Goal: Task Accomplishment & Management: Use online tool/utility

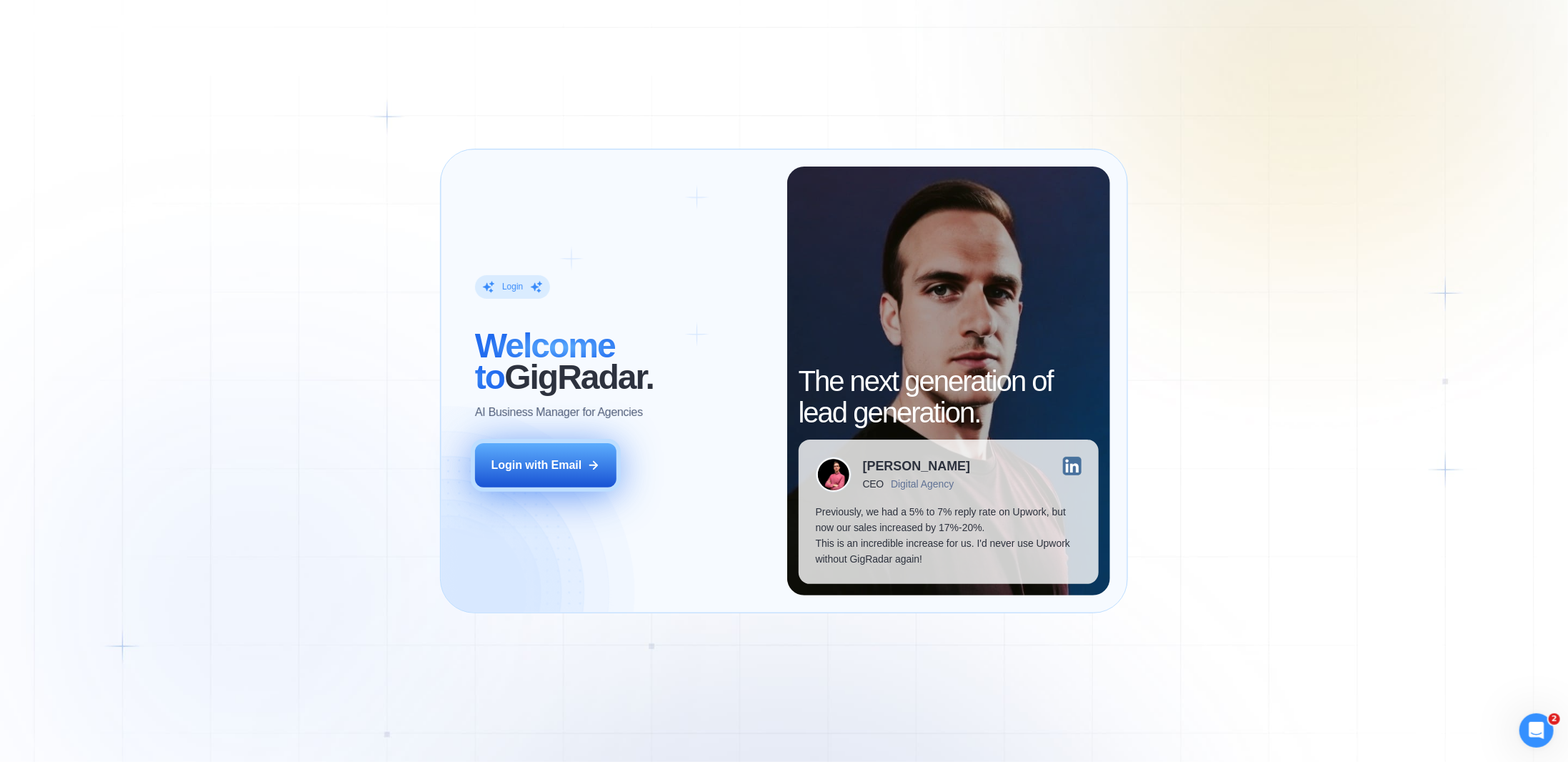
click at [552, 477] on button "Login with Email" at bounding box center [546, 465] width 141 height 44
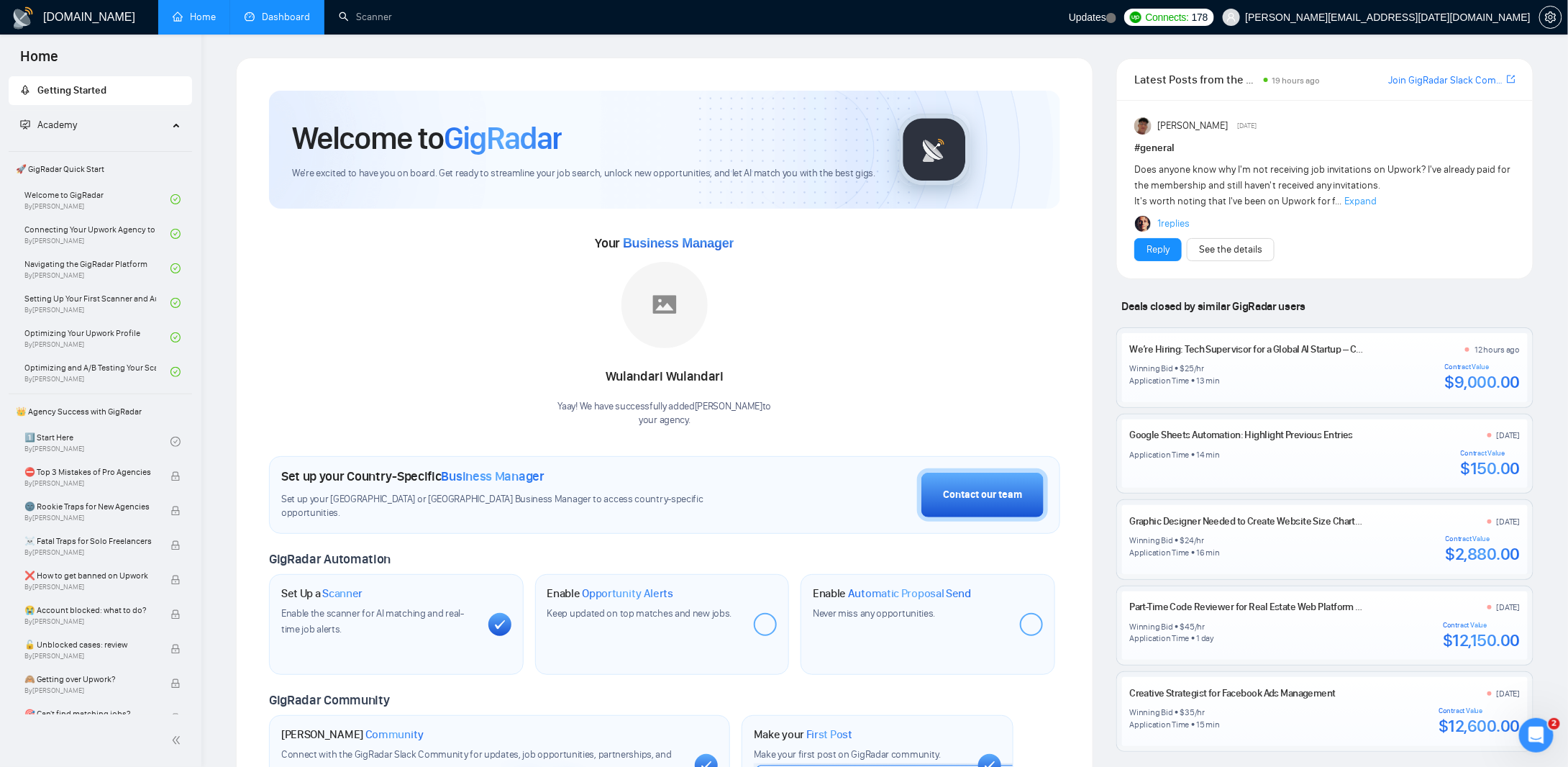
click at [285, 19] on link "Dashboard" at bounding box center [277, 16] width 66 height 12
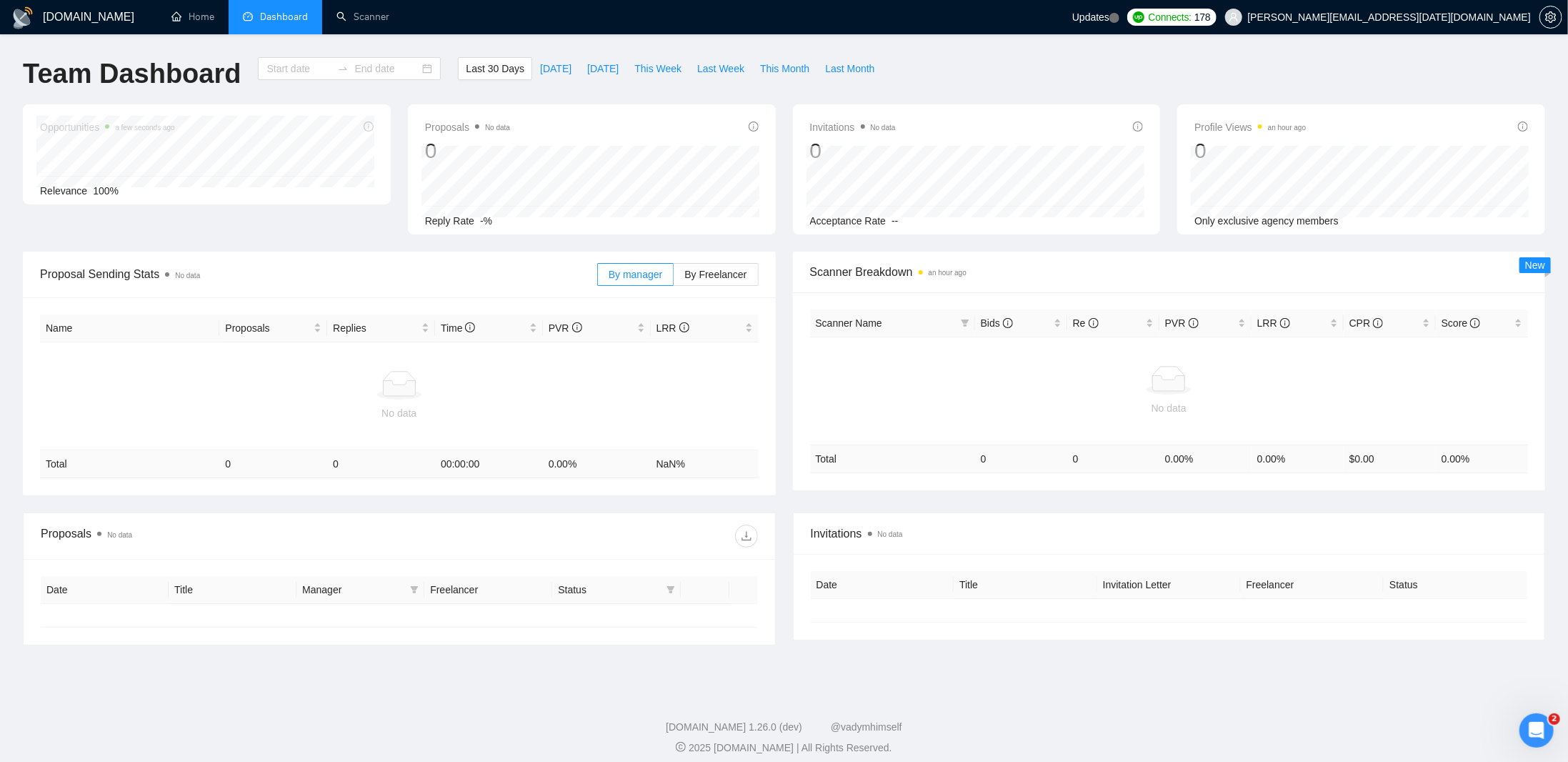
type input "[DATE]"
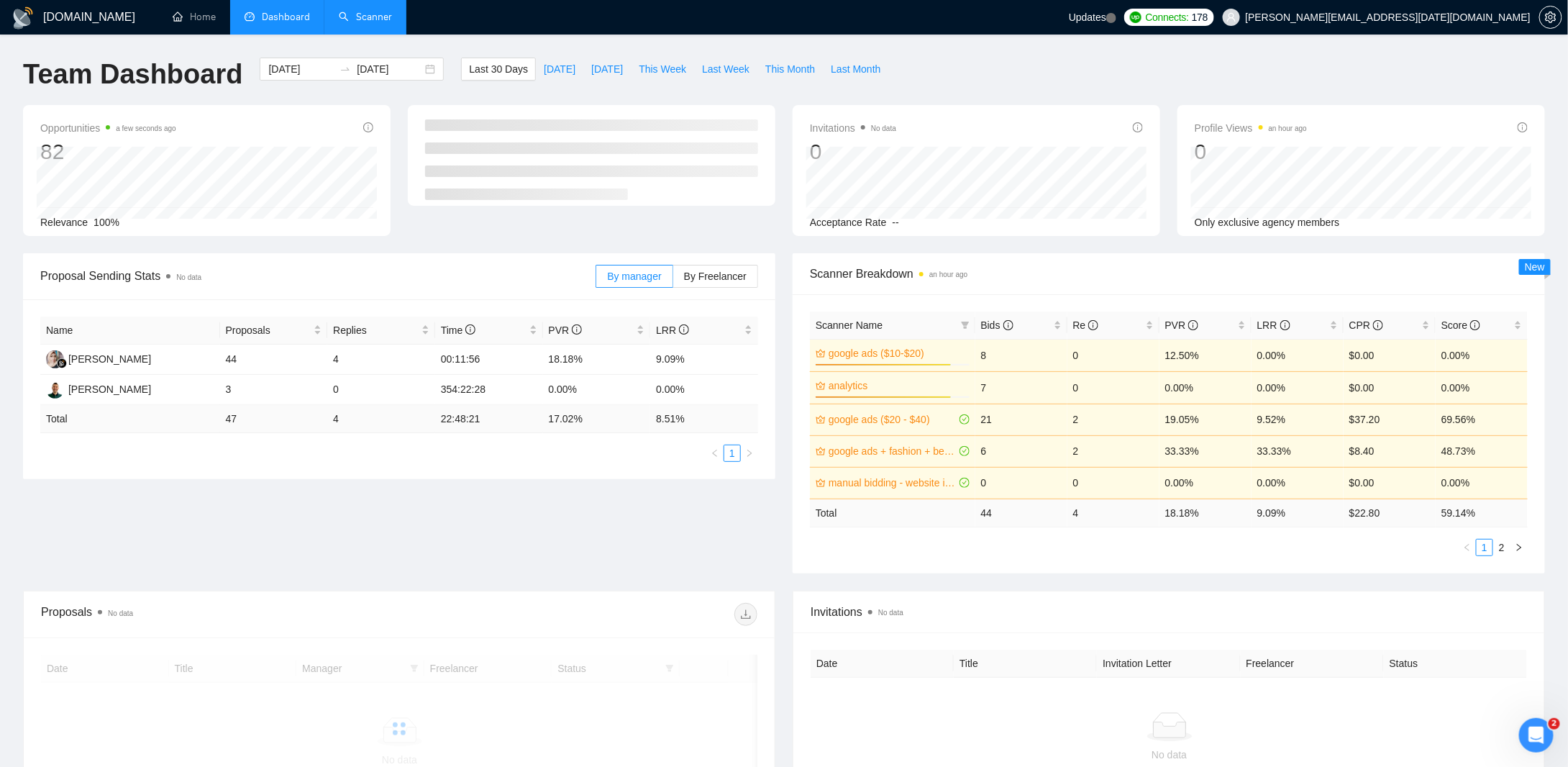
click at [348, 23] on link "Scanner" at bounding box center [364, 16] width 53 height 12
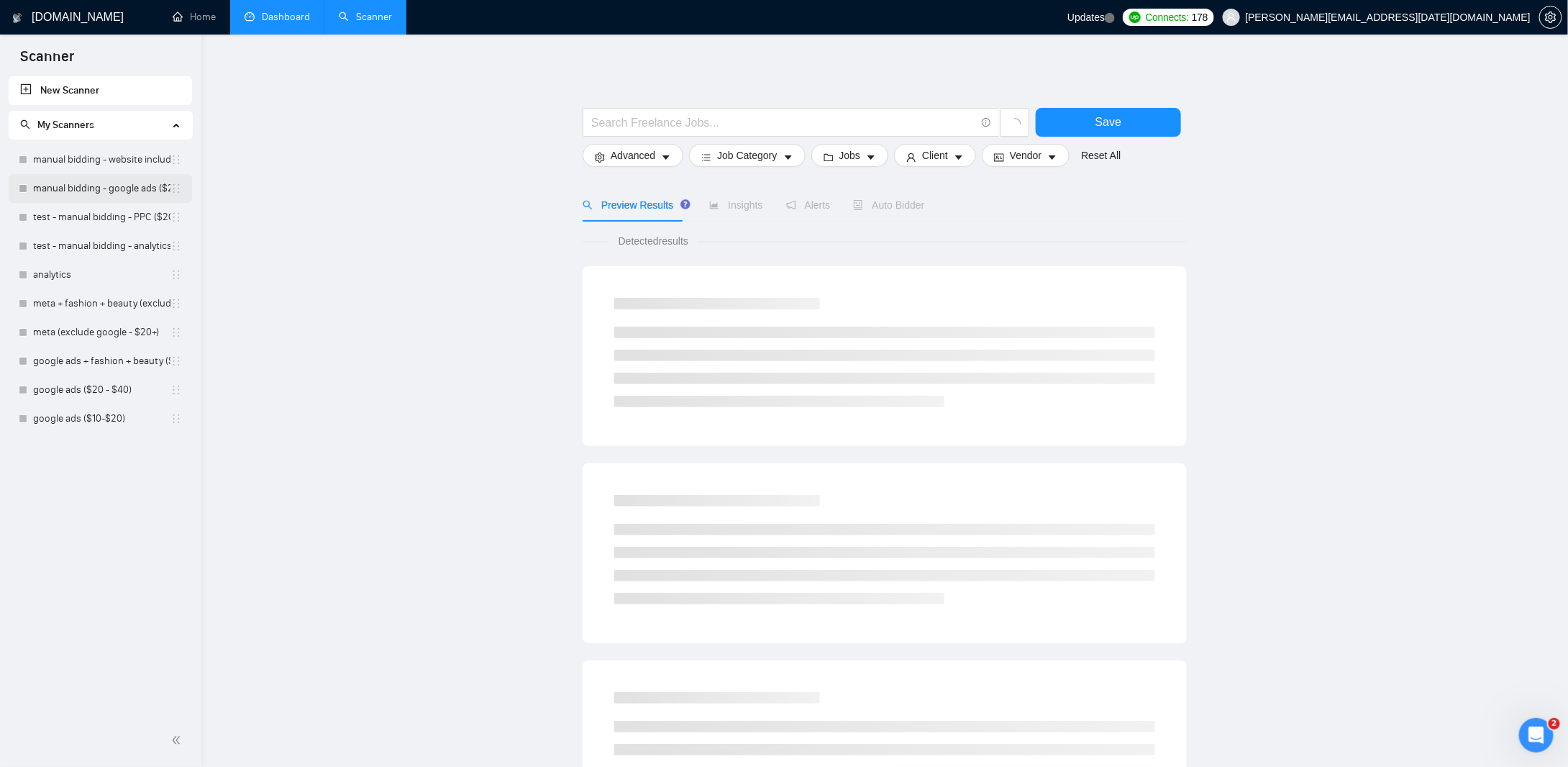
click at [46, 193] on link "manual bidding - google ads ($20+)" at bounding box center [101, 189] width 137 height 29
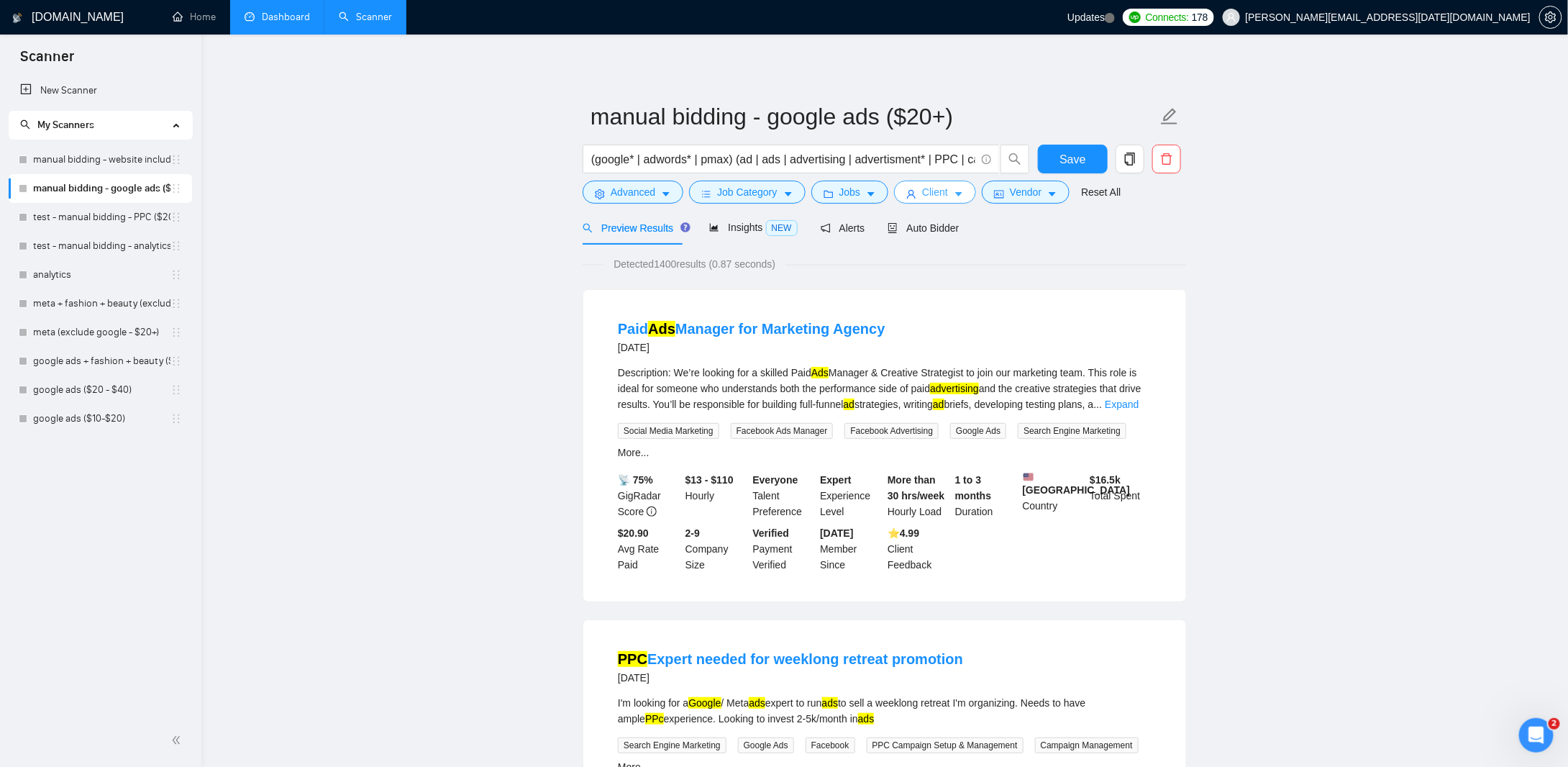
click at [938, 195] on span "Client" at bounding box center [935, 192] width 26 height 16
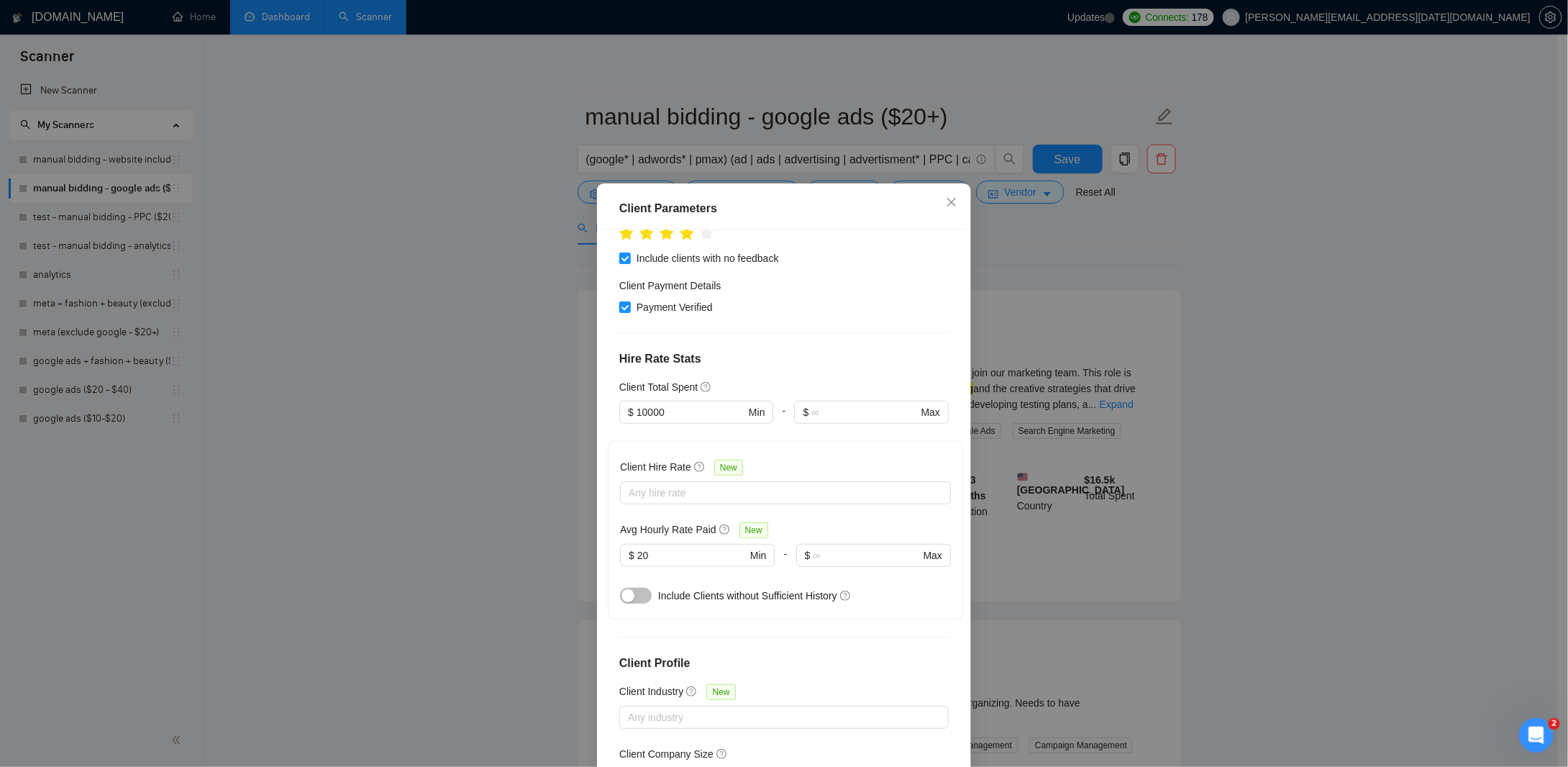
scroll to position [288, 0]
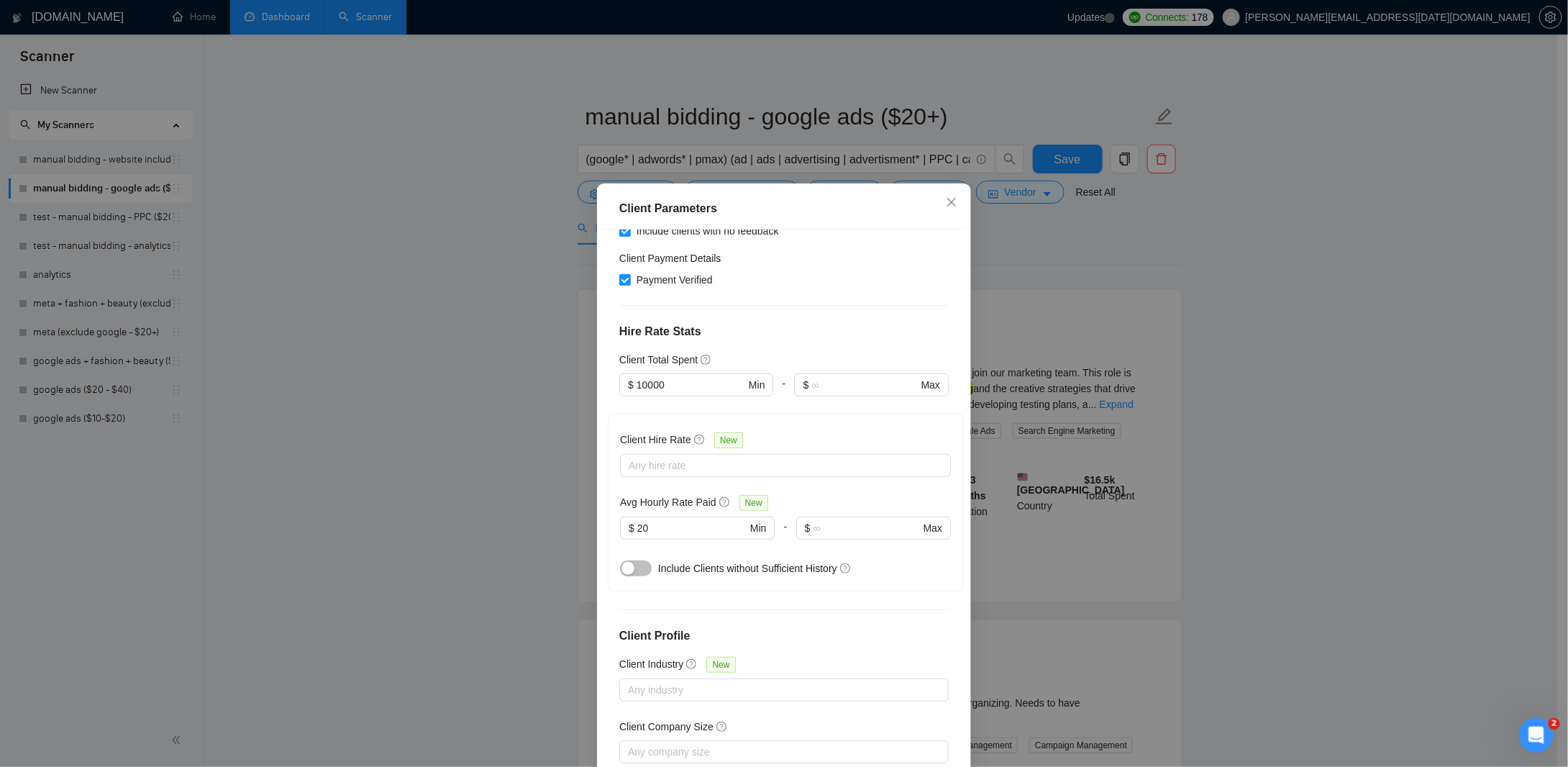
click at [658, 499] on h5 "Avg Hourly Rate Paid" at bounding box center [668, 502] width 96 height 16
click at [633, 499] on h5 "Avg Hourly Rate Paid" at bounding box center [668, 502] width 96 height 16
click at [690, 520] on input "20" at bounding box center [692, 528] width 110 height 16
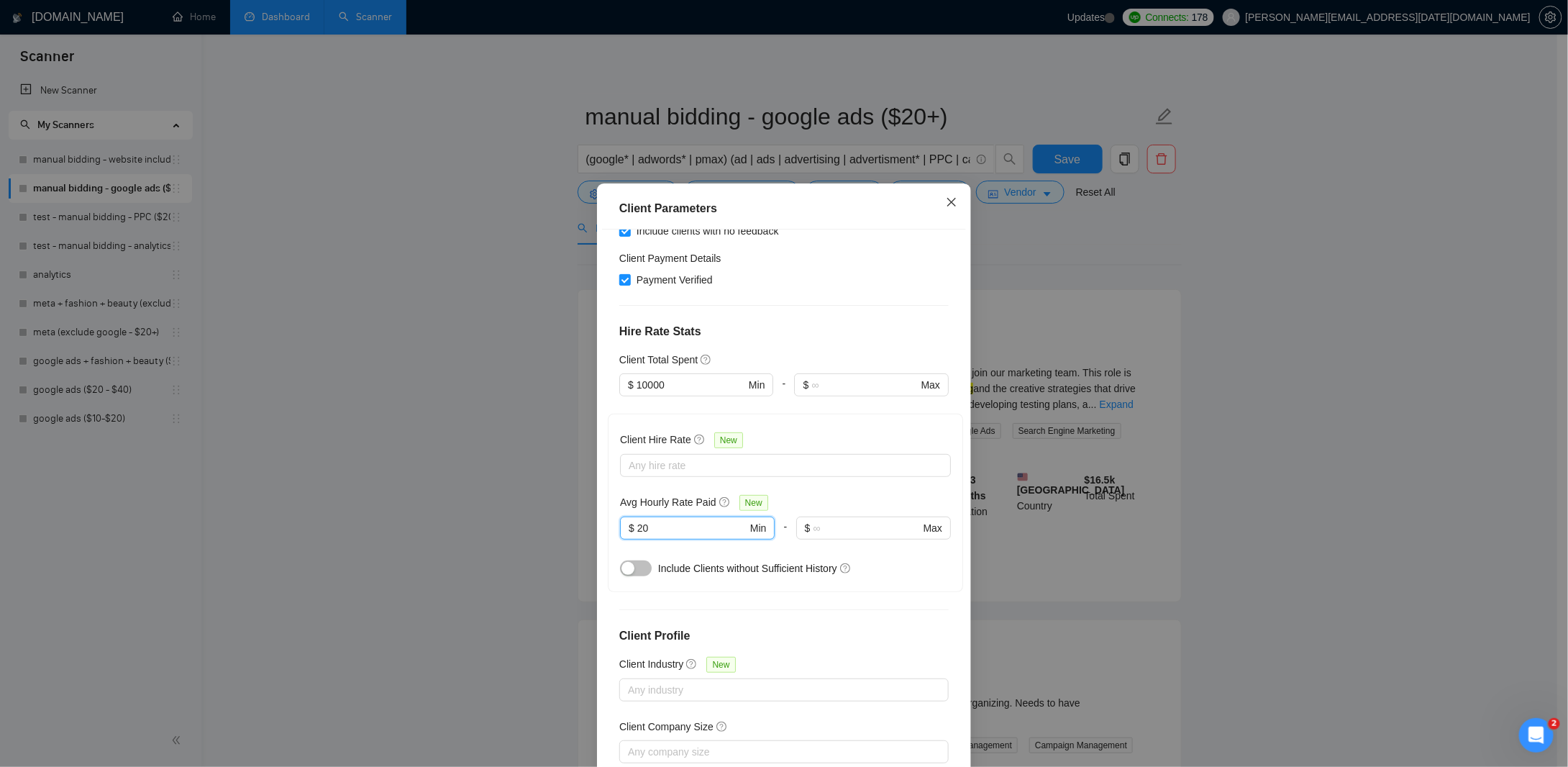
click at [942, 210] on span "Close" at bounding box center [952, 203] width 39 height 39
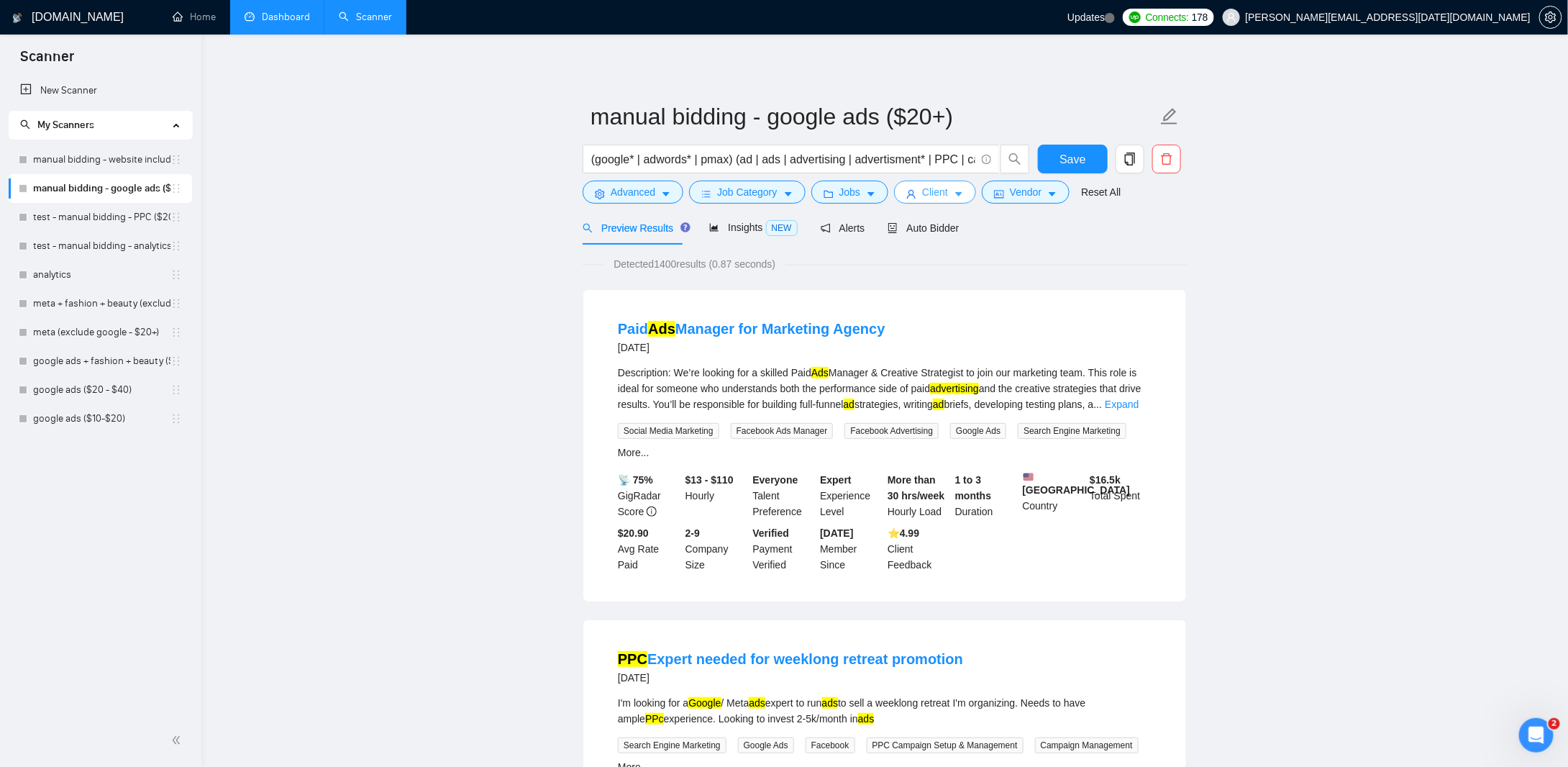
click at [930, 191] on span "Client" at bounding box center [935, 192] width 26 height 16
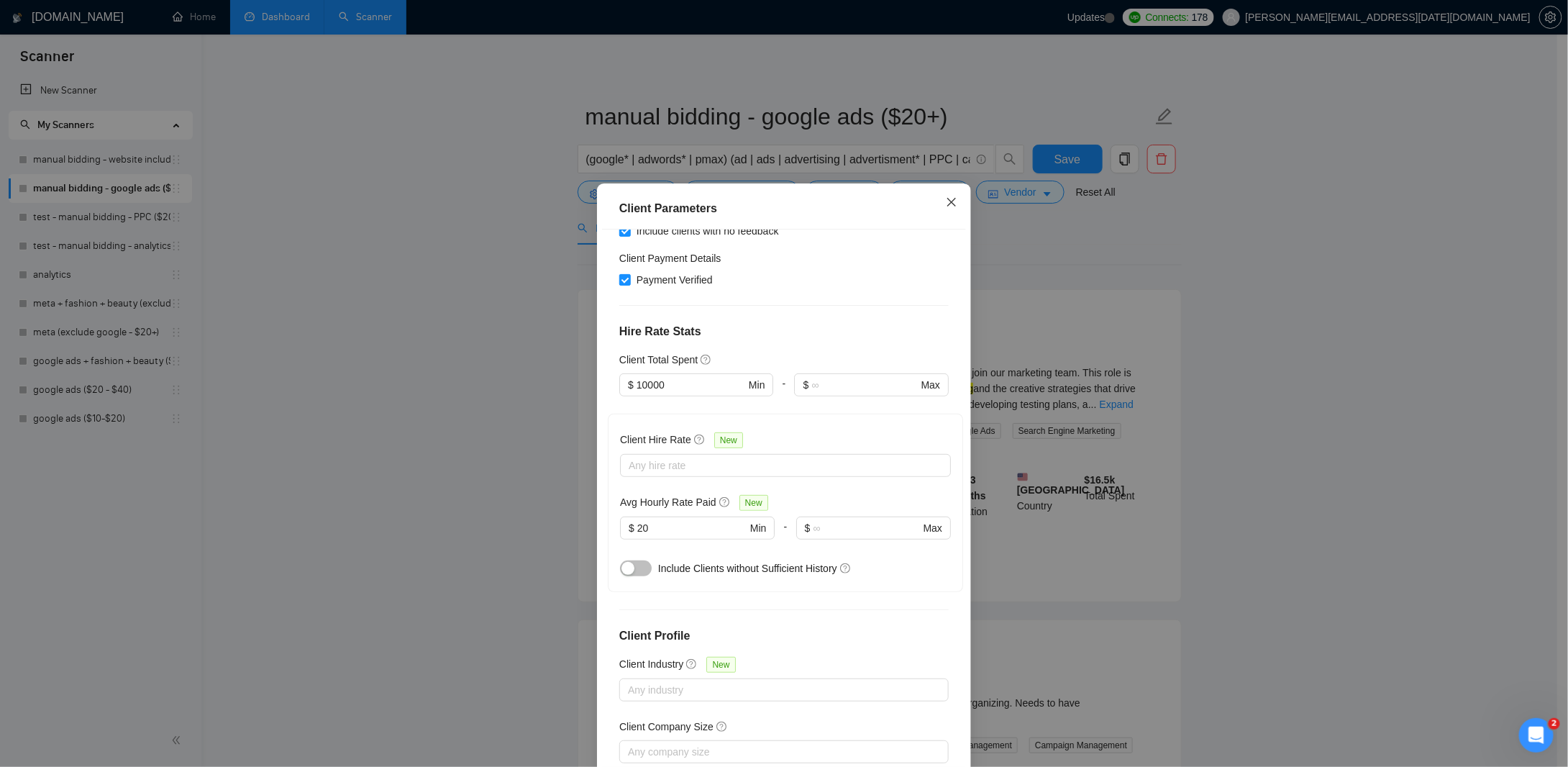
click at [946, 201] on icon "close" at bounding box center [951, 201] width 11 height 11
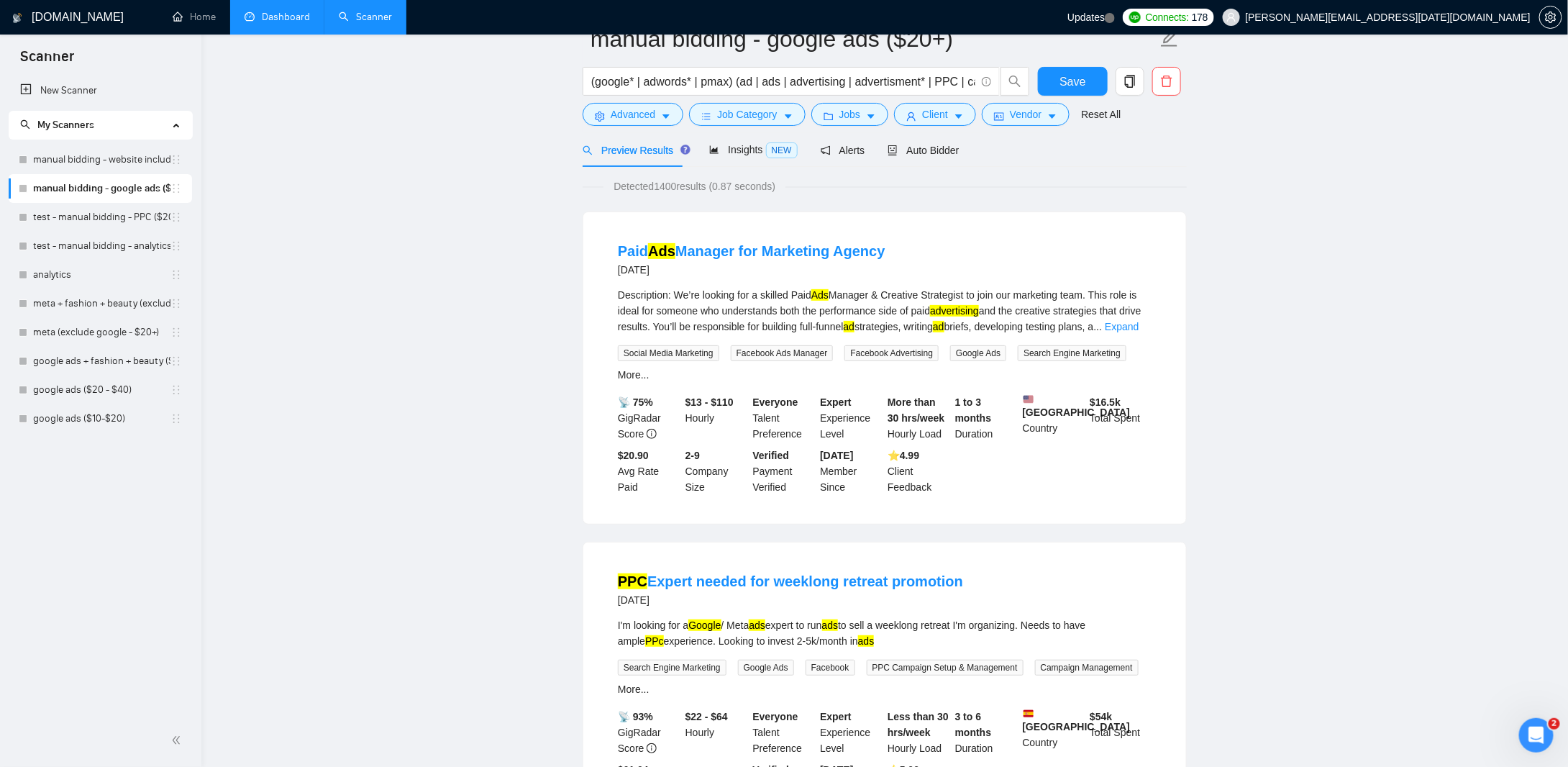
scroll to position [0, 0]
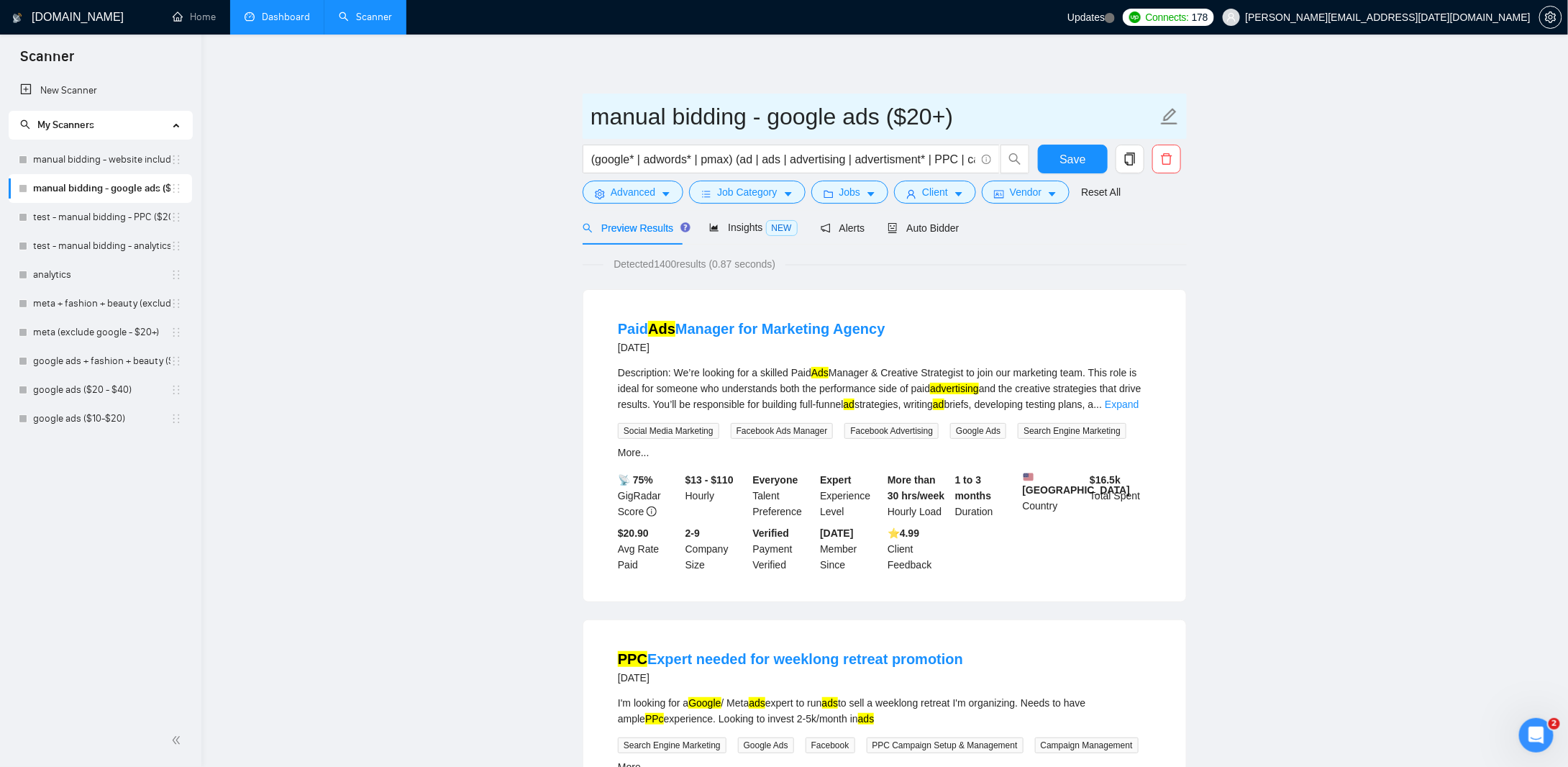
click at [660, 110] on input "manual bidding - google ads ($20+)" at bounding box center [873, 116] width 566 height 36
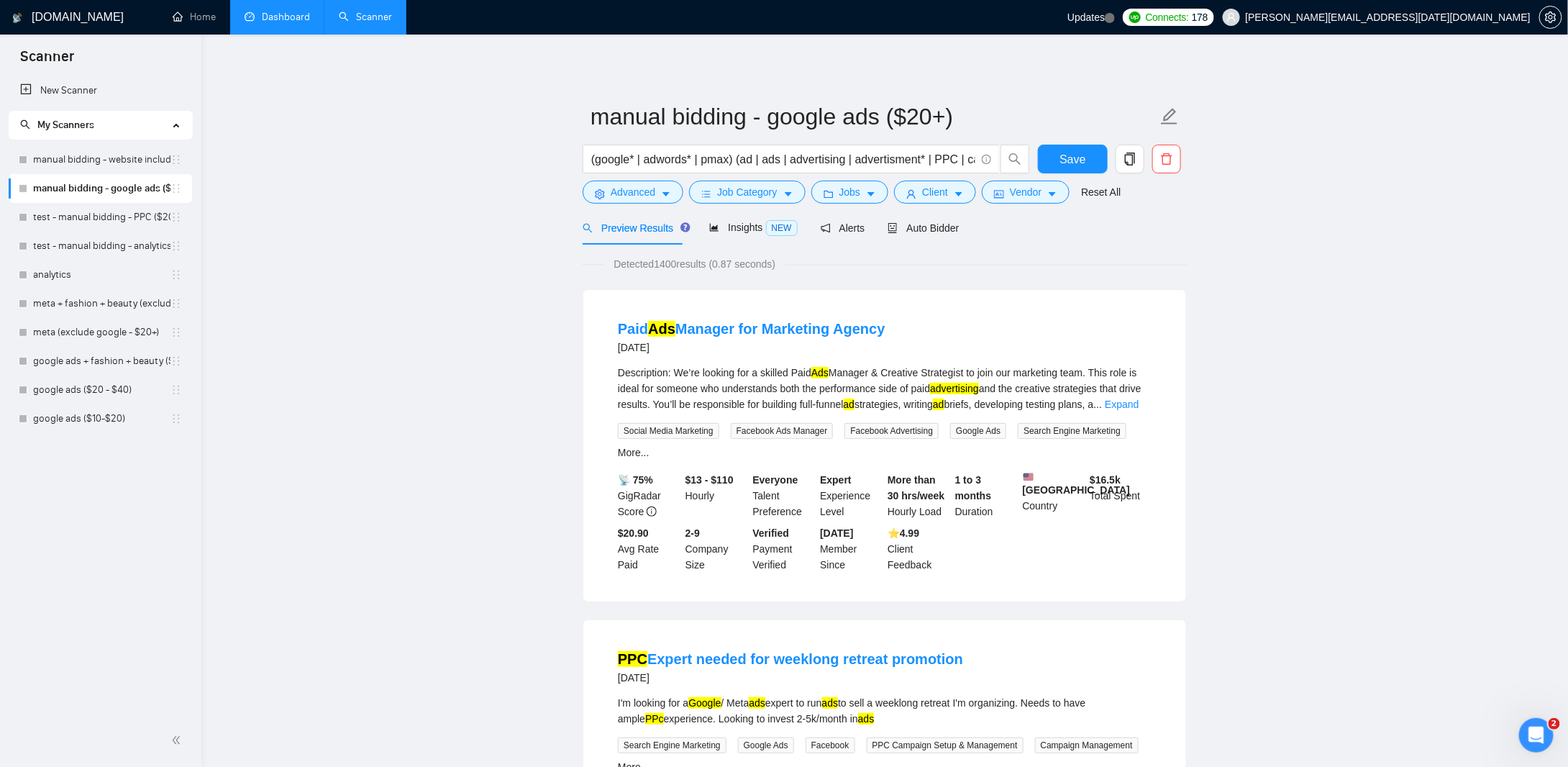
click at [66, 191] on link "manual bidding - google ads ($20+)" at bounding box center [101, 189] width 137 height 29
click at [76, 192] on link "manual bidding - google ads ($20+)" at bounding box center [101, 189] width 137 height 29
click at [295, 16] on link "Dashboard" at bounding box center [277, 16] width 66 height 12
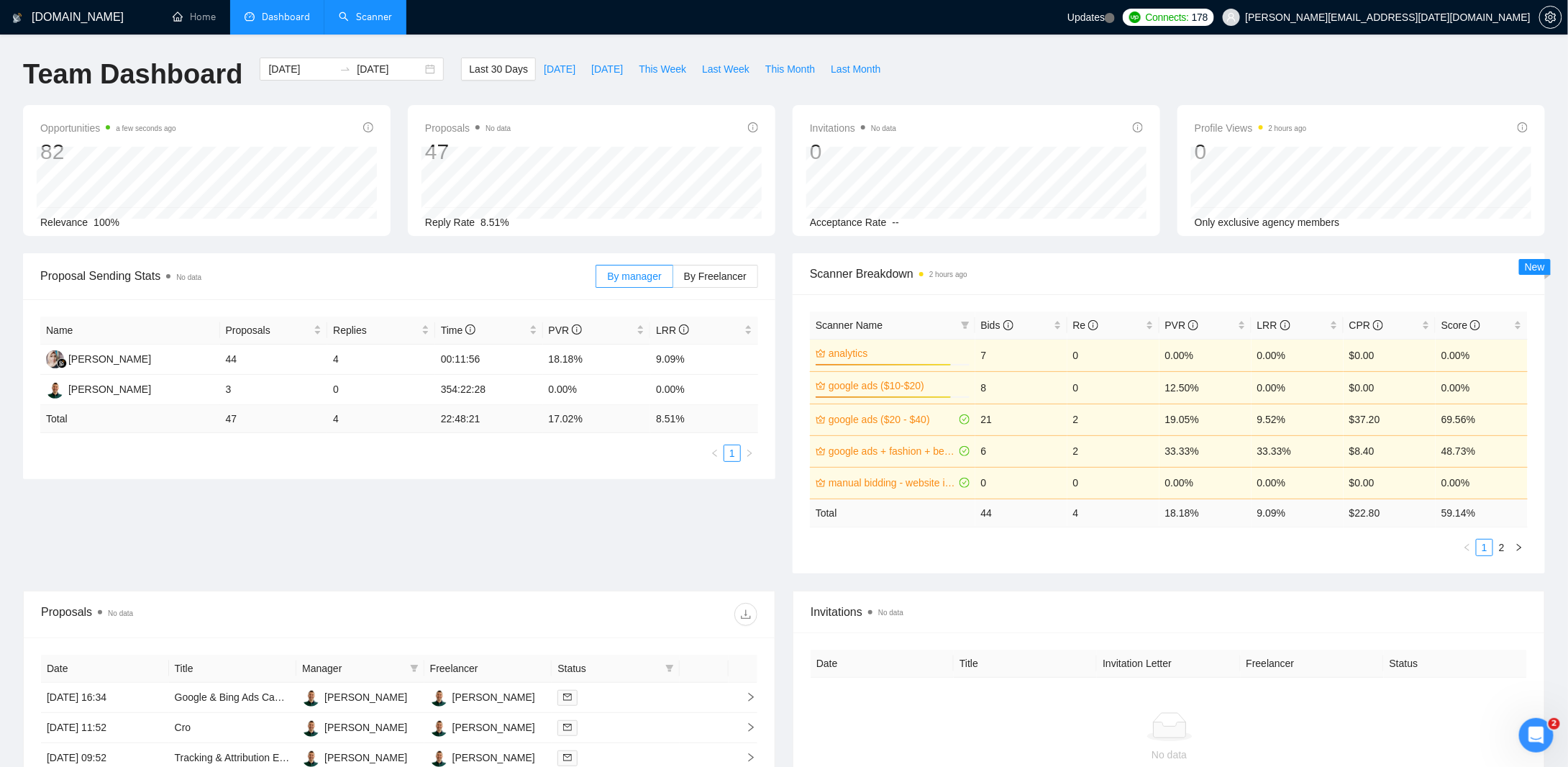
click at [1180, 88] on div "Team Dashboard [DATE] [DATE] Last 30 Days [DATE] [DATE] This Week Last Week Thi…" at bounding box center [783, 81] width 1539 height 48
click at [204, 10] on link "Home" at bounding box center [195, 16] width 43 height 12
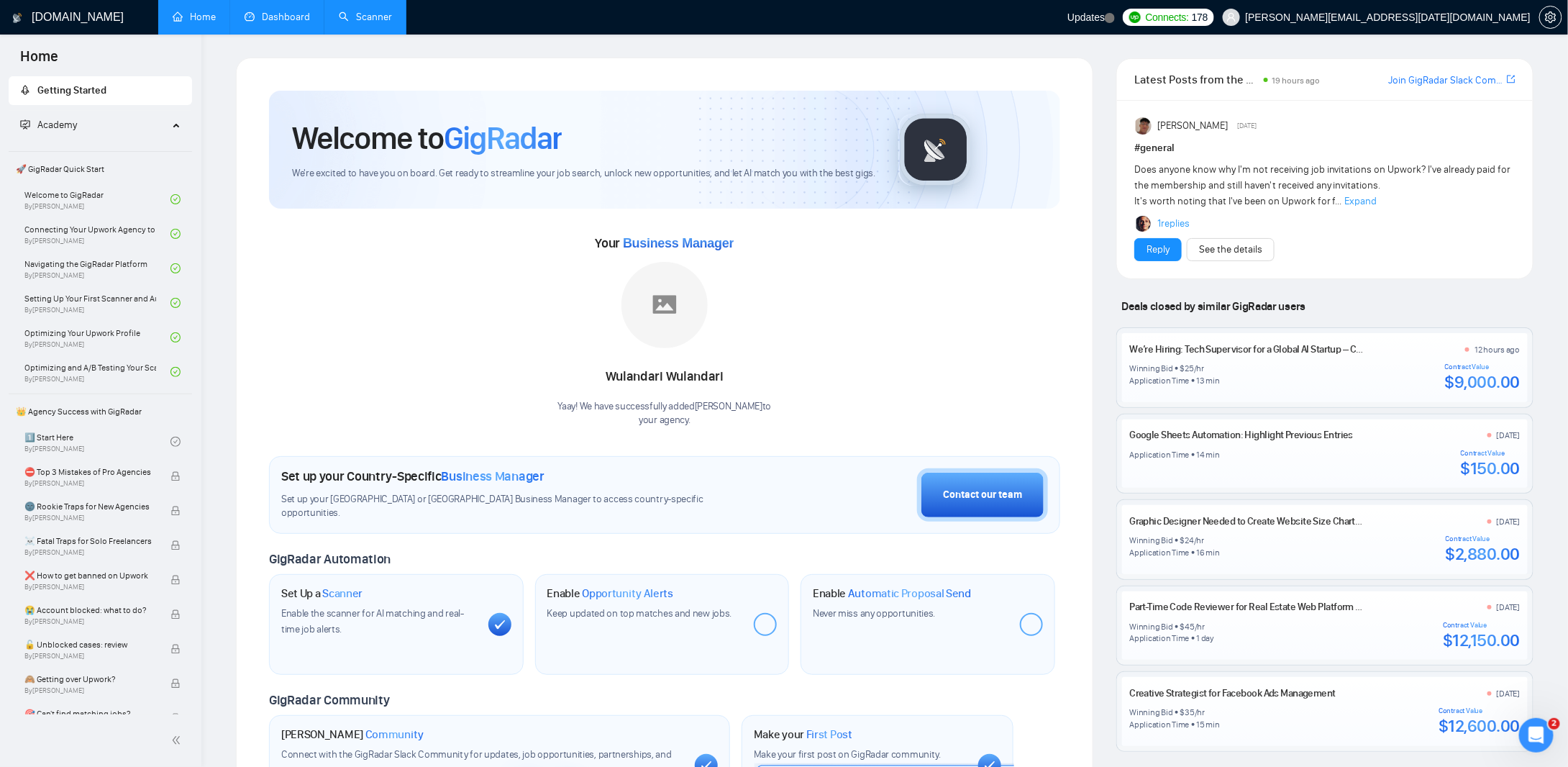
click at [347, 17] on link "Scanner" at bounding box center [364, 16] width 53 height 12
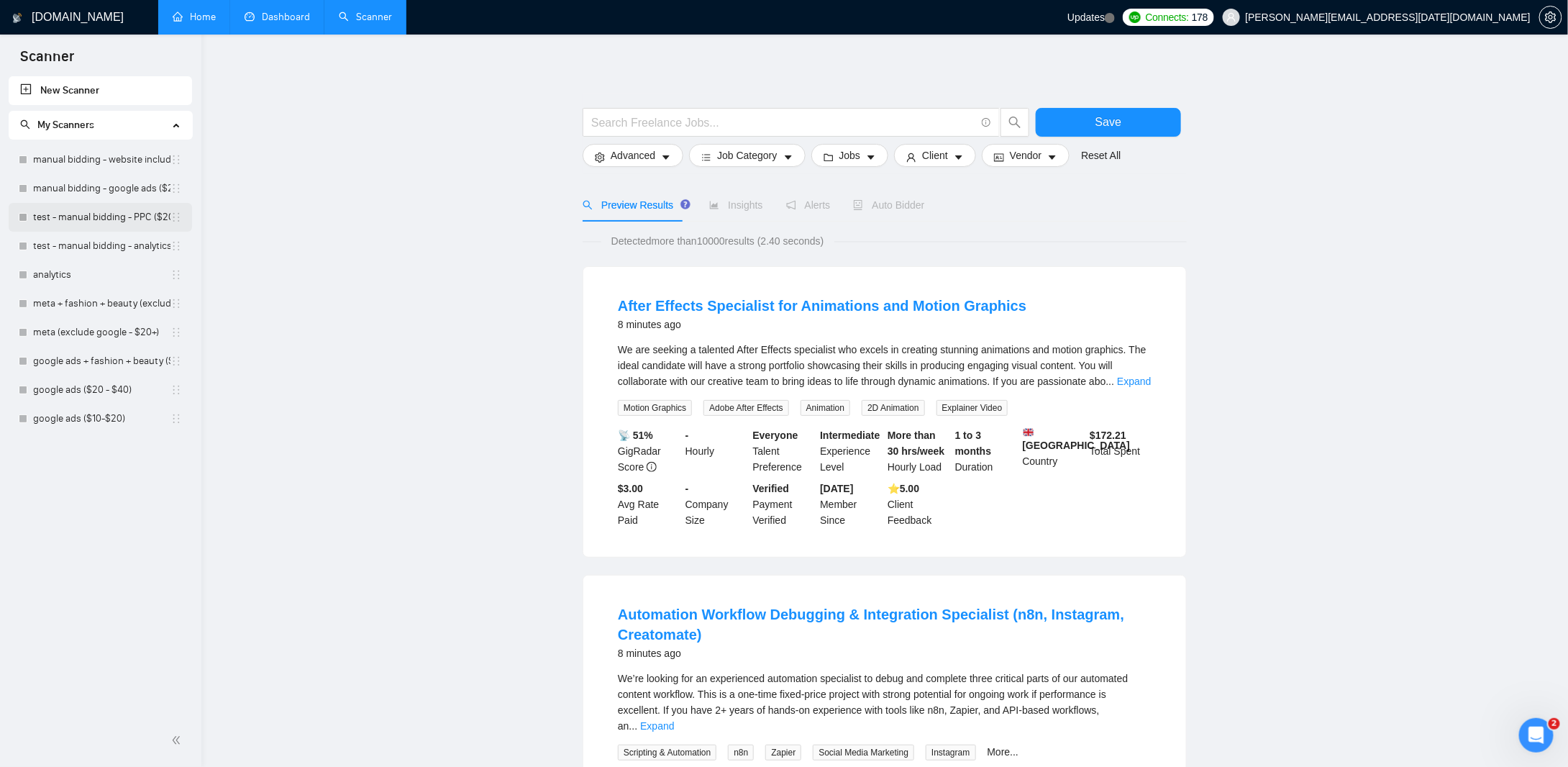
click at [92, 220] on link "test - manual bidding - PPC ($20+ few negatives + title search)" at bounding box center [101, 217] width 137 height 29
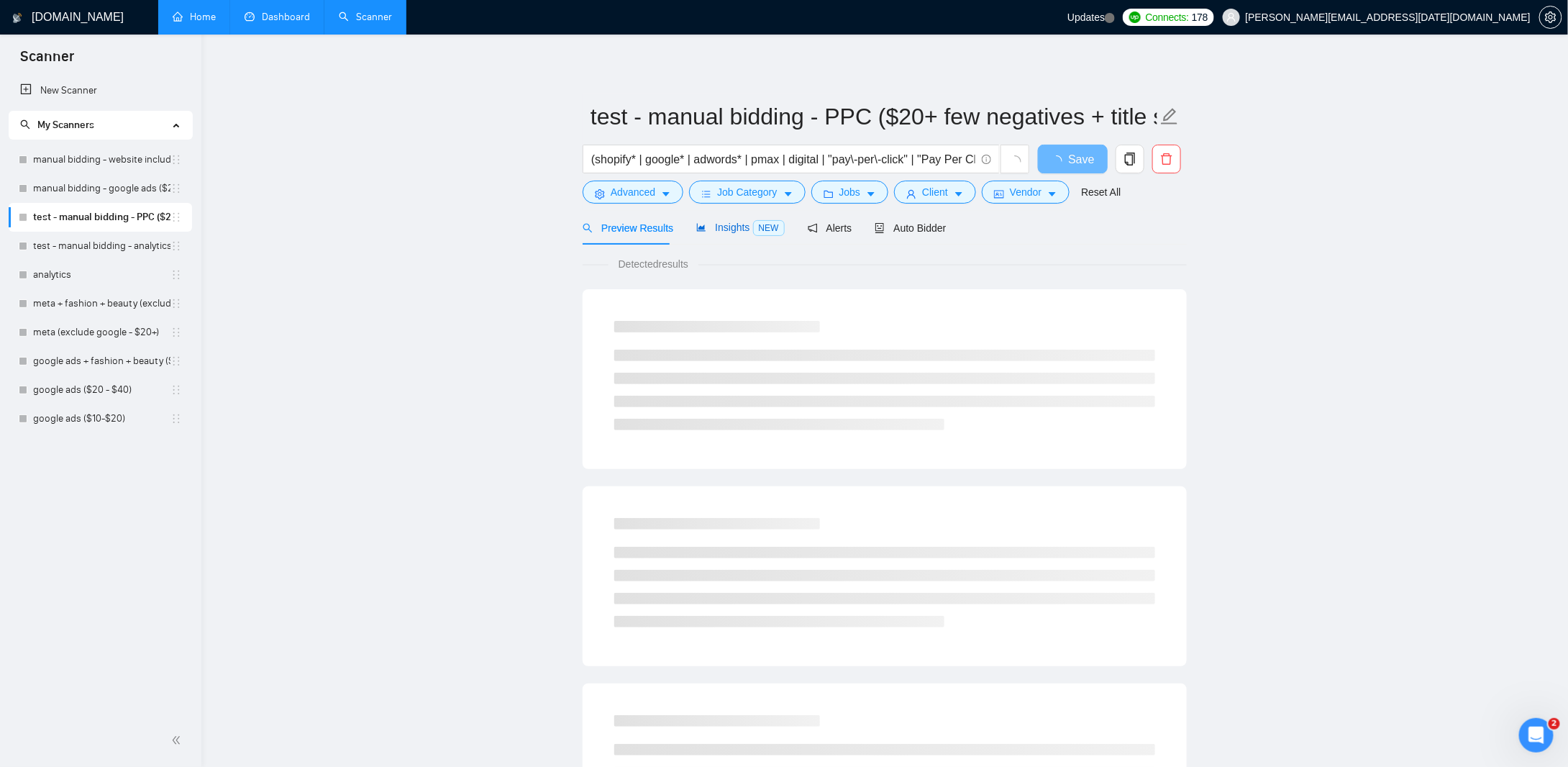
click at [727, 223] on span "Insights NEW" at bounding box center [740, 227] width 88 height 11
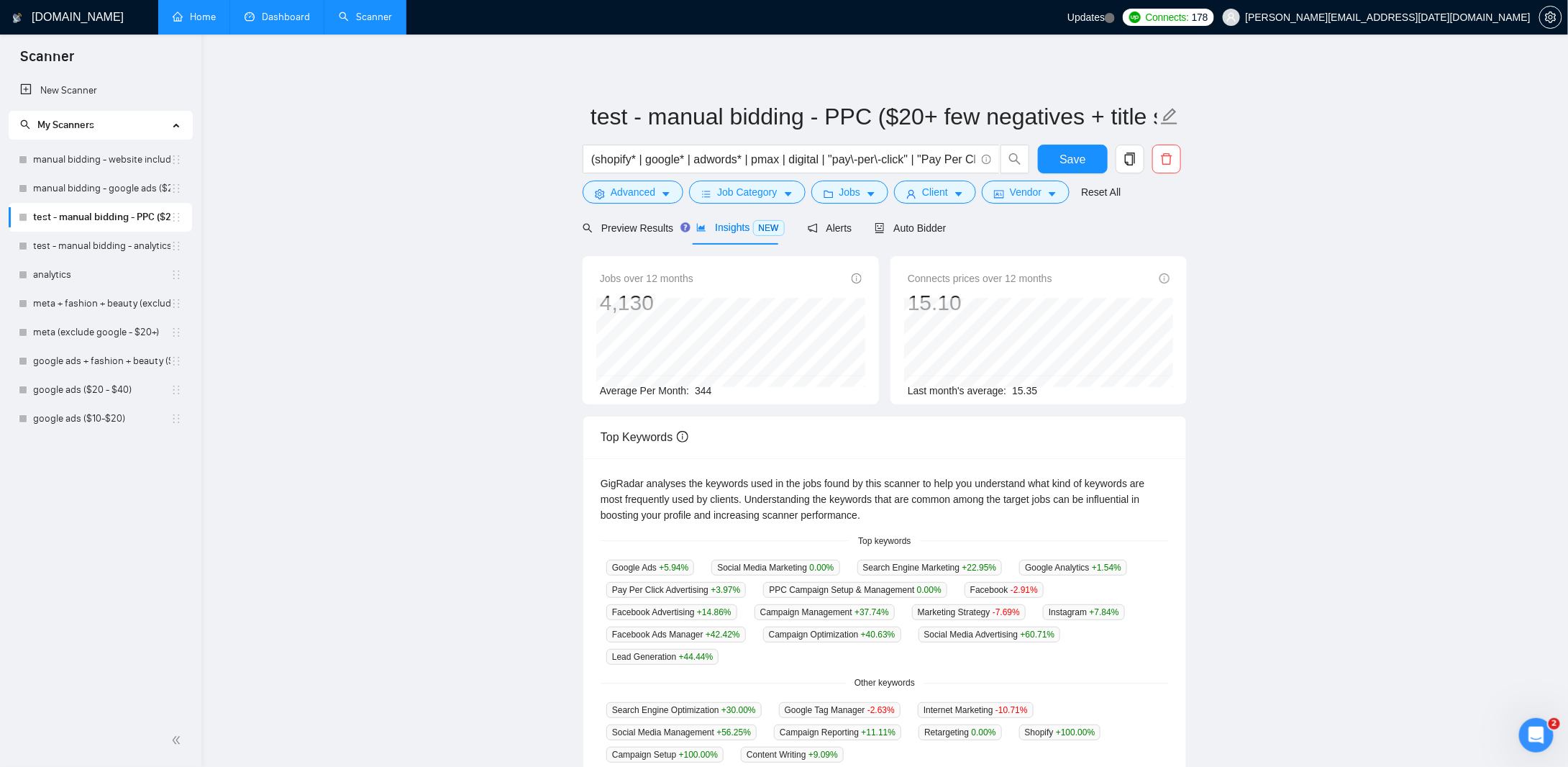
click at [703, 394] on span "344" at bounding box center [703, 390] width 16 height 11
click at [1344, 449] on main "test - manual bidding - PPC ($20+ few negatives + title search) (shopify* | goo…" at bounding box center [885, 562] width 1321 height 1009
click at [929, 228] on span "Auto Bidder" at bounding box center [923, 227] width 72 height 11
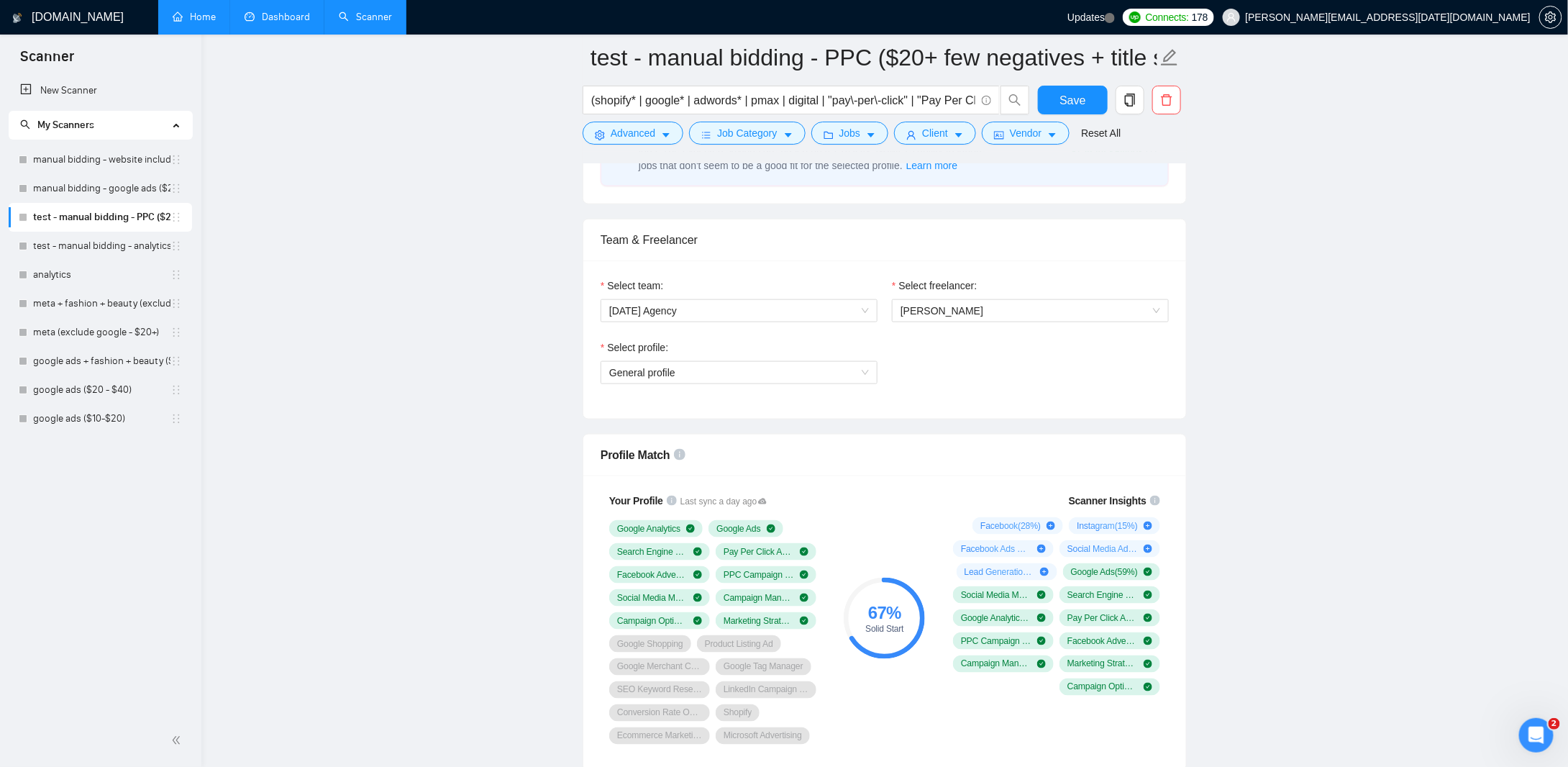
scroll to position [863, 0]
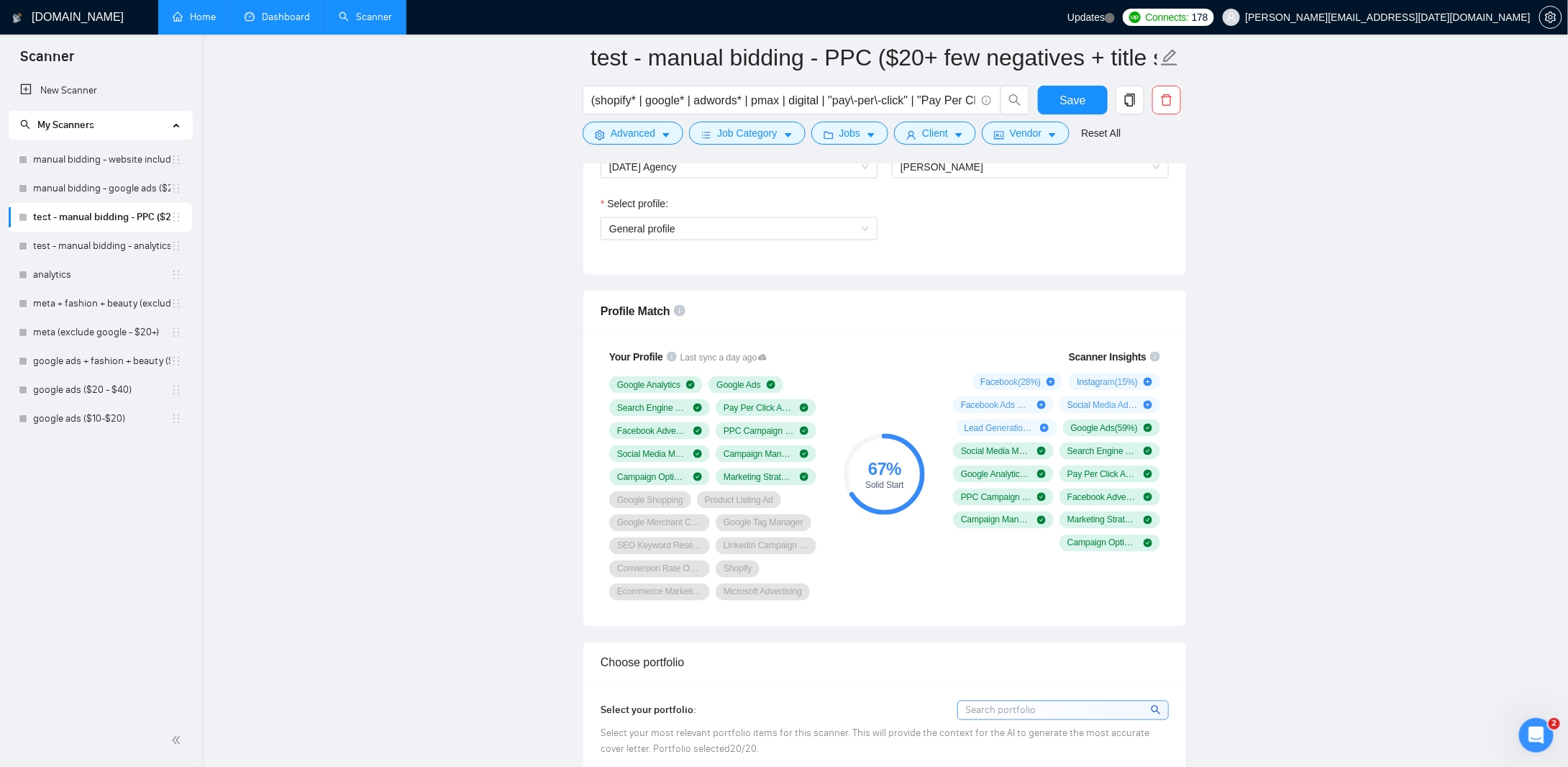
click at [124, 221] on link "test - manual bidding - PPC ($20+ few negatives + title search)" at bounding box center [101, 217] width 137 height 29
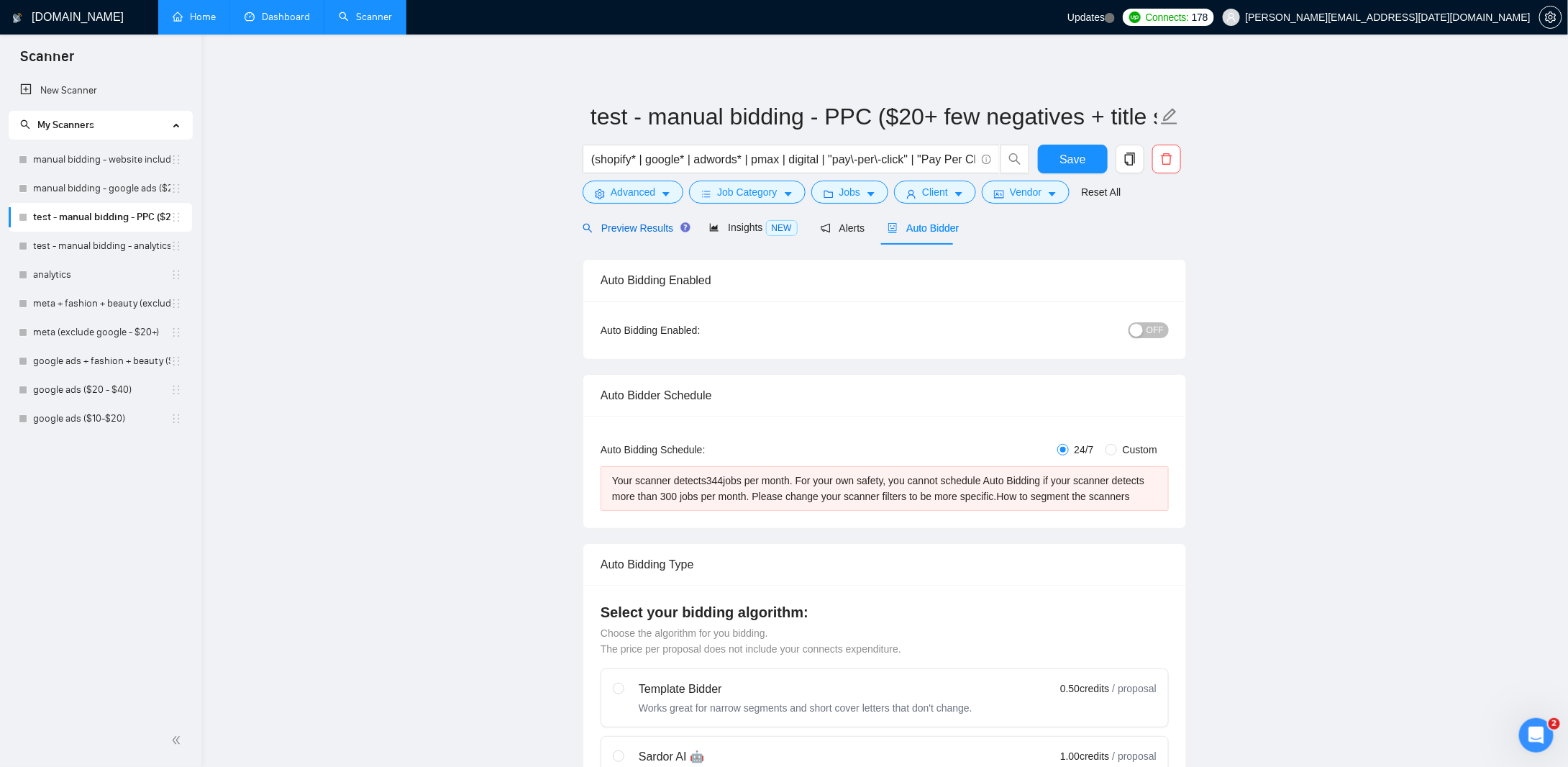
click at [615, 233] on span "Preview Results" at bounding box center [634, 227] width 104 height 11
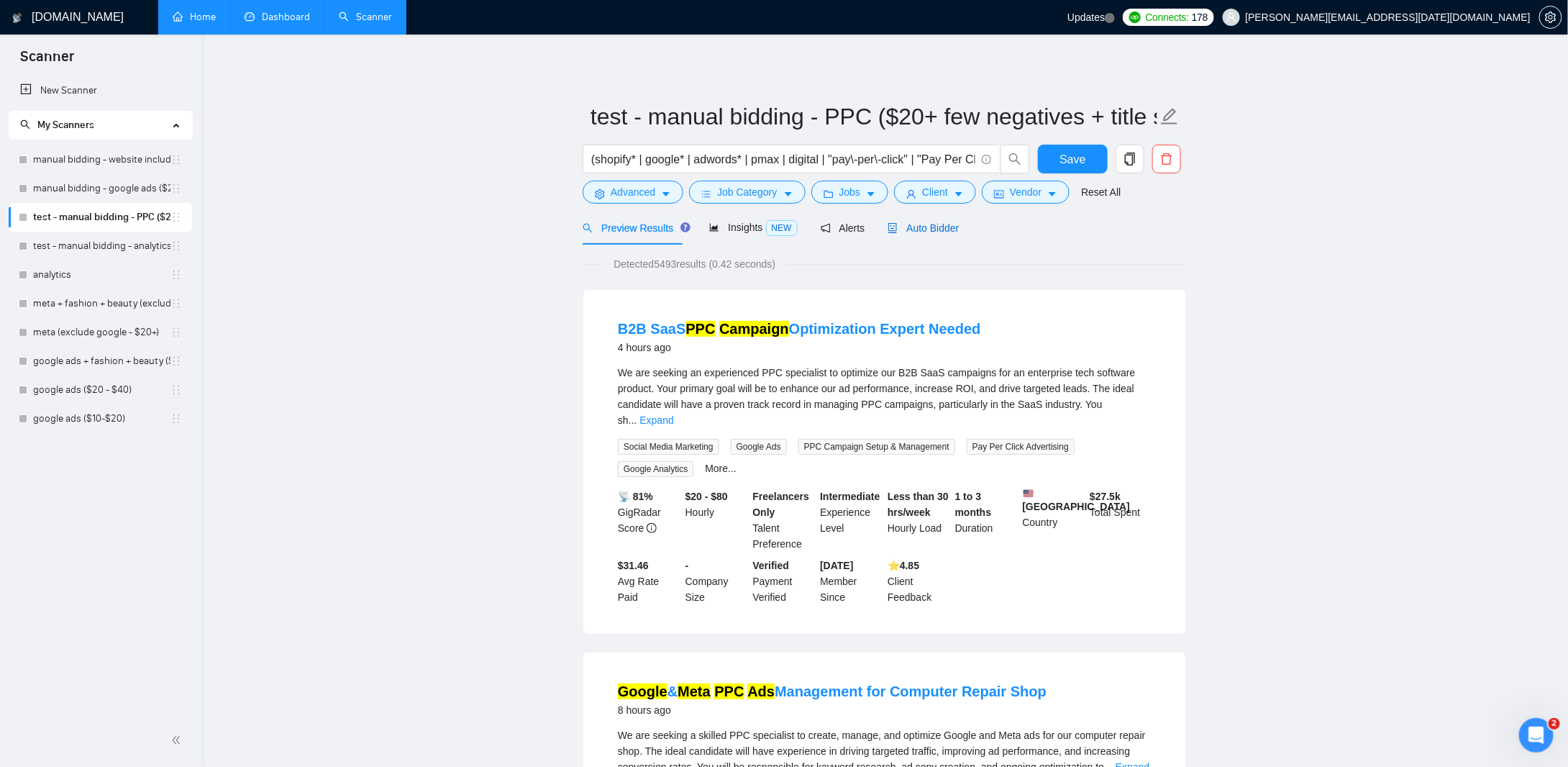
click at [934, 227] on span "Auto Bidder" at bounding box center [923, 227] width 72 height 11
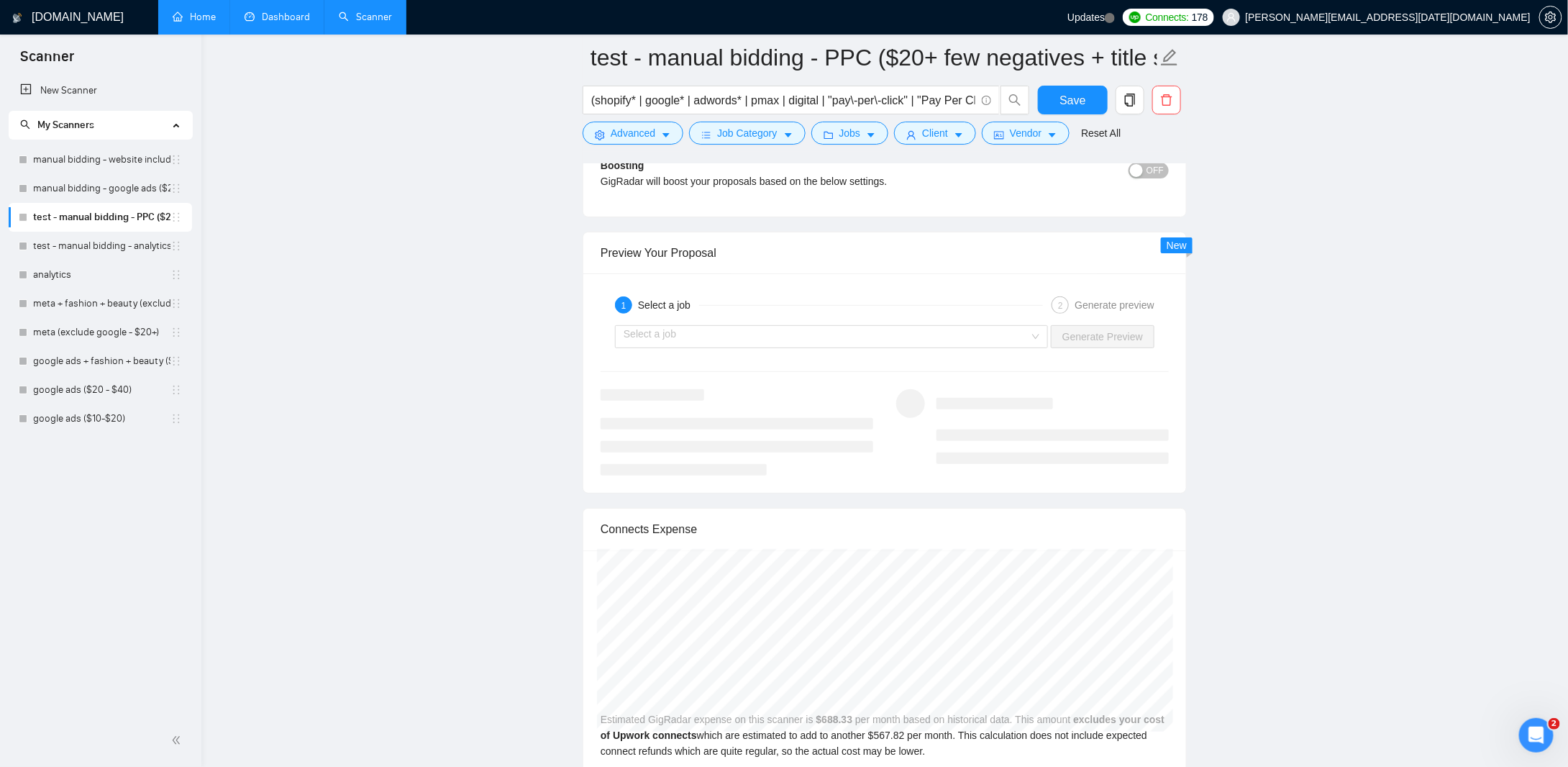
scroll to position [2805, 0]
click at [976, 335] on input "search" at bounding box center [826, 343] width 405 height 22
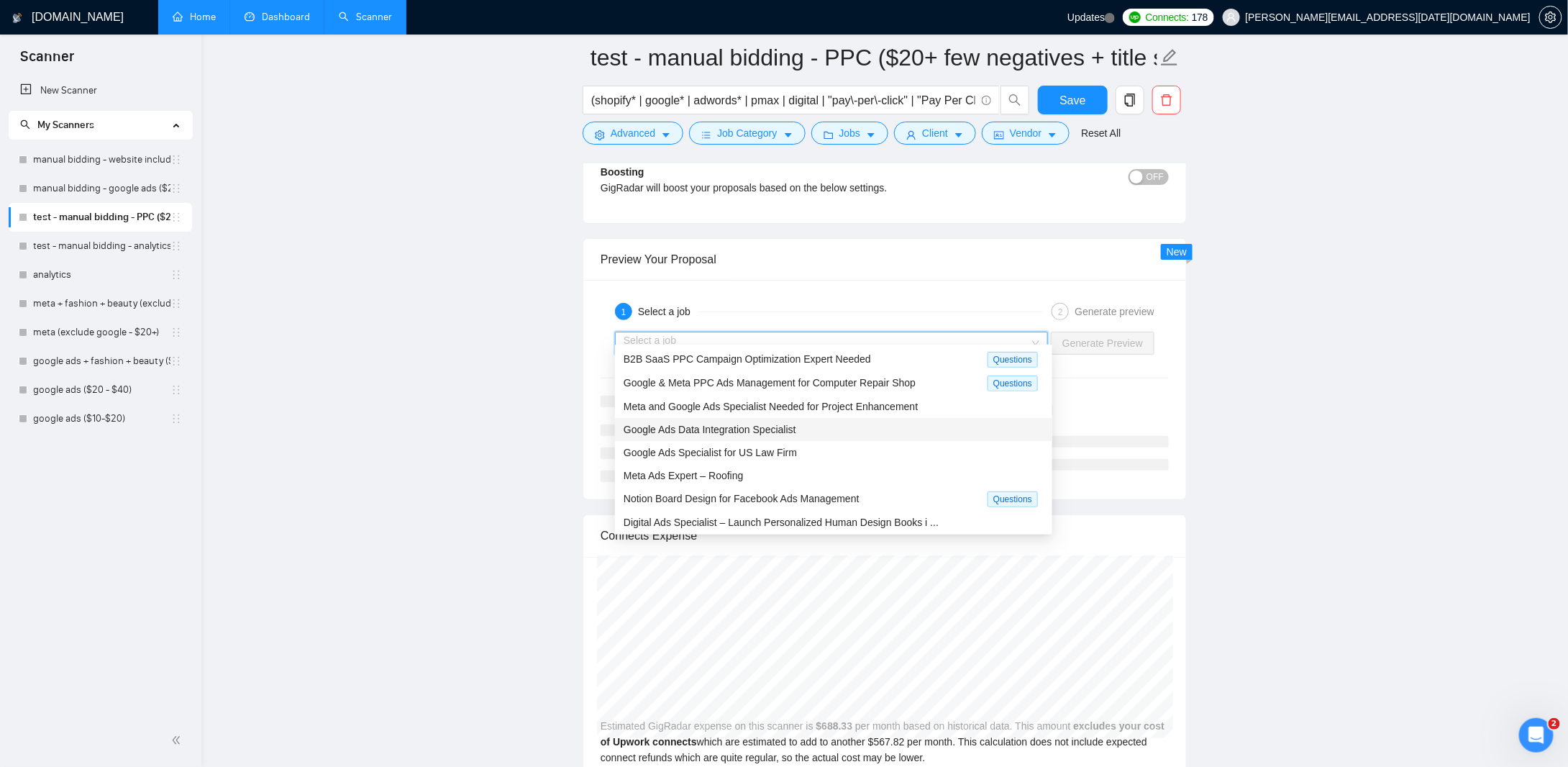
click at [794, 426] on span "Google Ads Data Integration Specialist" at bounding box center [710, 429] width 173 height 11
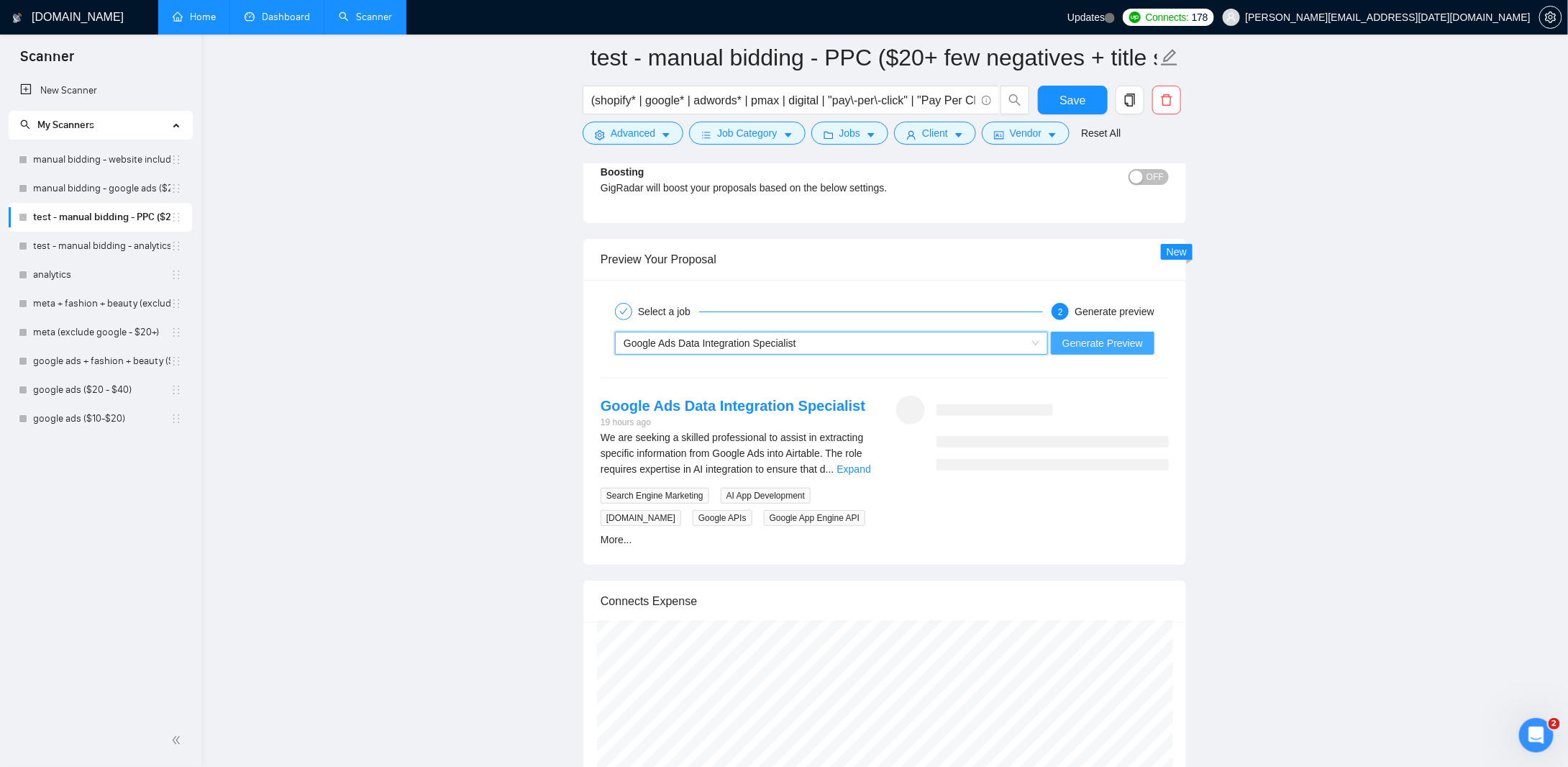
click at [1106, 335] on span "Generate Preview" at bounding box center [1102, 343] width 80 height 16
click at [844, 463] on link "Expand" at bounding box center [853, 468] width 34 height 11
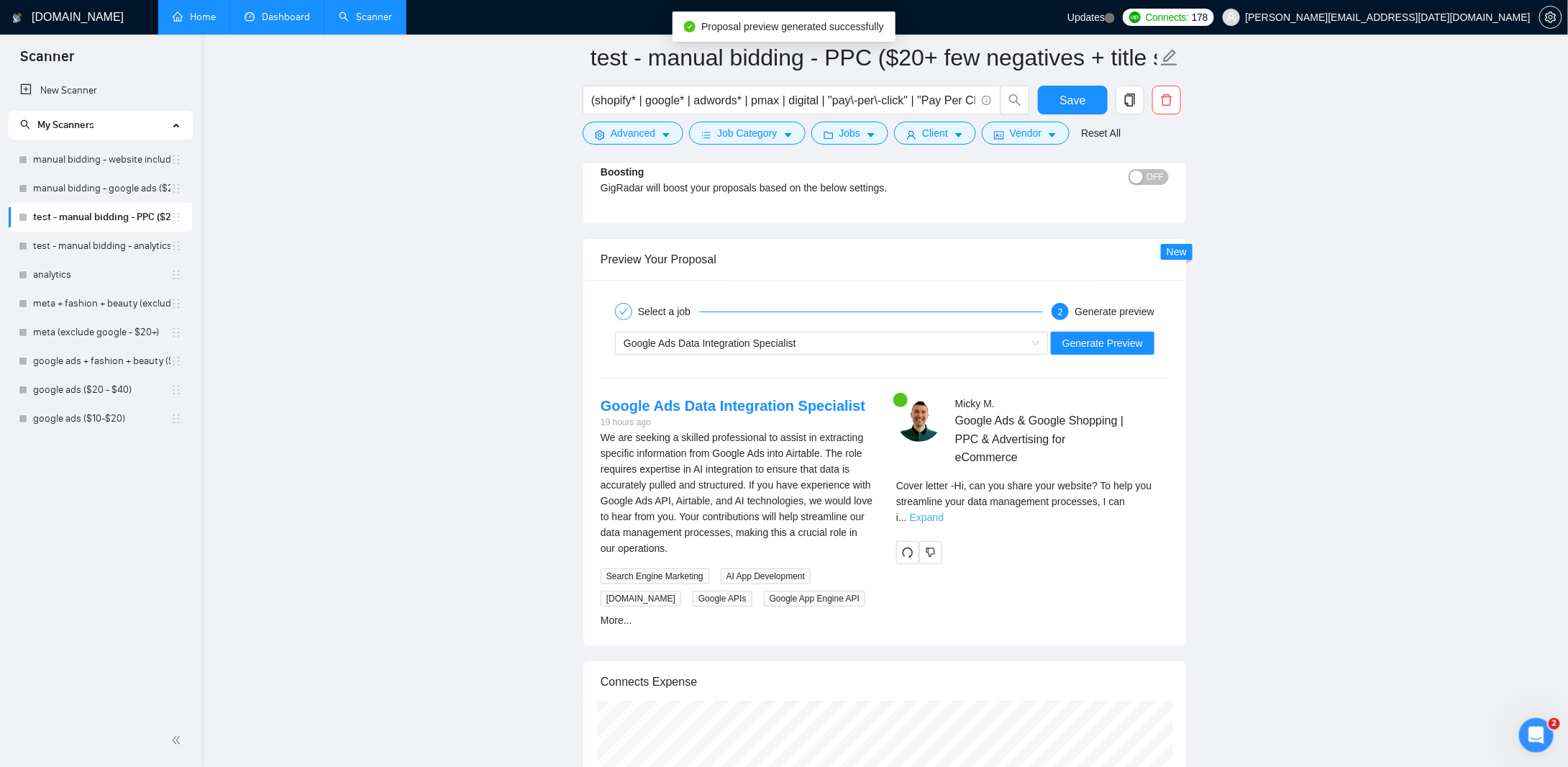
click at [943, 511] on link "Expand" at bounding box center [926, 517] width 34 height 11
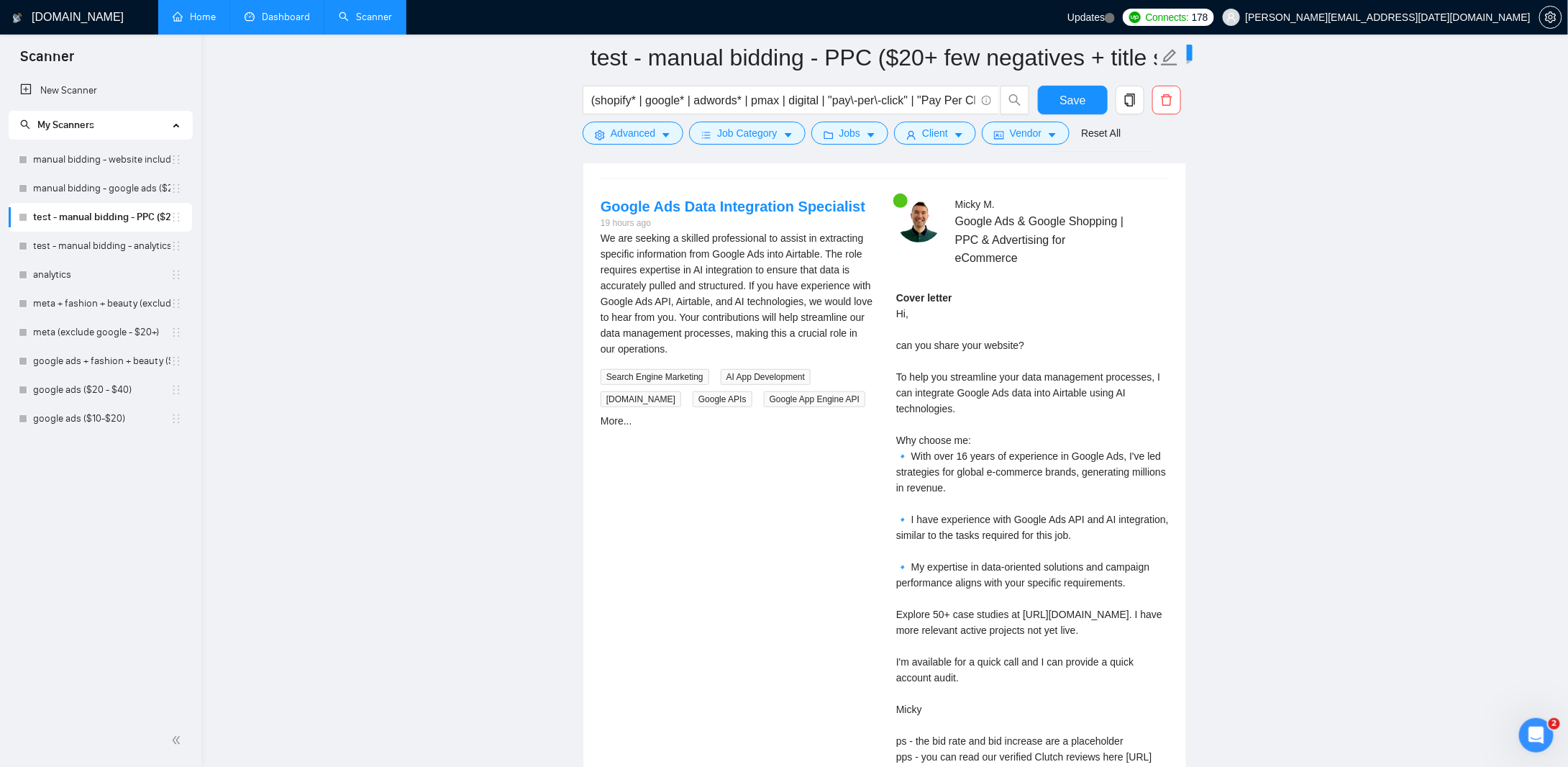
scroll to position [3021, 0]
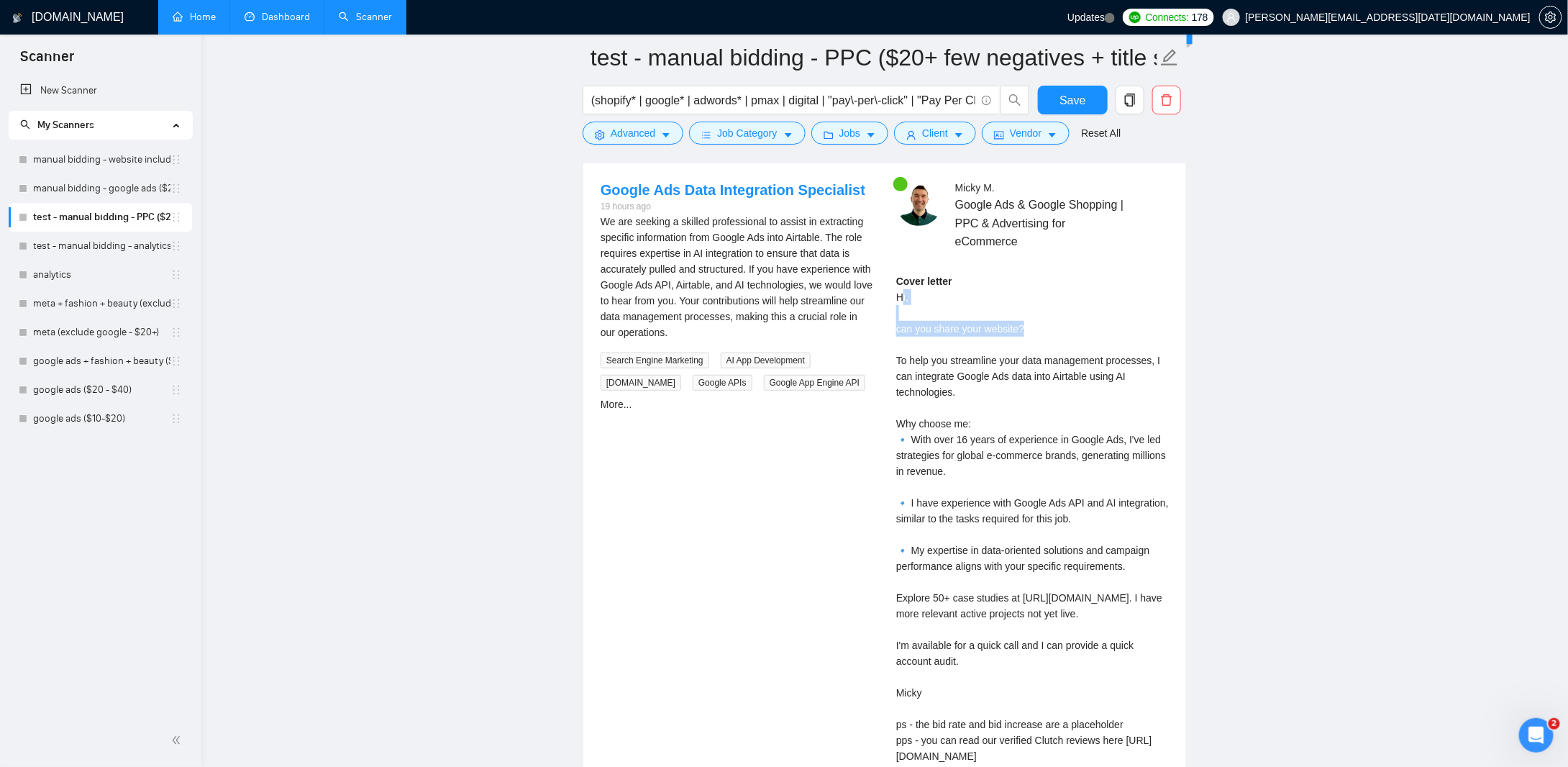
drag, startPoint x: 900, startPoint y: 286, endPoint x: 1079, endPoint y: 338, distance: 186.4
click at [1040, 319] on div "Cover letter Hi, can you share your website? To help you streamline your data m…" at bounding box center [1032, 519] width 273 height 490
click at [1077, 376] on div "Cover letter Hi, can you share your website? To help you streamline your data m…" at bounding box center [1032, 519] width 273 height 490
click at [928, 370] on div "Cover letter Hi, can you share your website? To help you streamline your data m…" at bounding box center [1032, 519] width 273 height 490
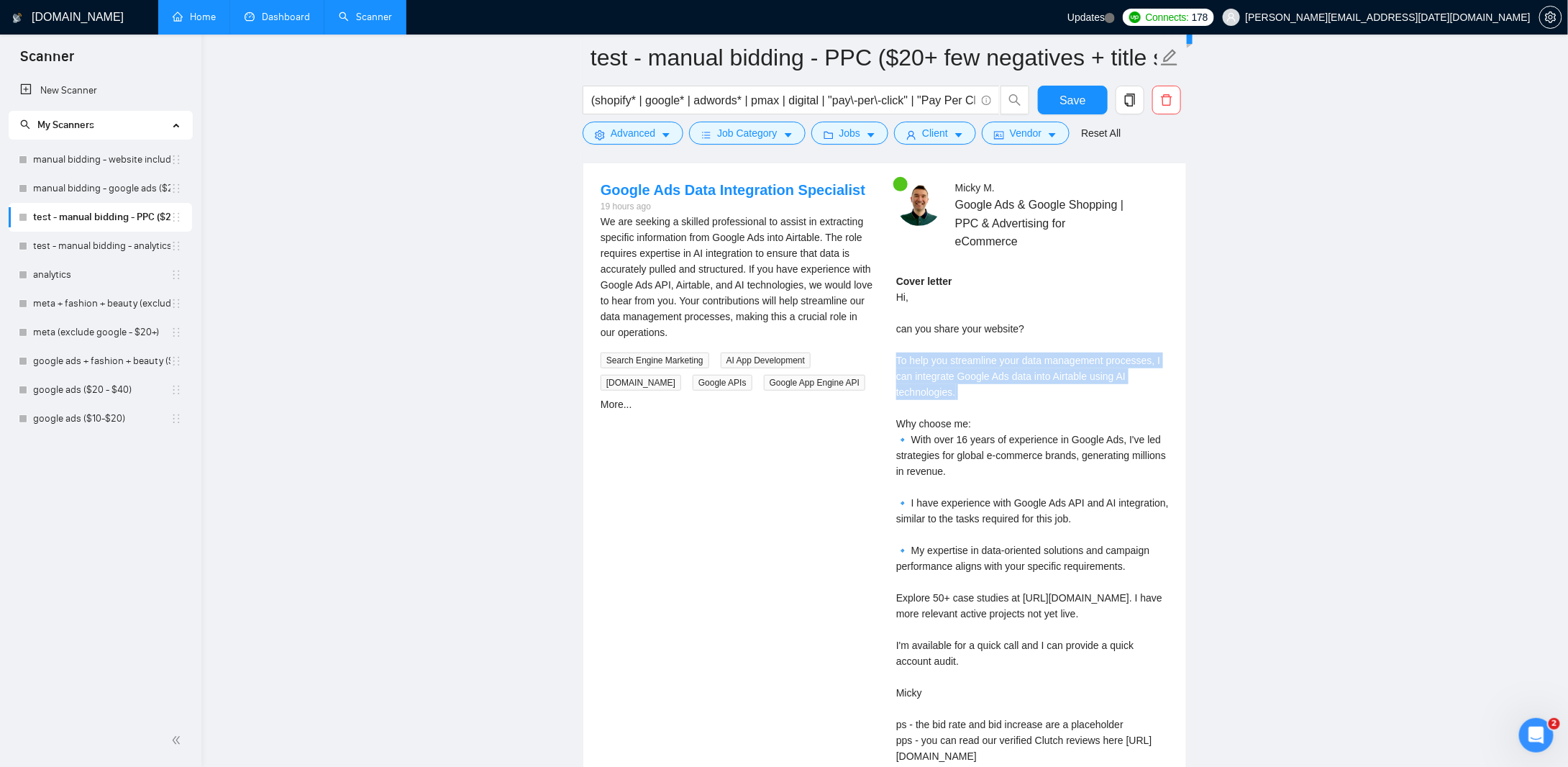
click at [927, 370] on div "Cover letter Hi, can you share your website? To help you streamline your data m…" at bounding box center [1032, 519] width 273 height 490
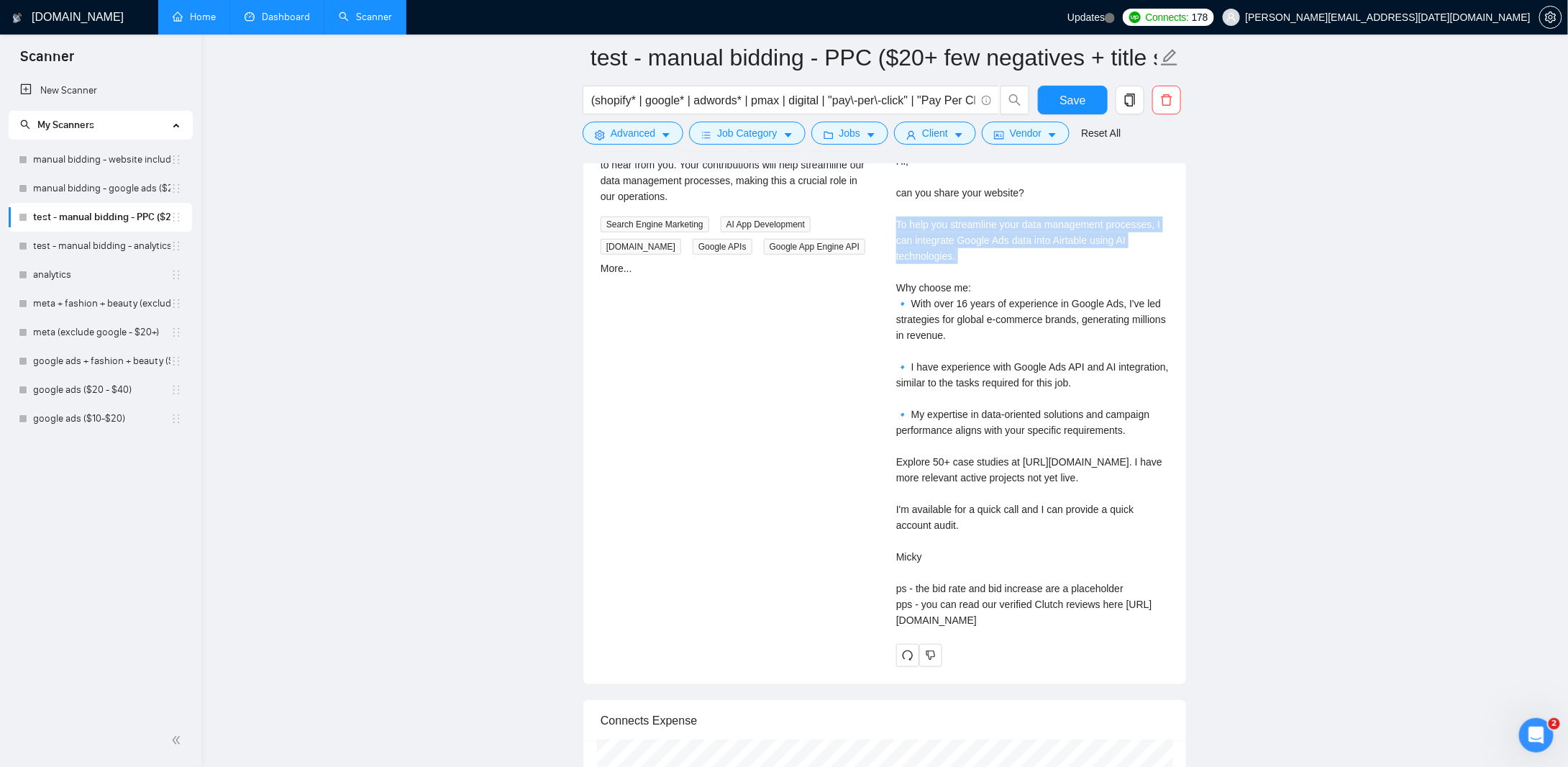
scroll to position [3165, 0]
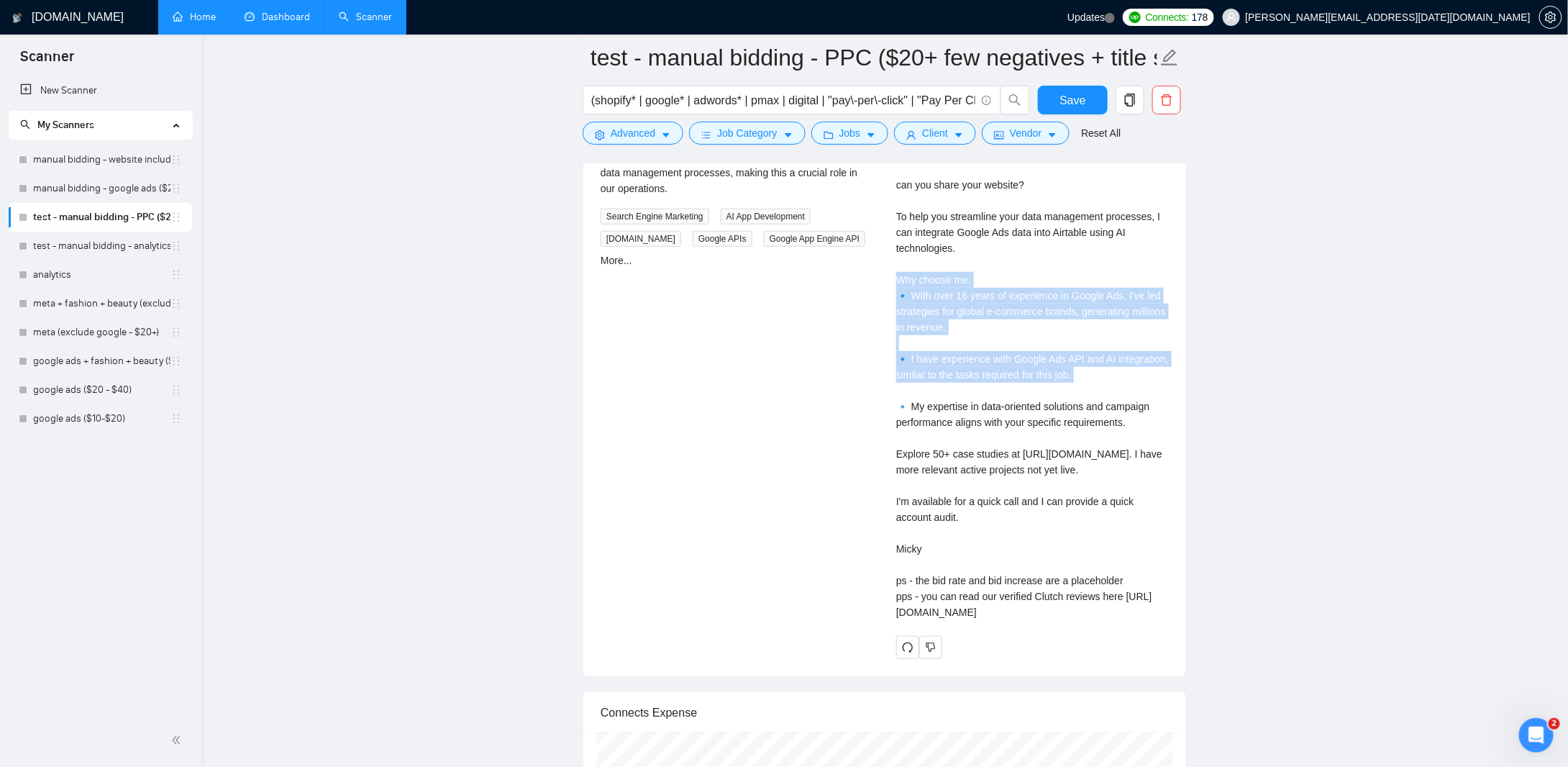
drag, startPoint x: 893, startPoint y: 268, endPoint x: 1016, endPoint y: 394, distance: 176.1
click at [1014, 392] on div "[PERSON_NAME] Google Ads & Google Shopping | PPC & Advertising for eCommerce Co…" at bounding box center [1032, 347] width 296 height 622
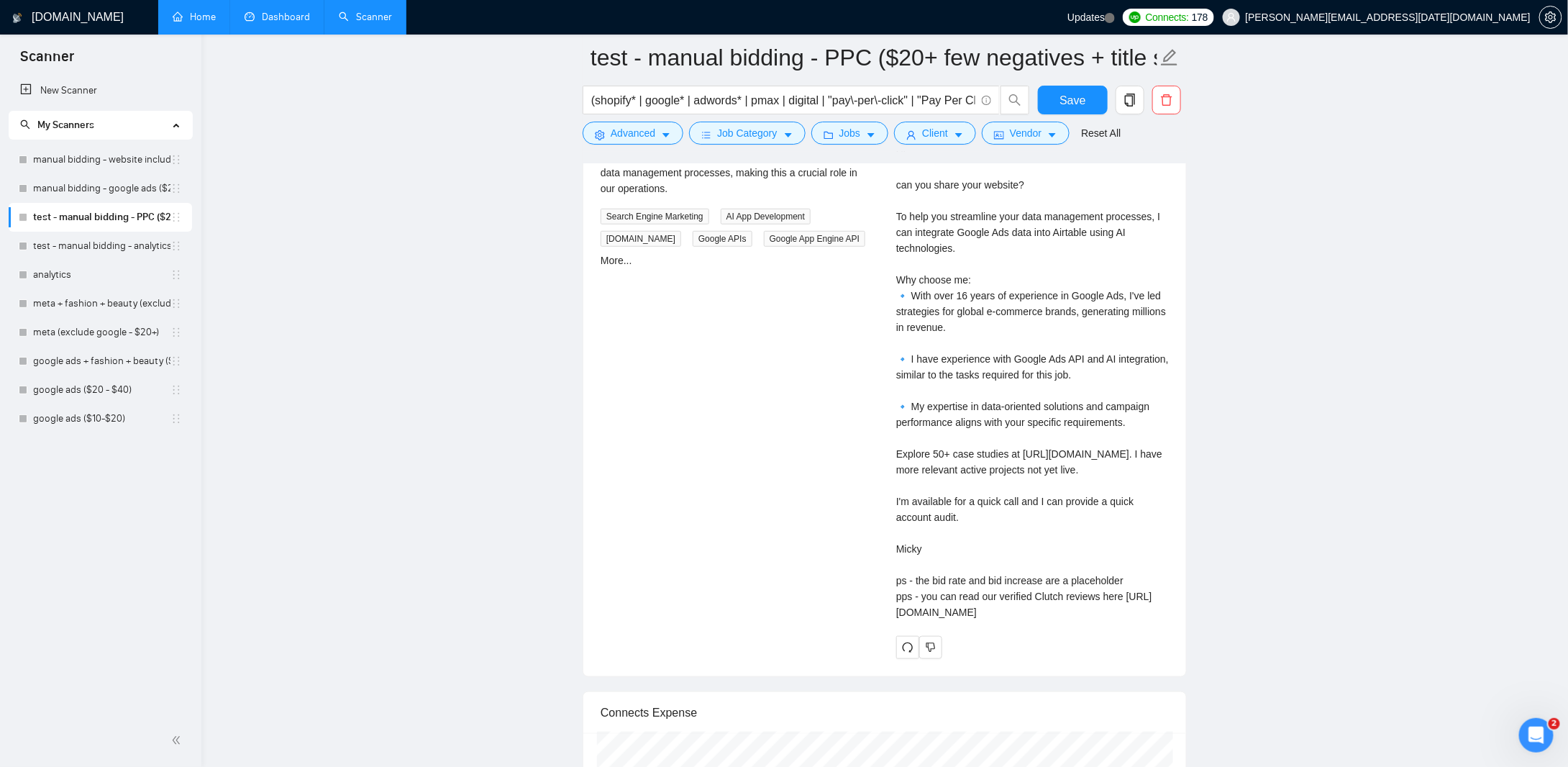
click at [1110, 387] on div "Cover letter Hi, can you share your website? To help you streamline your data m…" at bounding box center [1032, 375] width 273 height 490
click at [905, 446] on div "Cover letter Hi, can you share your website? To help you streamline your data m…" at bounding box center [1032, 375] width 273 height 490
click at [907, 446] on div "Cover letter Hi, can you share your website? To help you streamline your data m…" at bounding box center [1032, 375] width 273 height 490
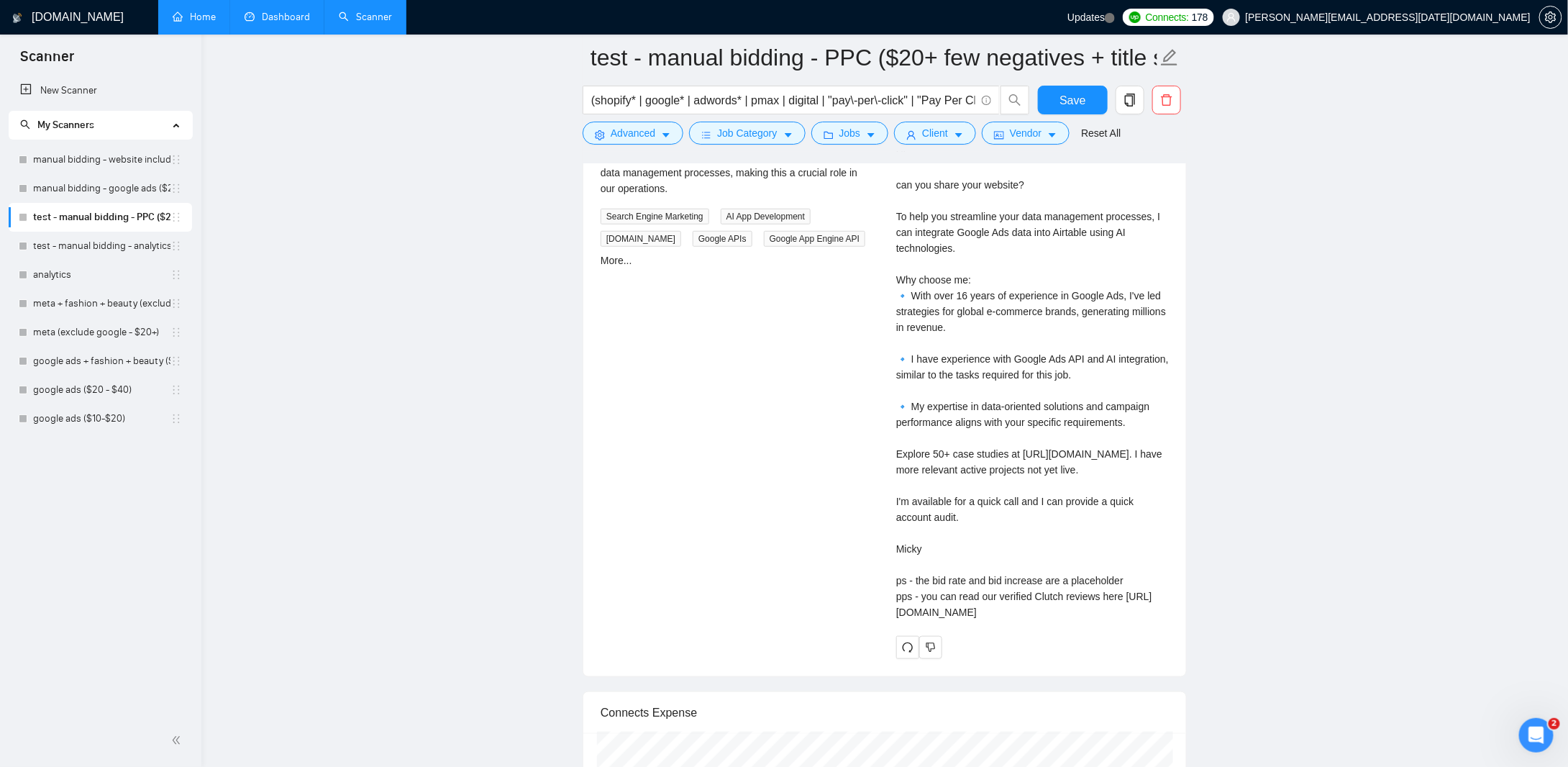
click at [925, 496] on div "Cover letter Hi, can you share your website? To help you streamline your data m…" at bounding box center [1032, 375] width 273 height 490
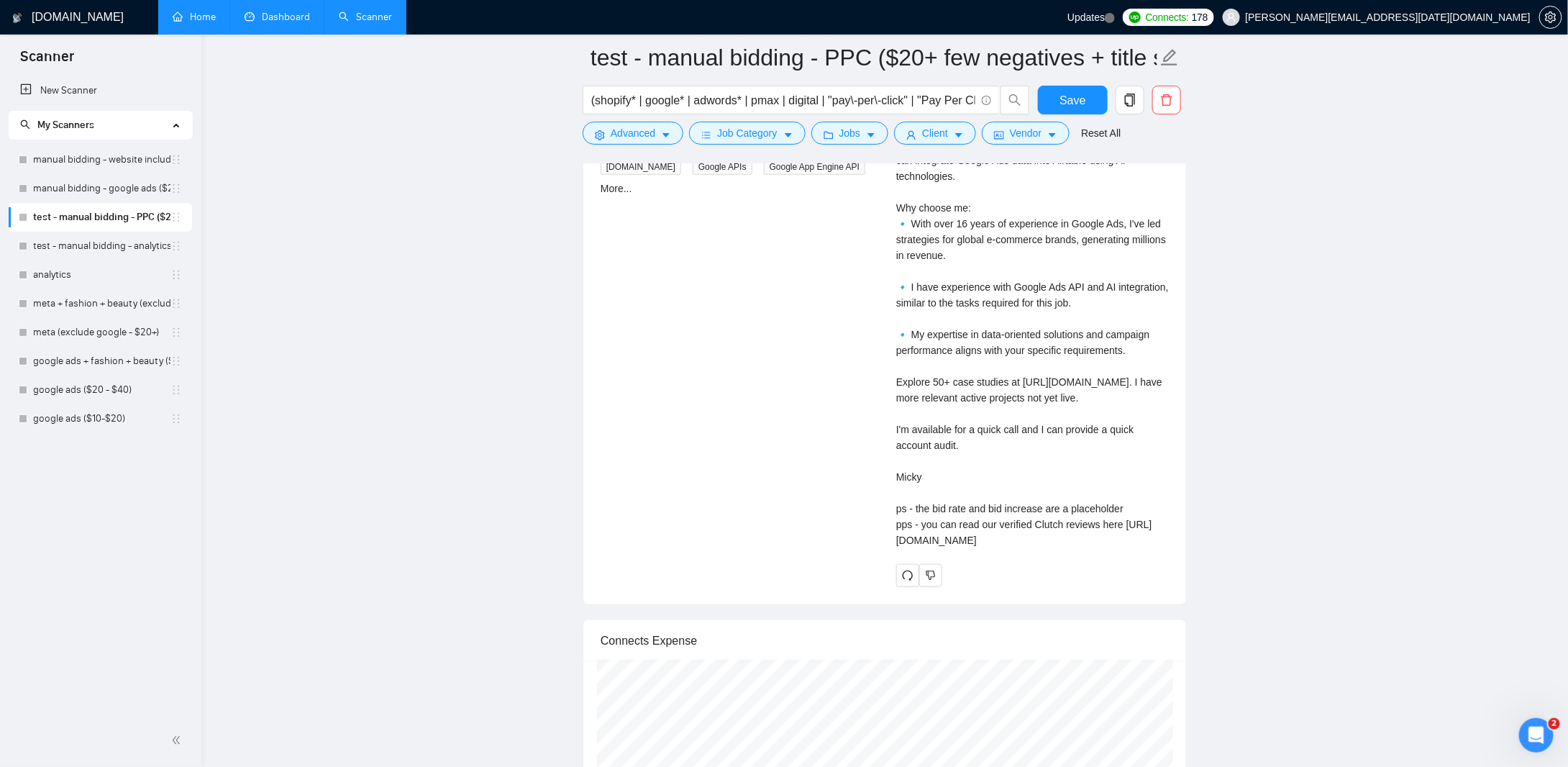
click at [1027, 521] on div "Cover letter Hi, can you share your website? To help you streamline your data m…" at bounding box center [1032, 303] width 273 height 490
click at [1129, 525] on div "Cover letter Hi, can you share your website? To help you streamline your data m…" at bounding box center [1032, 303] width 273 height 490
drag, startPoint x: 1117, startPoint y: 526, endPoint x: 881, endPoint y: 443, distance: 250.2
click at [883, 447] on div "Google Ads Data Integration Specialist 19 hours ago We are seeking a skilled pr…" at bounding box center [884, 275] width 591 height 622
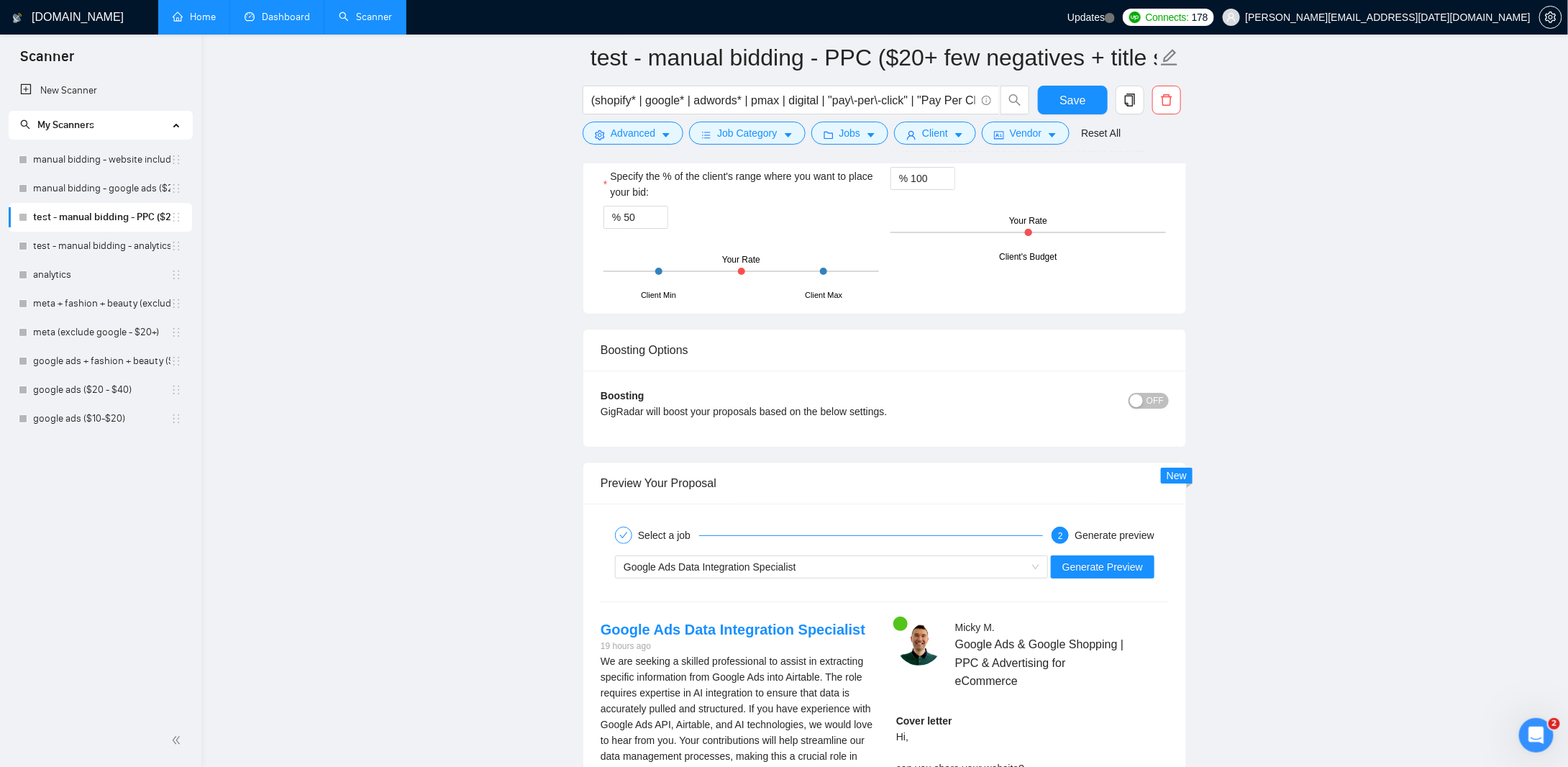
scroll to position [2373, 0]
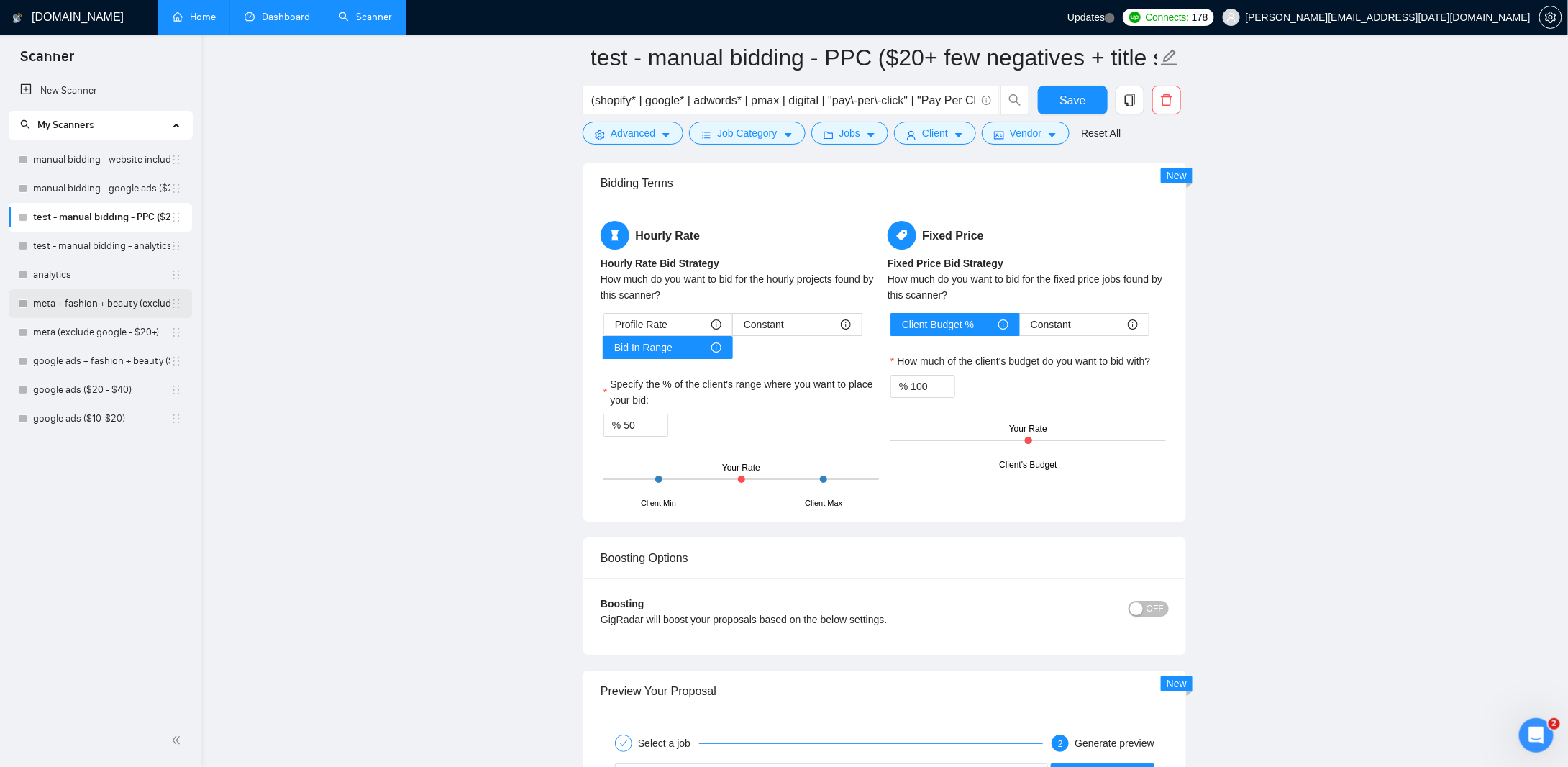
click at [89, 304] on link "meta + fashion + beauty (exclude google - $20+)" at bounding box center [101, 303] width 137 height 29
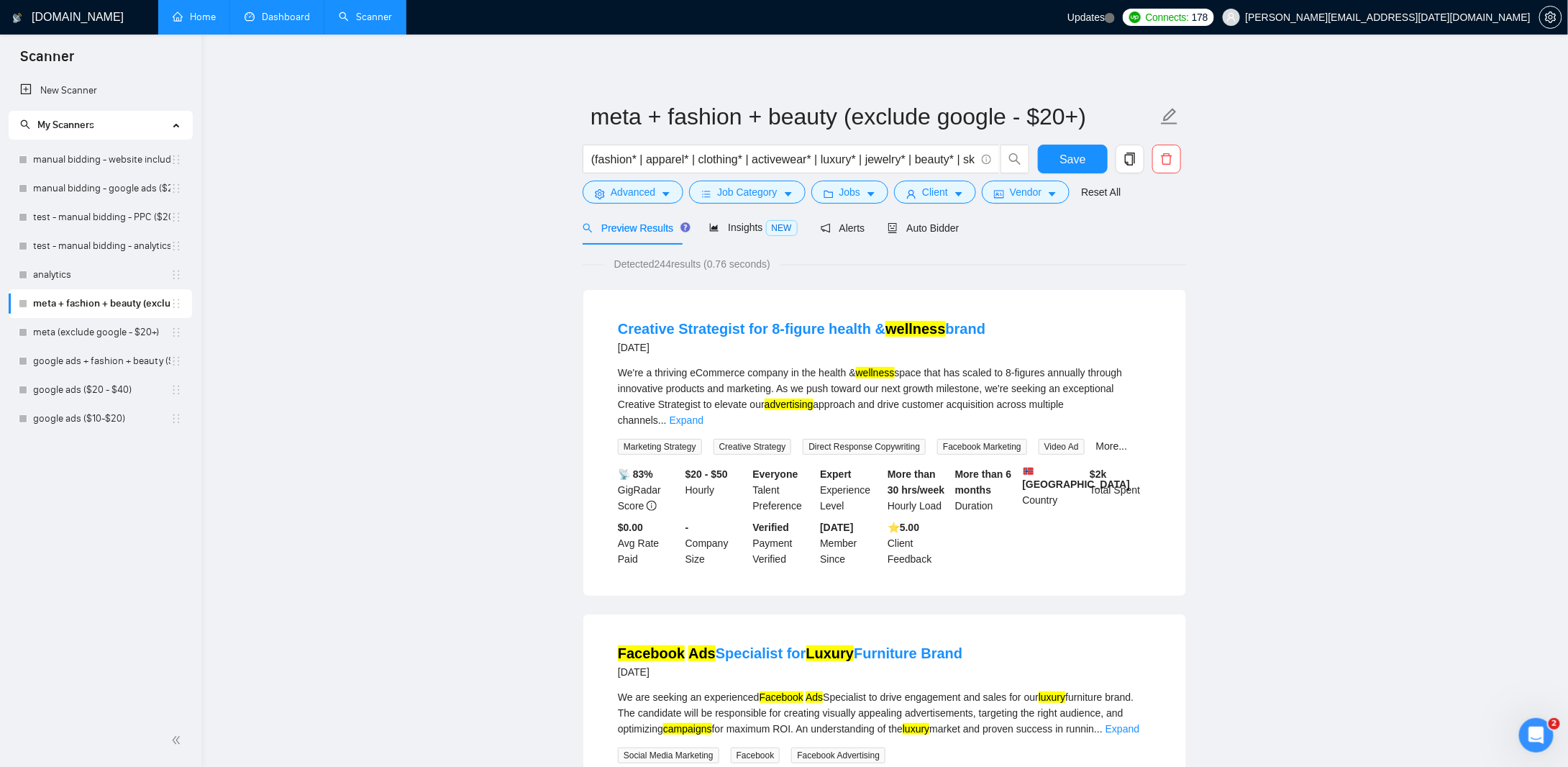
click at [92, 414] on link "google ads ($10-$20)" at bounding box center [101, 418] width 137 height 29
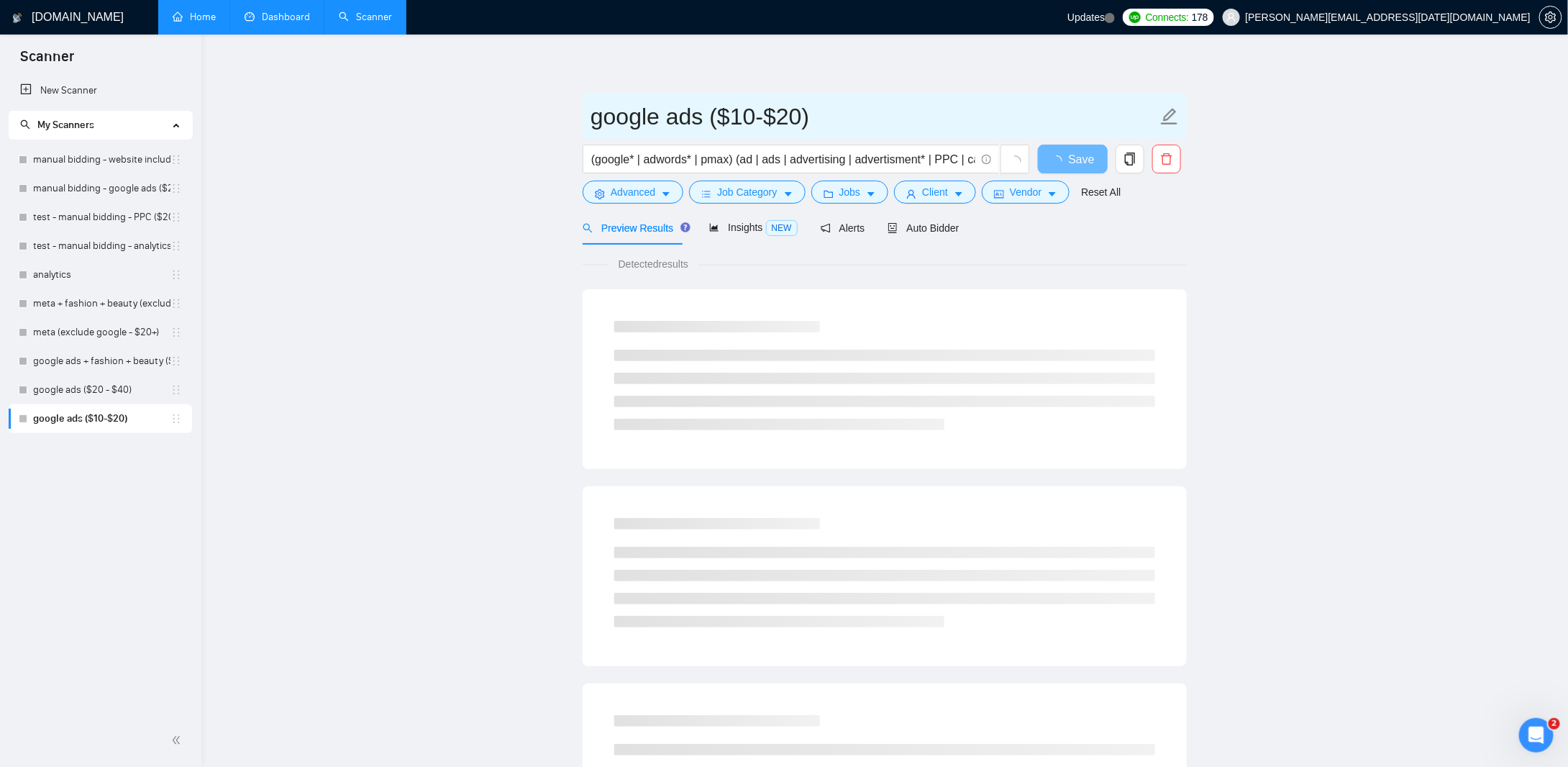
click at [626, 117] on input "google ads ($10-$20)" at bounding box center [873, 116] width 566 height 36
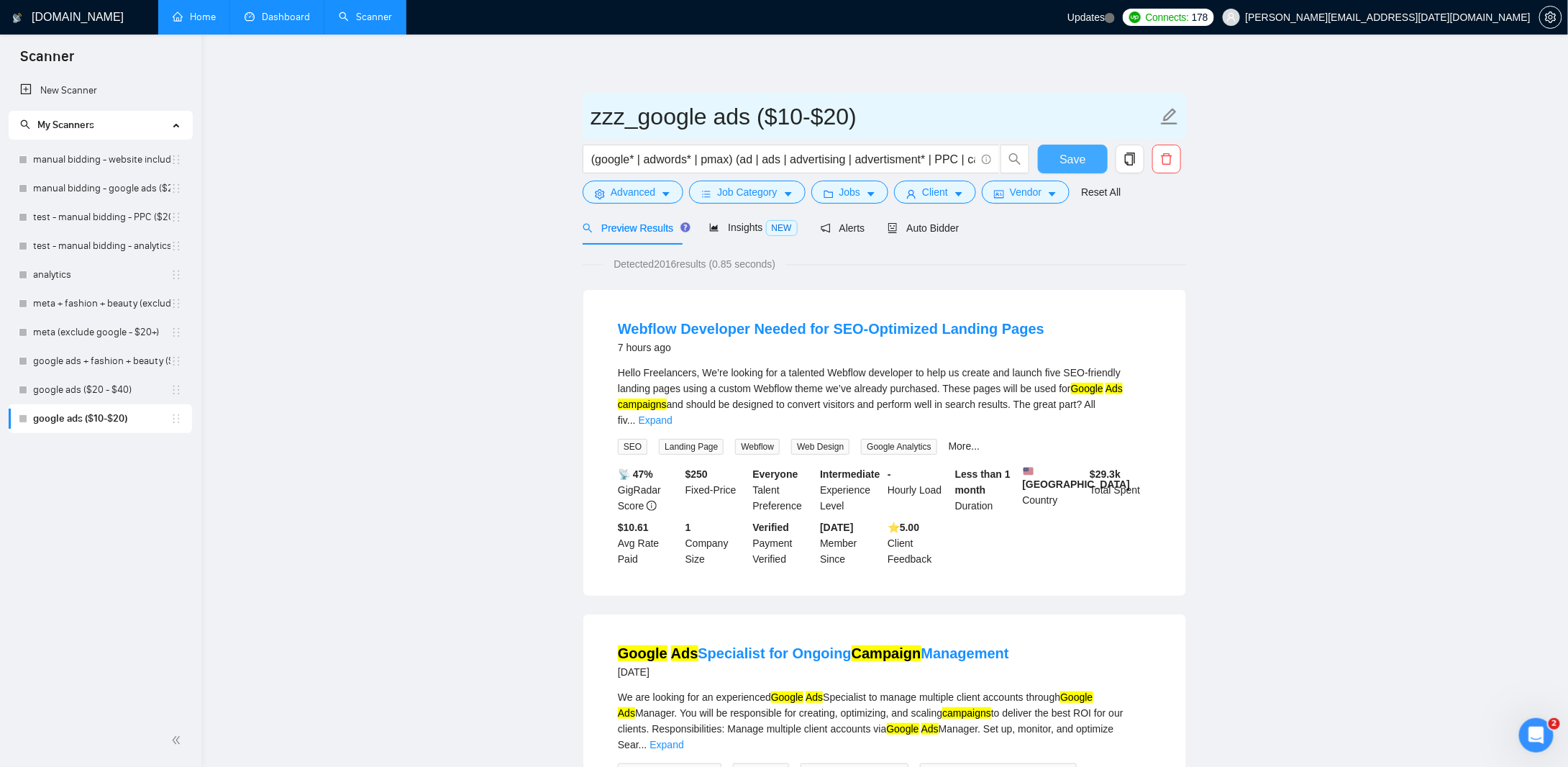
type input "zzz_google ads ($10-$20)"
click at [1072, 163] on span "Save" at bounding box center [1072, 160] width 26 height 18
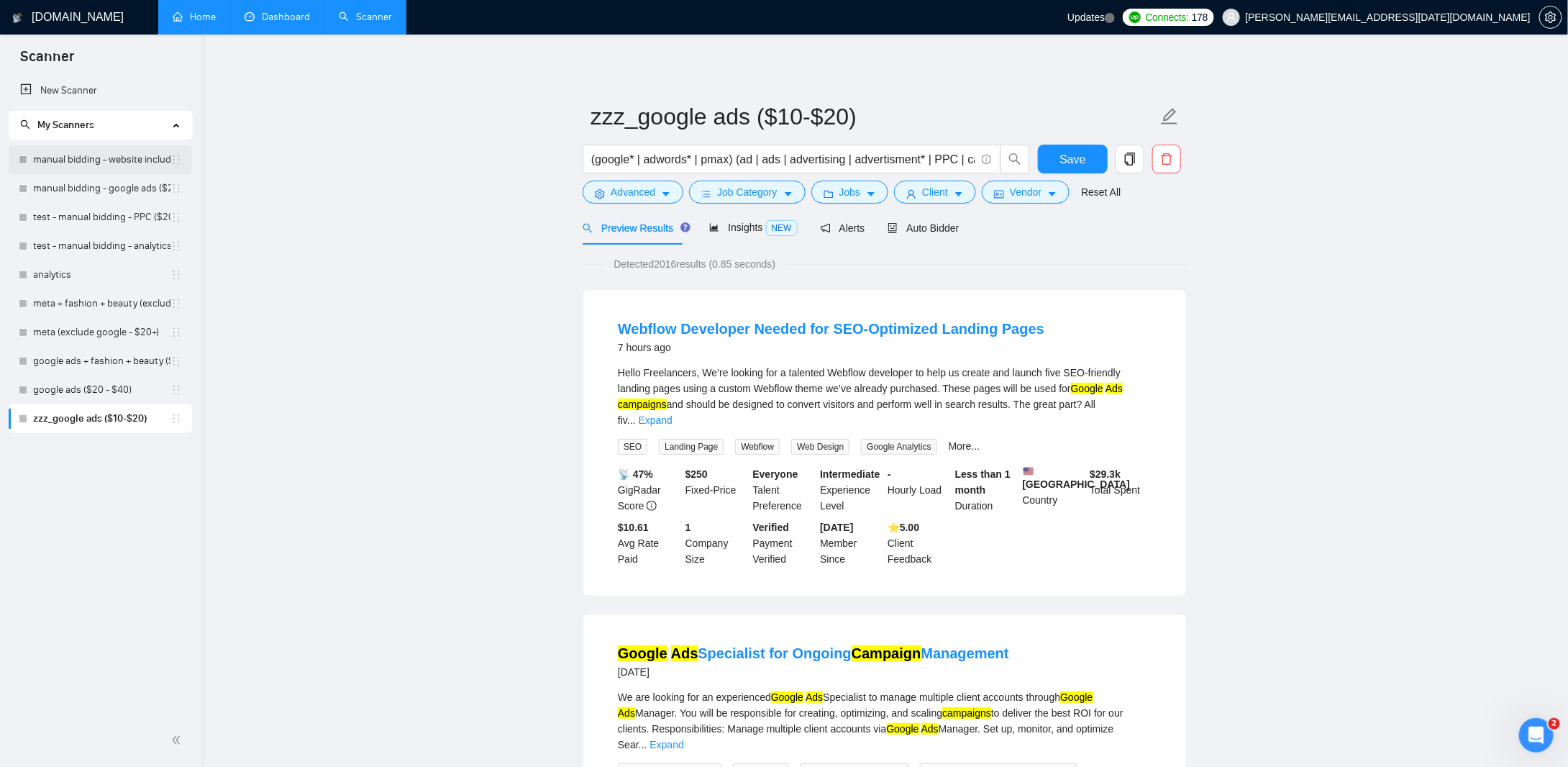
click at [97, 170] on link "manual bidding - website included" at bounding box center [101, 160] width 137 height 29
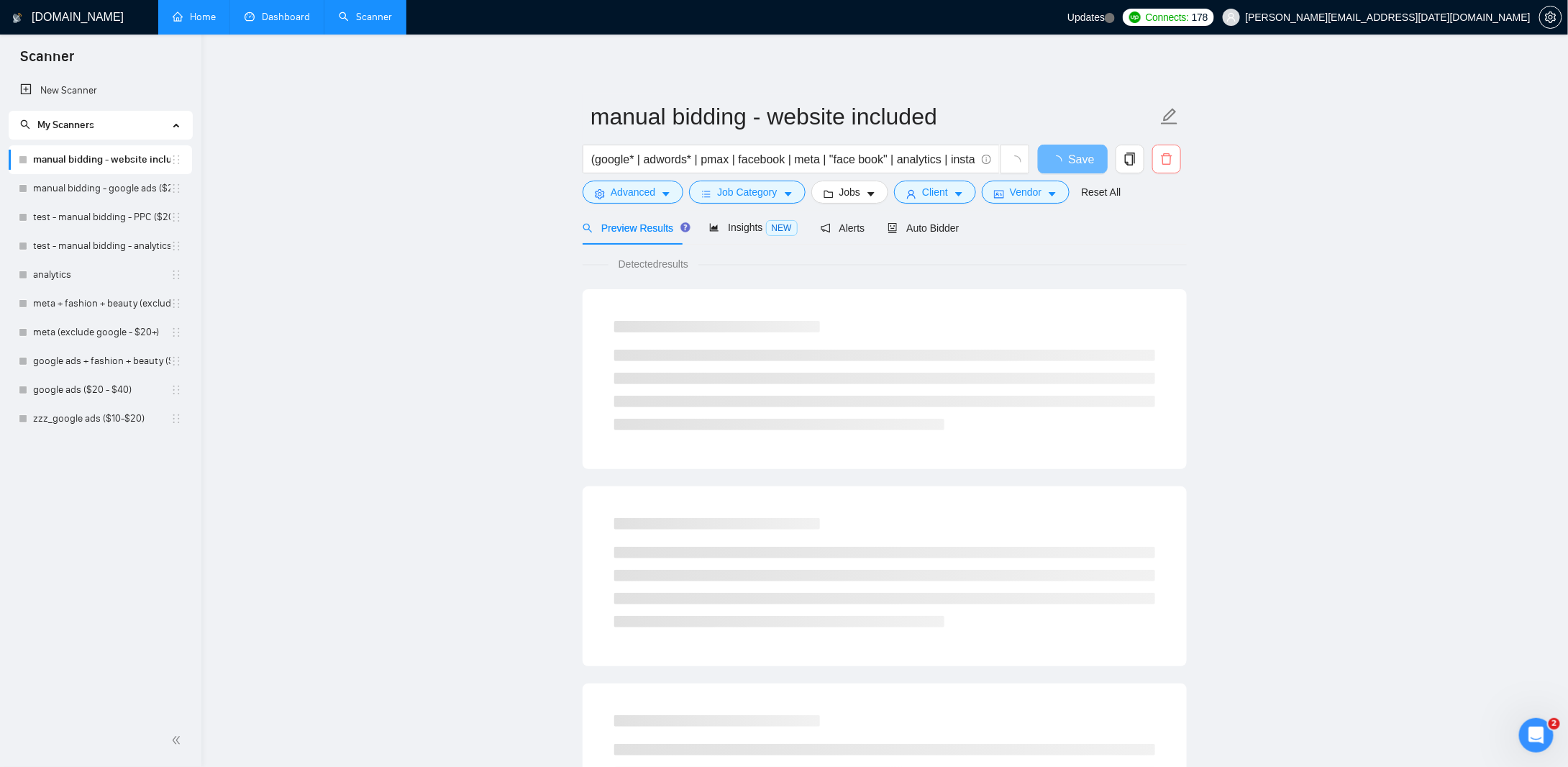
click at [1176, 160] on span "delete" at bounding box center [1166, 159] width 28 height 13
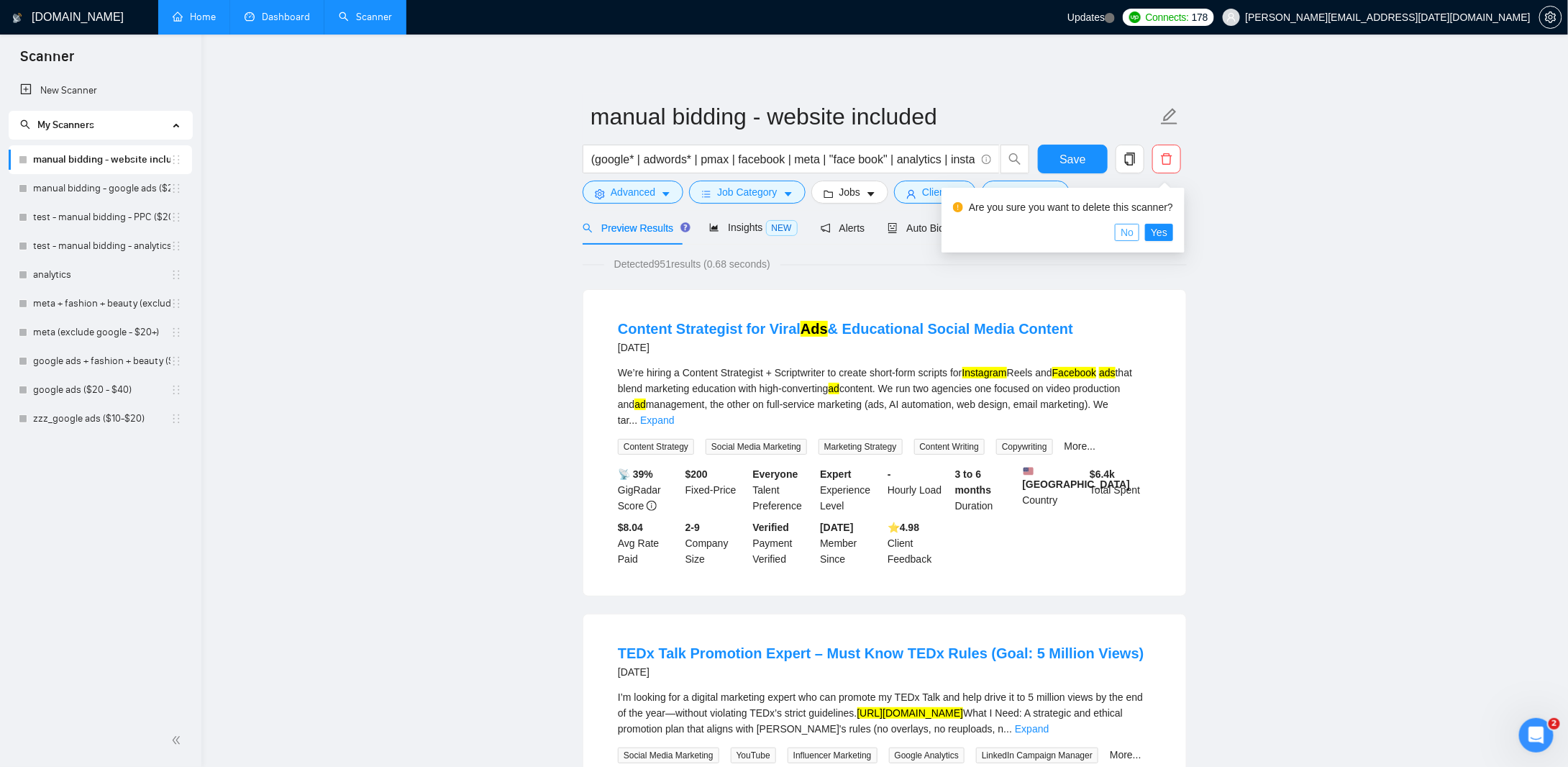
click at [1130, 236] on span "No" at bounding box center [1126, 232] width 13 height 16
click at [929, 156] on input "(google* | adwords* | pmax | facebook | meta | "face book" | analytics | instag…" at bounding box center [783, 160] width 384 height 18
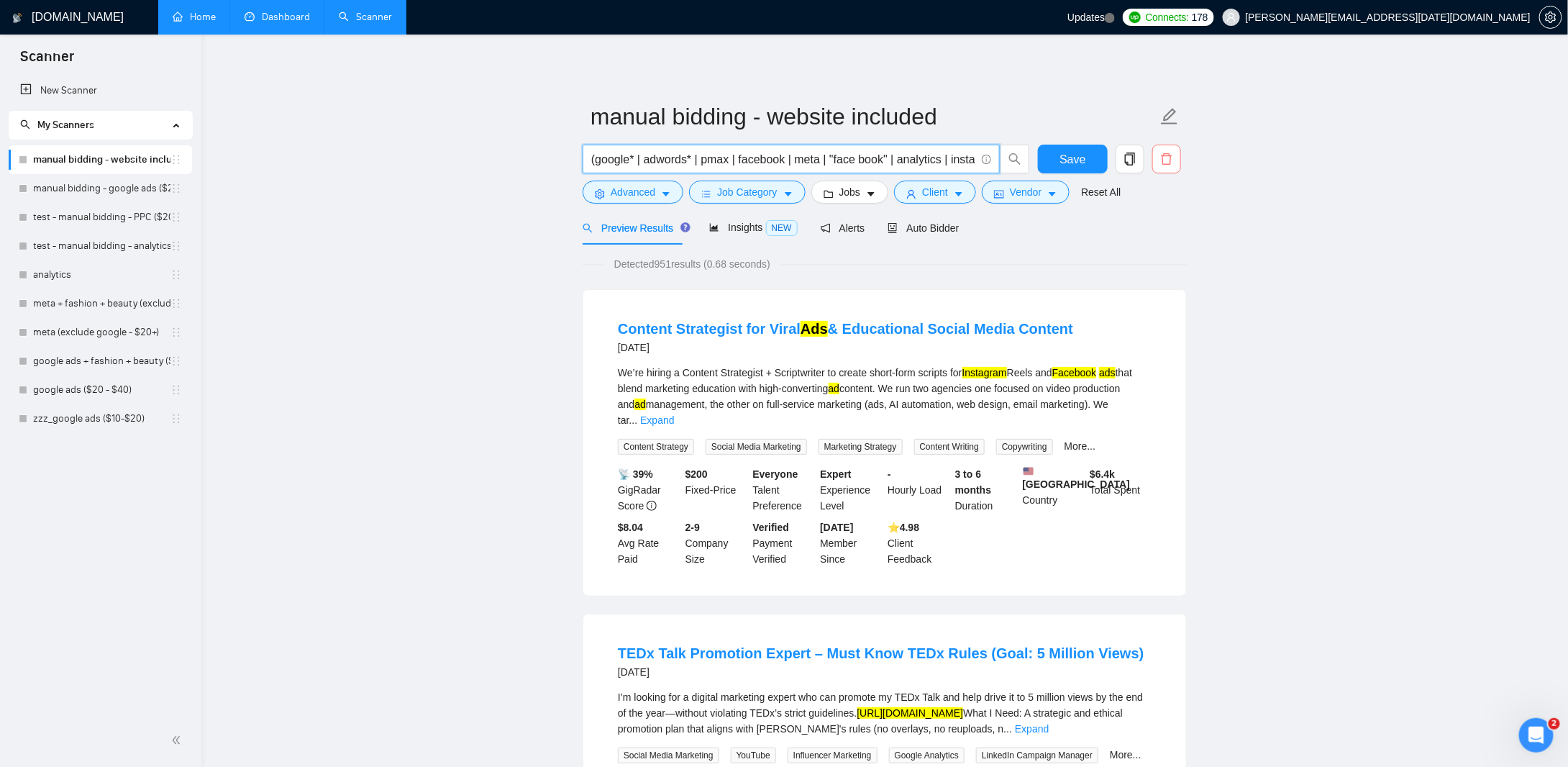
click at [1163, 160] on icon "delete" at bounding box center [1166, 159] width 13 height 13
click at [1154, 233] on span "Yes" at bounding box center [1159, 232] width 16 height 16
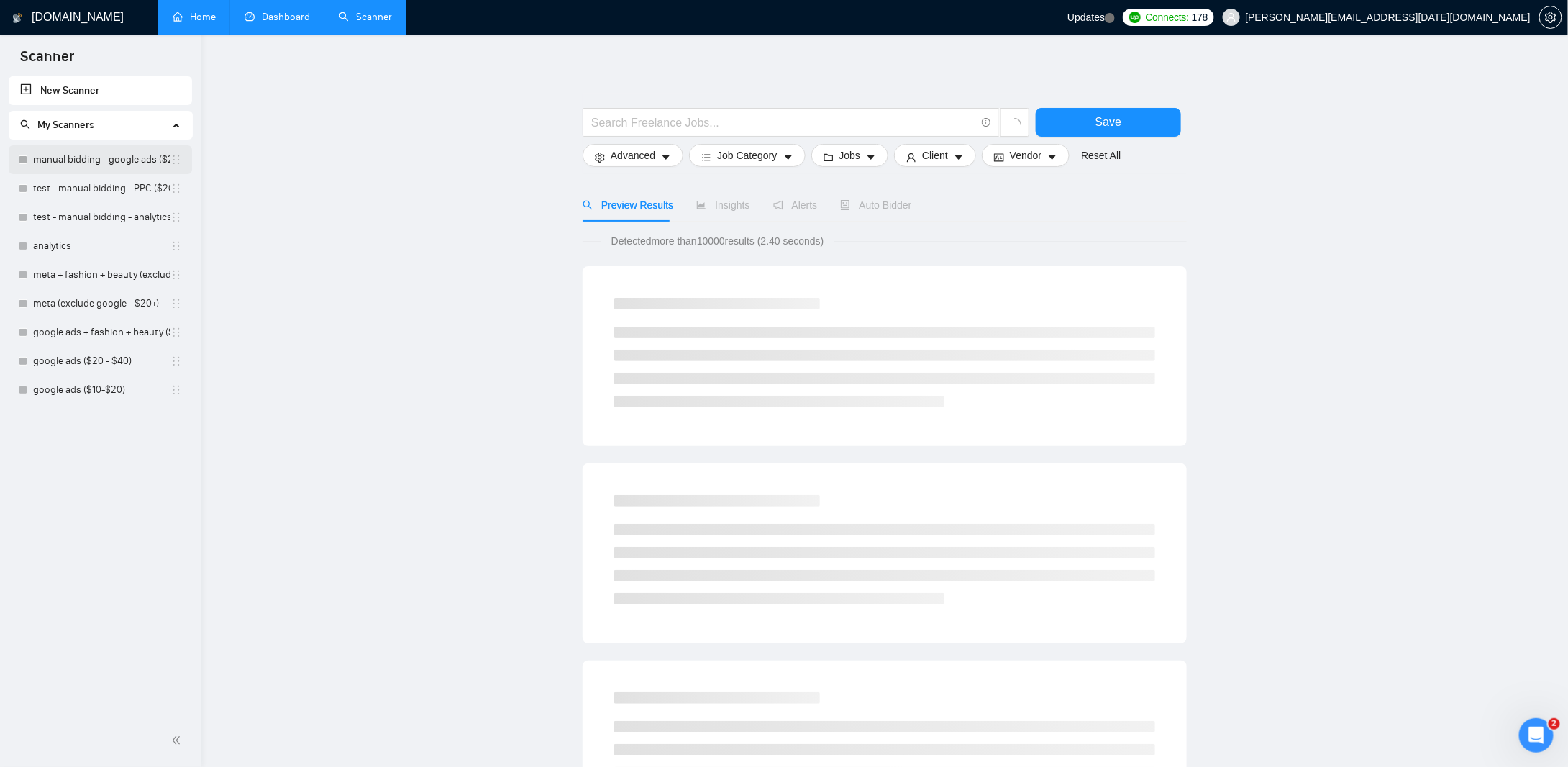
click at [121, 165] on link "manual bidding - google ads ($20+)" at bounding box center [101, 160] width 137 height 29
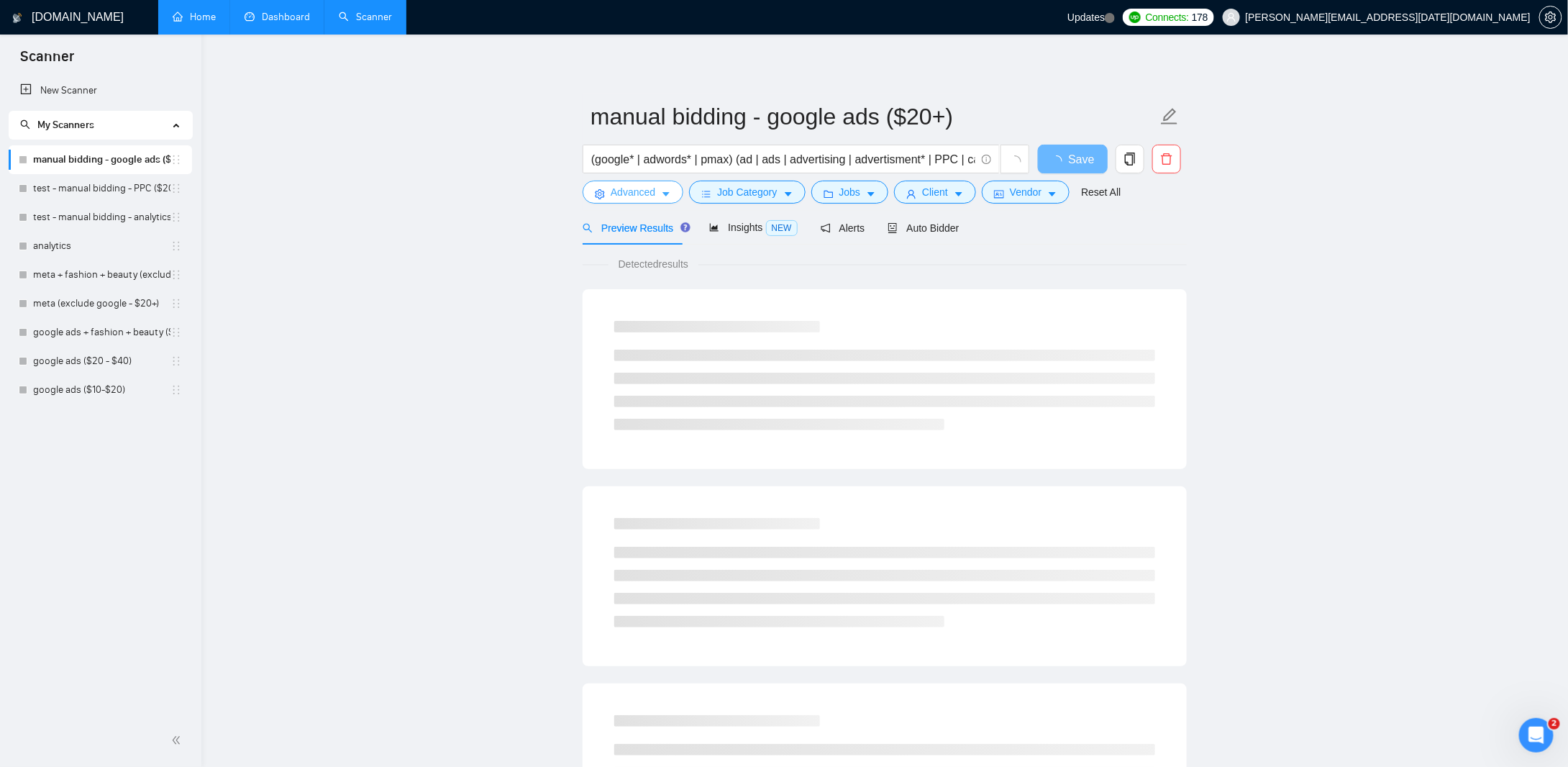
click at [646, 193] on span "Advanced" at bounding box center [633, 192] width 45 height 16
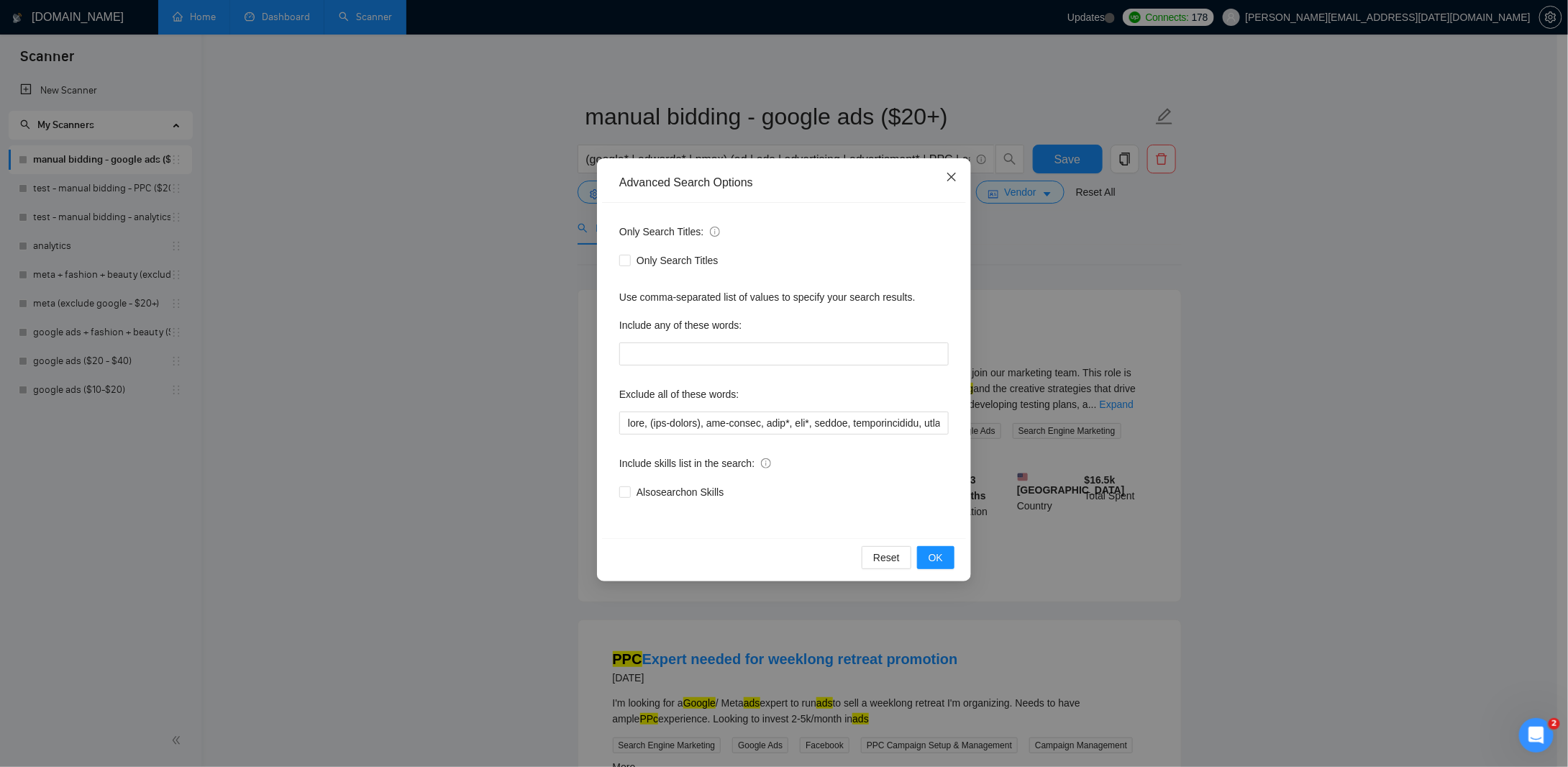
click at [953, 179] on icon "close" at bounding box center [952, 177] width 9 height 9
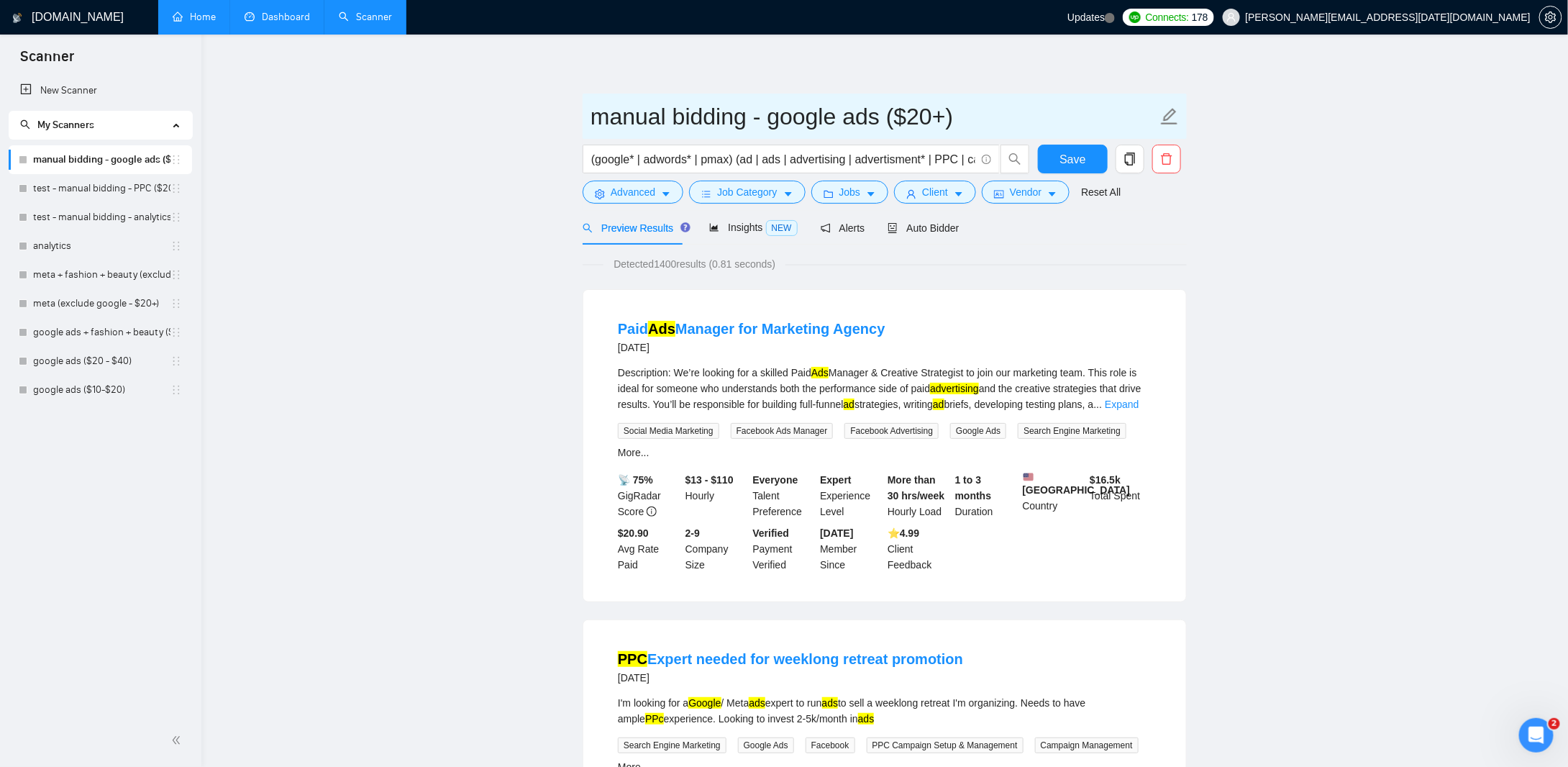
drag, startPoint x: 776, startPoint y: 117, endPoint x: 498, endPoint y: 119, distance: 278.0
type input "google ads ($20+)"
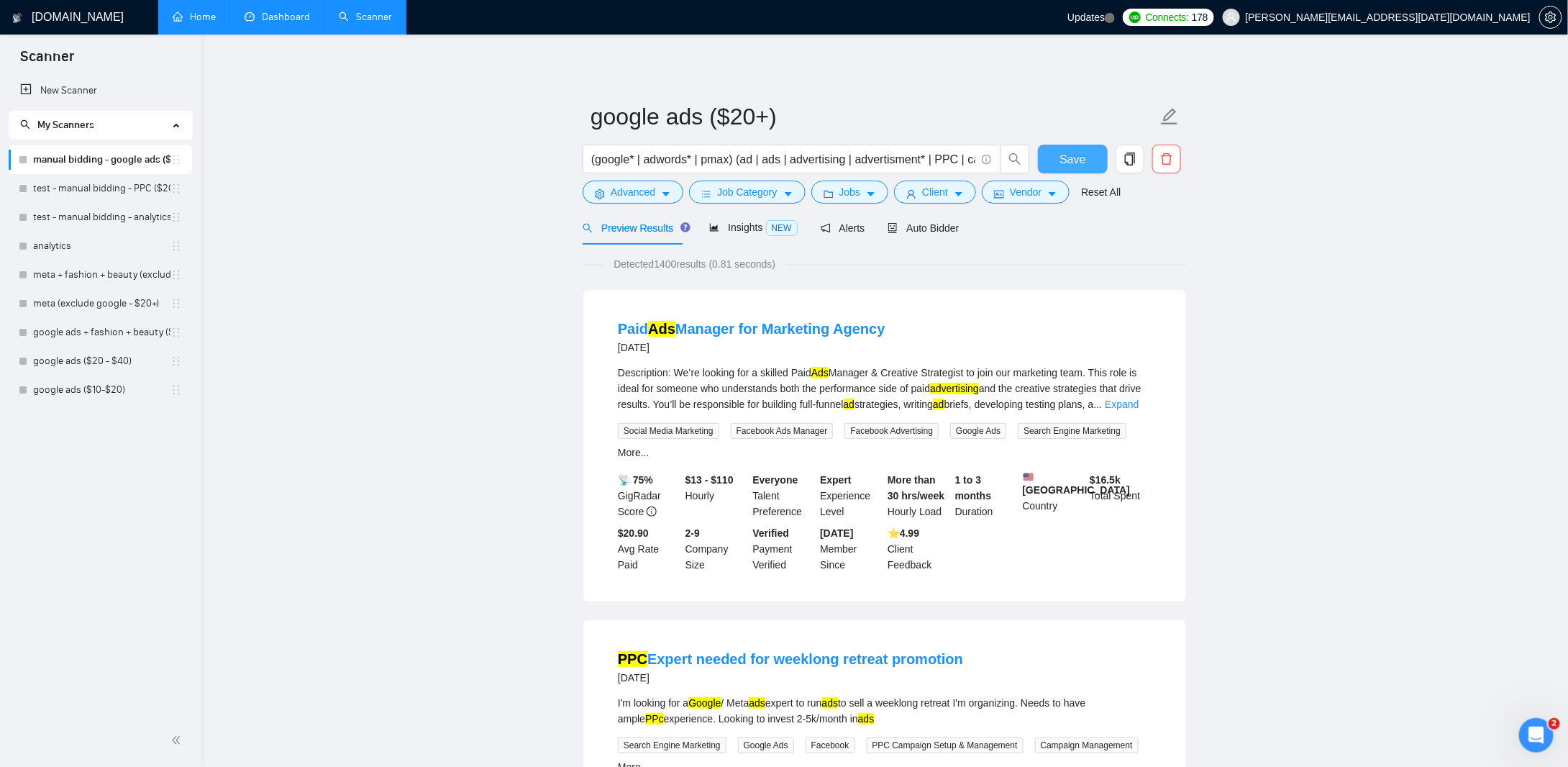
click at [1065, 157] on span "Save" at bounding box center [1072, 160] width 26 height 18
click at [75, 154] on link "test - manual bidding - PPC ($20+ few negatives + title search)" at bounding box center [101, 160] width 137 height 29
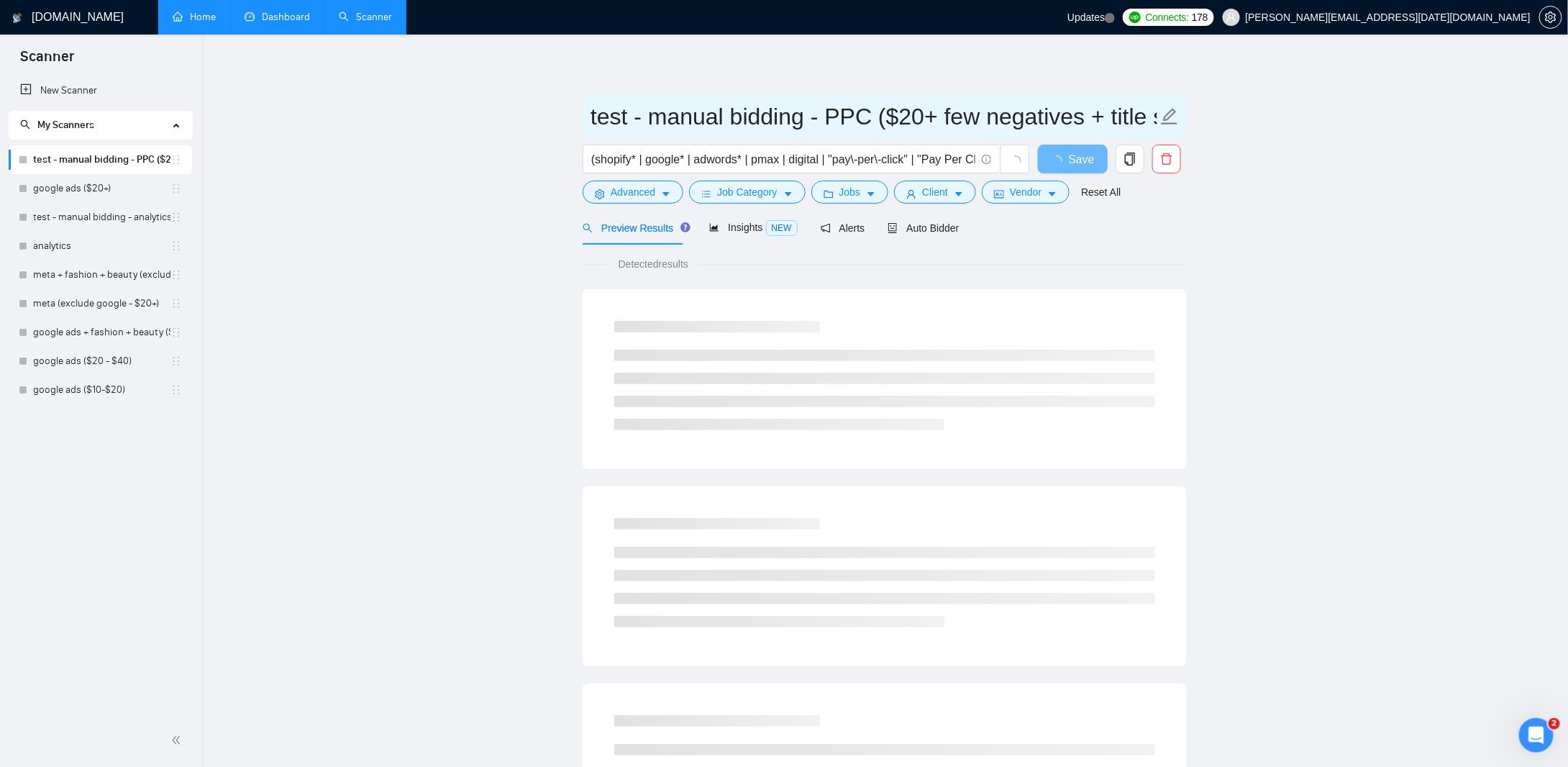
drag, startPoint x: 642, startPoint y: 117, endPoint x: 481, endPoint y: 118, distance: 161.0
click at [483, 118] on main "test - manual bidding - PPC ($20+ few negatives + title search) (shopify* | goo…" at bounding box center [885, 657] width 1321 height 1200
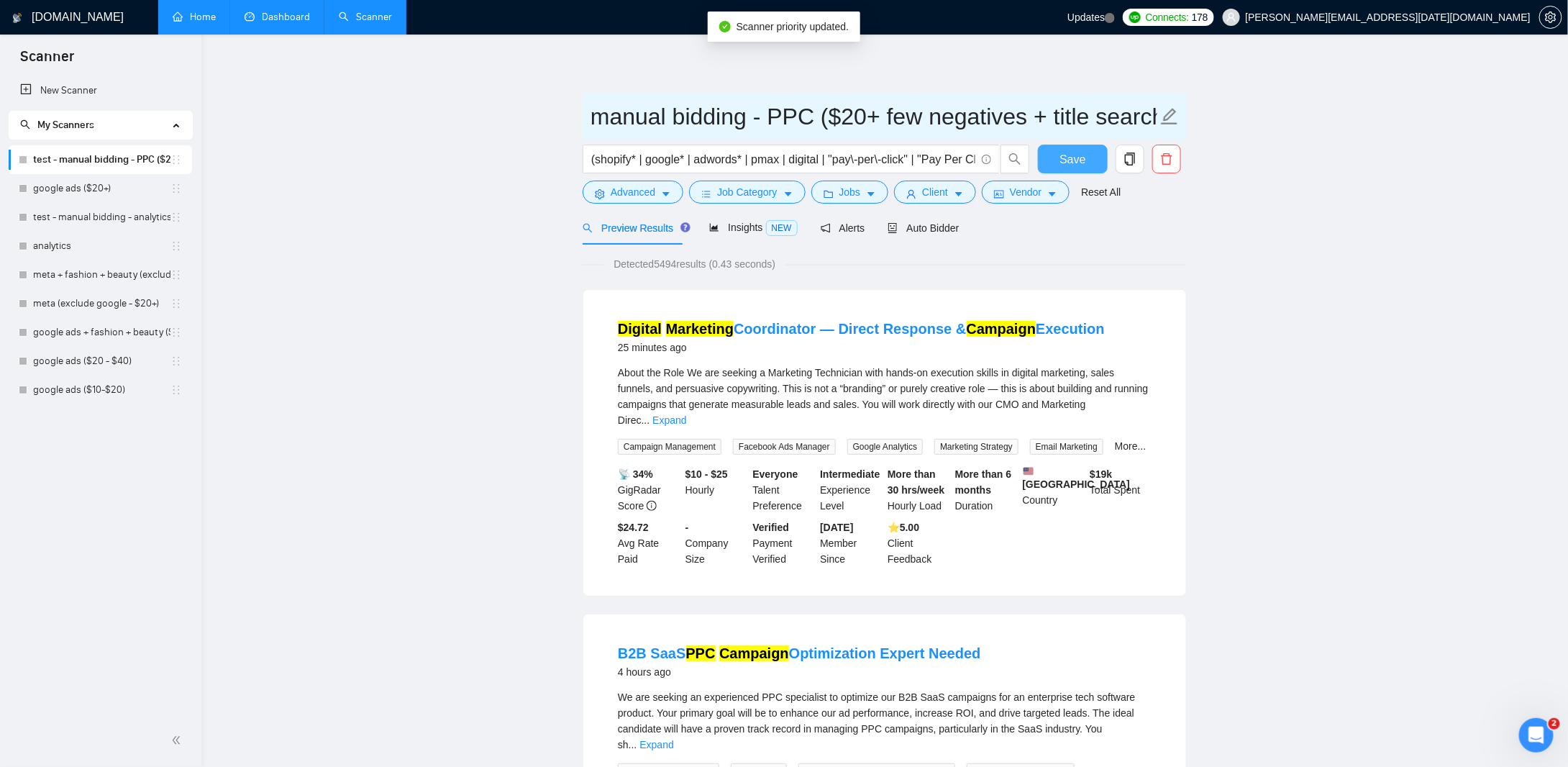
type input "manual bidding - PPC ($20+ few negatives + title search)"
click at [1069, 156] on span "Save" at bounding box center [1072, 160] width 26 height 18
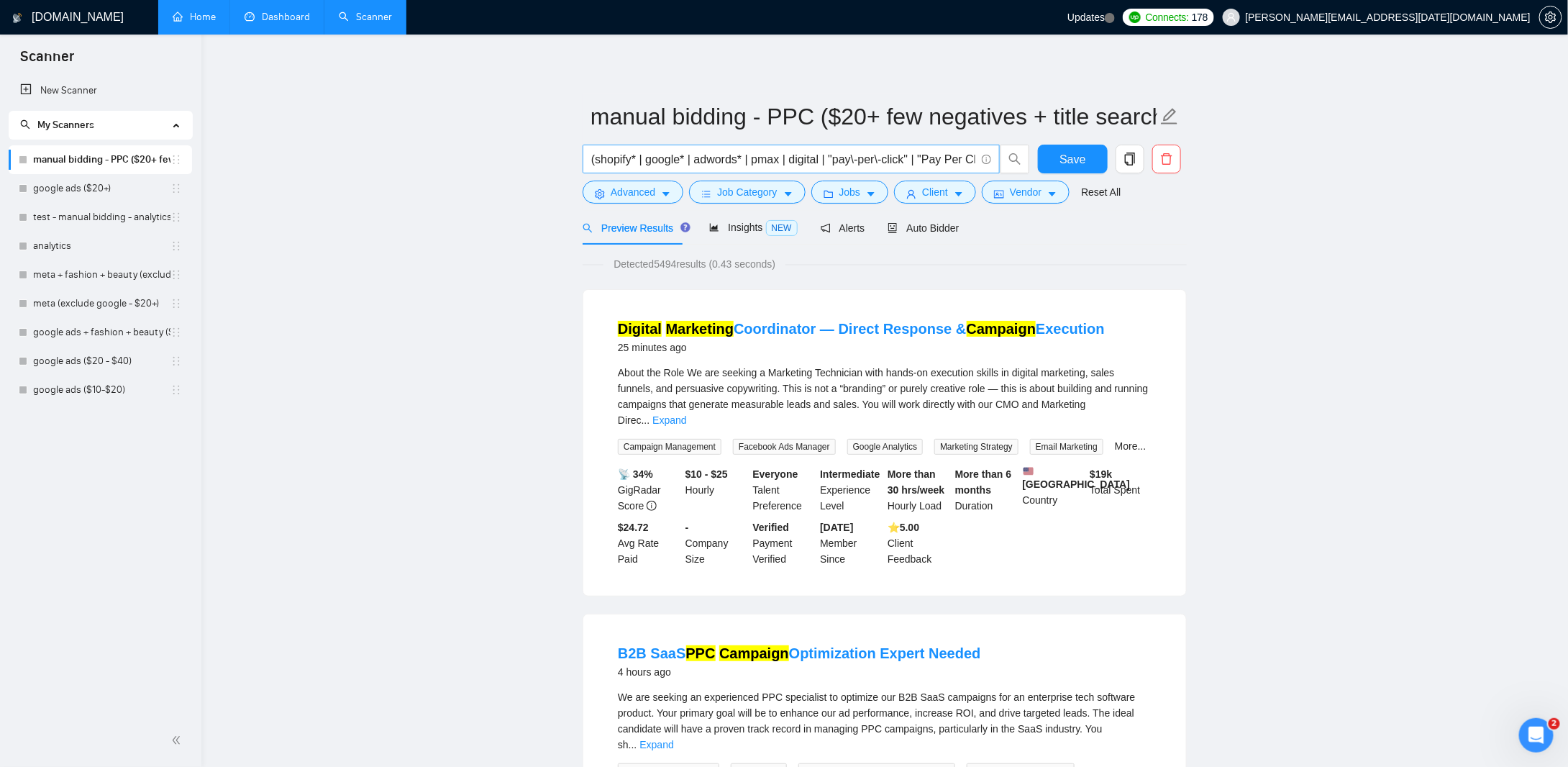
click at [728, 157] on input "(shopify* | google* | adwords* | pmax | digital | "pay\-per\-click" | "Pay Per …" at bounding box center [783, 160] width 384 height 18
click at [646, 196] on span "Advanced" at bounding box center [633, 192] width 45 height 16
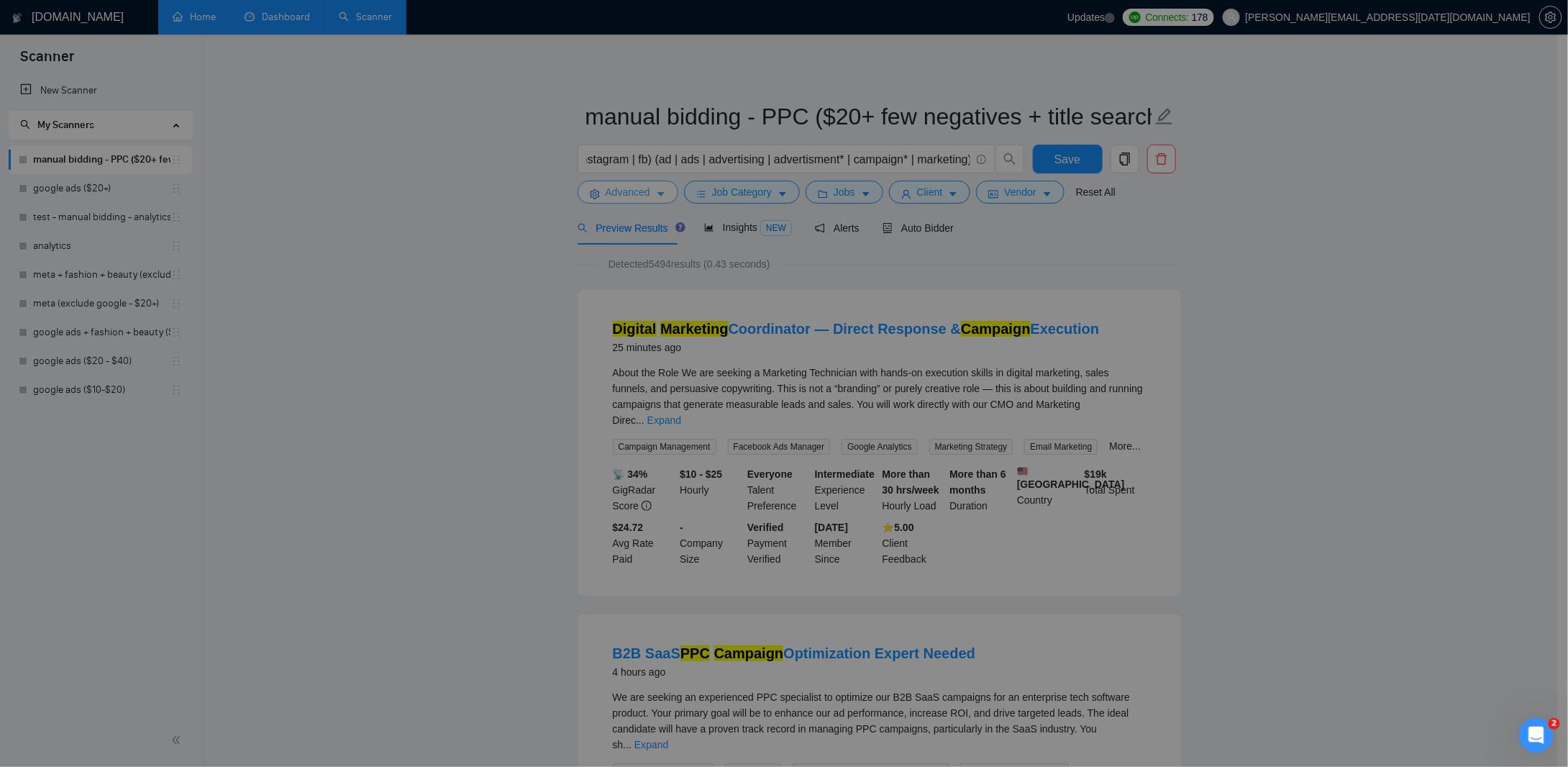
scroll to position [0, 0]
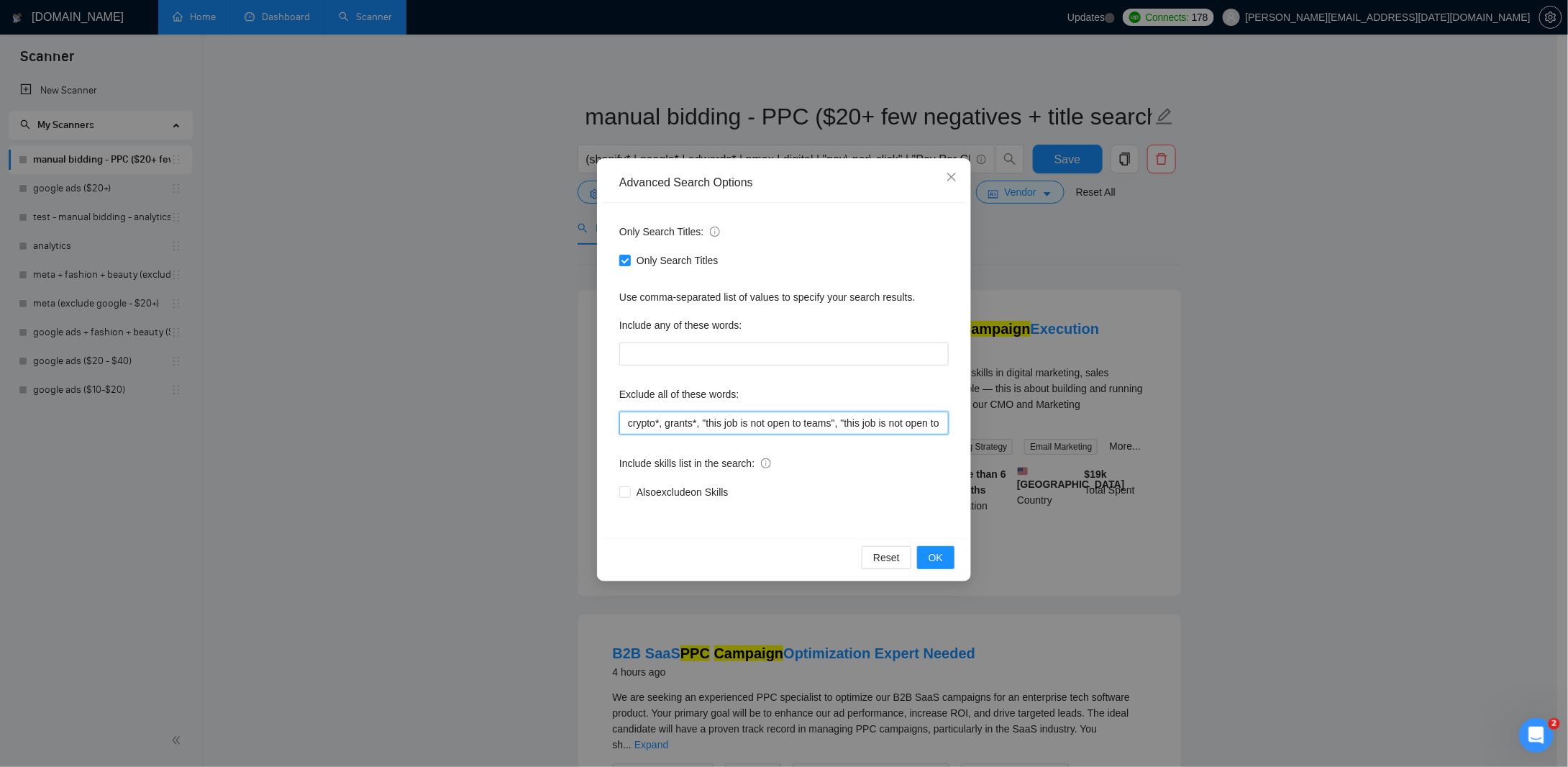
click at [814, 424] on input "crypto*, grants*, "this job is not open to teams", "this job is not open to age…" at bounding box center [784, 423] width 329 height 23
click at [1367, 326] on div "Advanced Search Options Only Search Titles: Only Search Titles Use comma-separa…" at bounding box center [784, 383] width 1568 height 767
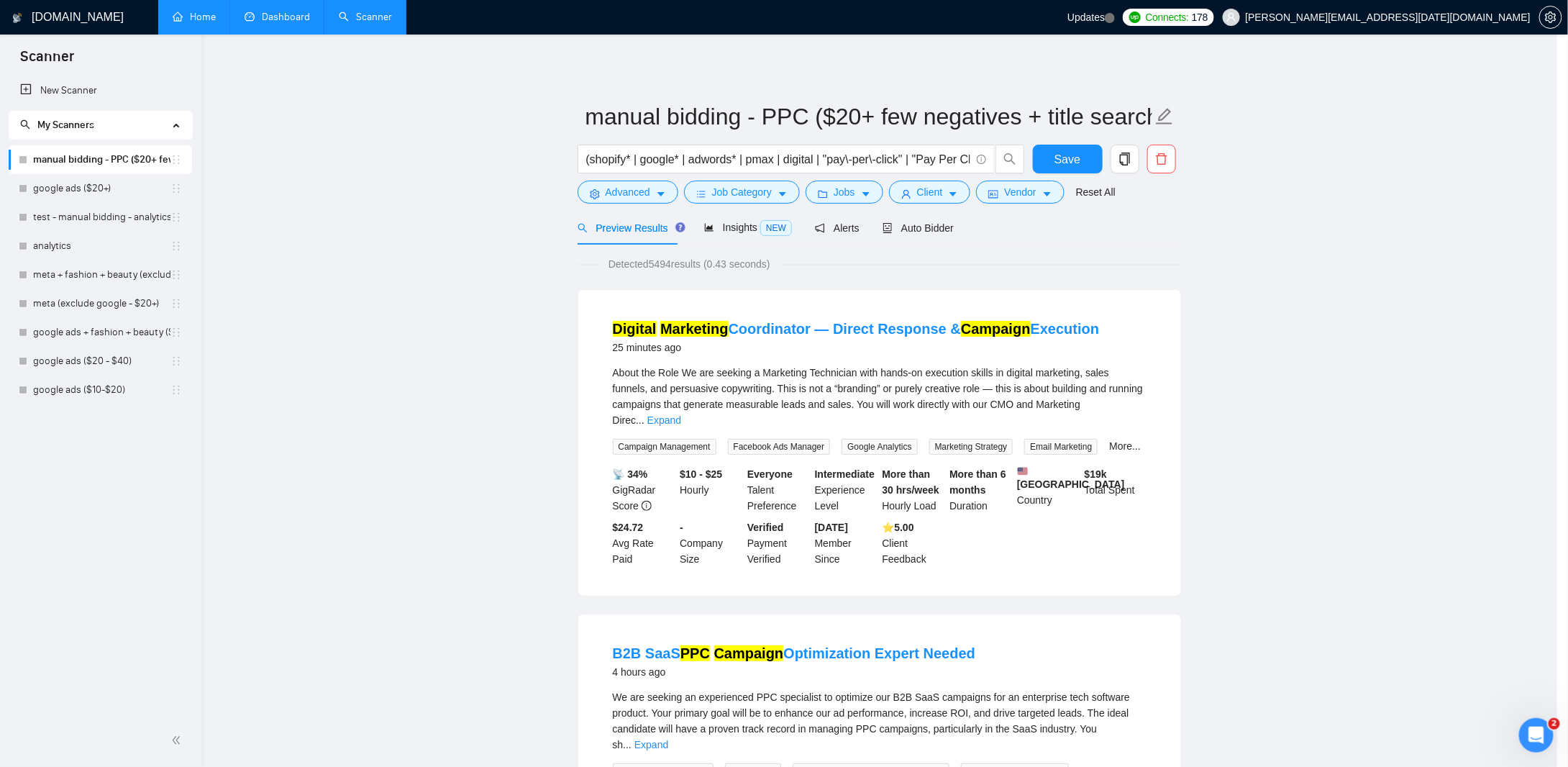
scroll to position [0, 0]
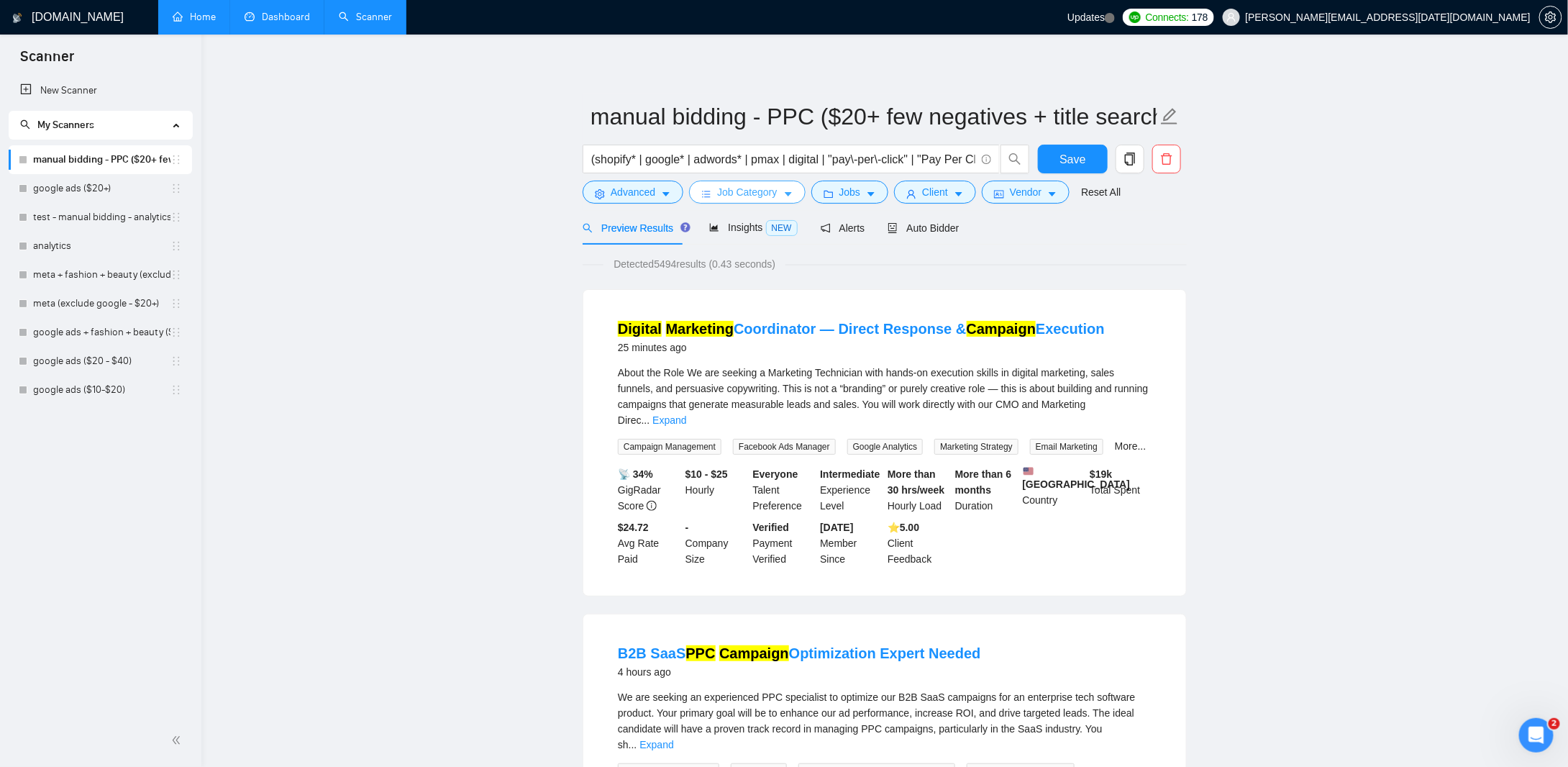
click at [769, 195] on span "Job Category" at bounding box center [747, 192] width 60 height 16
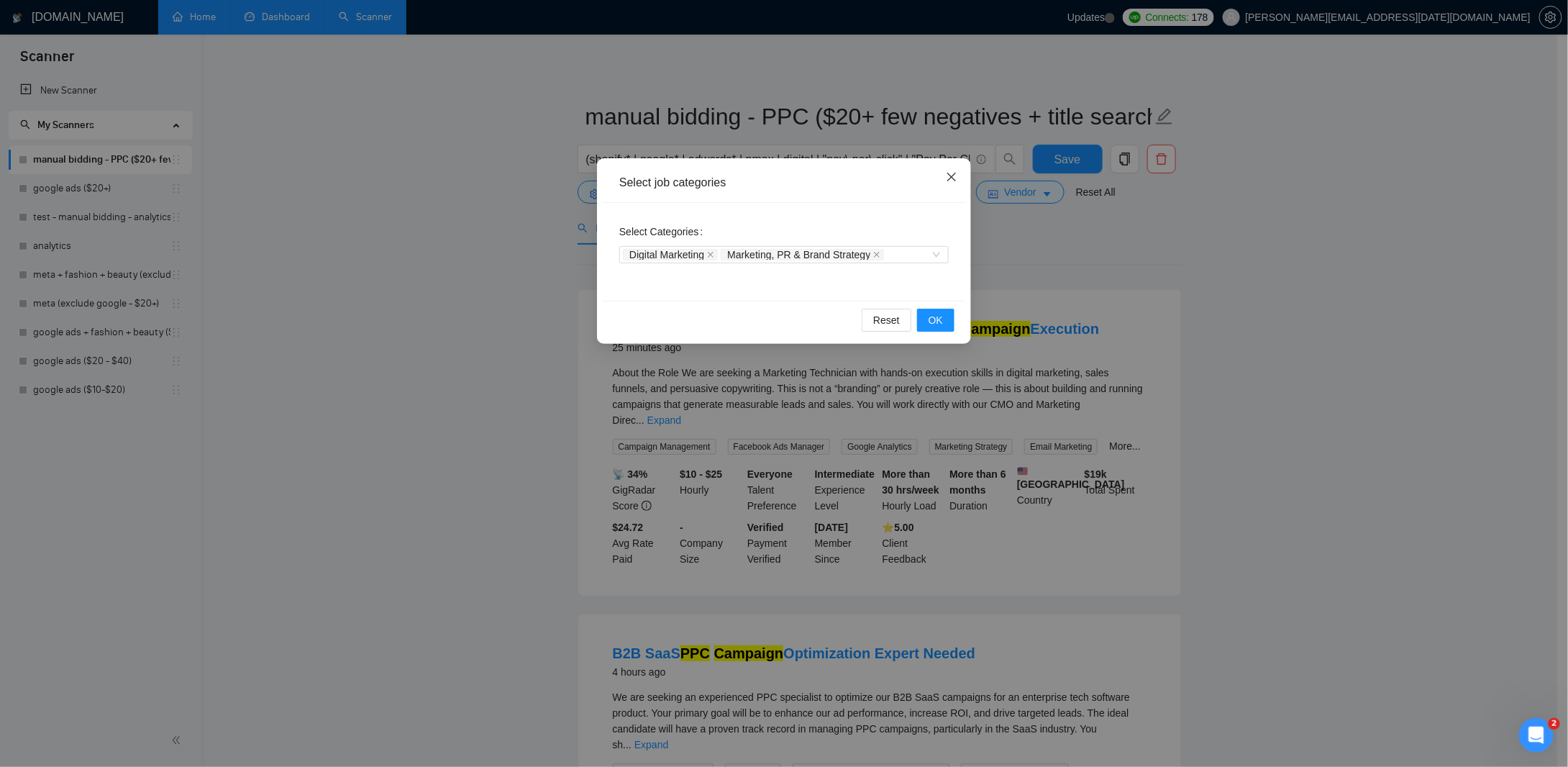
drag, startPoint x: 950, startPoint y: 177, endPoint x: 973, endPoint y: 192, distance: 27.5
click at [951, 177] on icon "close" at bounding box center [951, 177] width 11 height 11
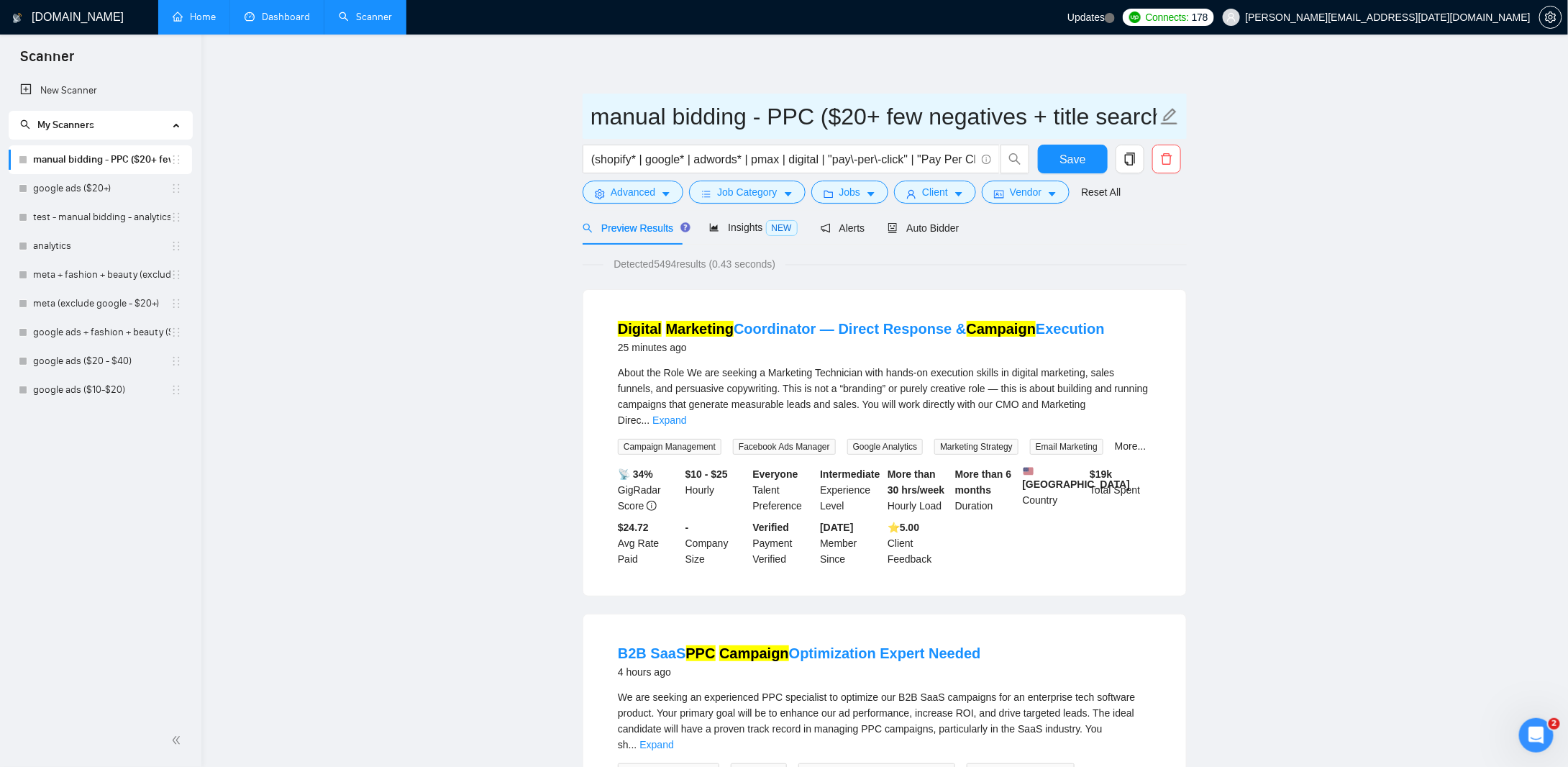
click at [724, 126] on input "manual bidding - PPC ($20+ few negatives + title search)" at bounding box center [873, 116] width 566 height 36
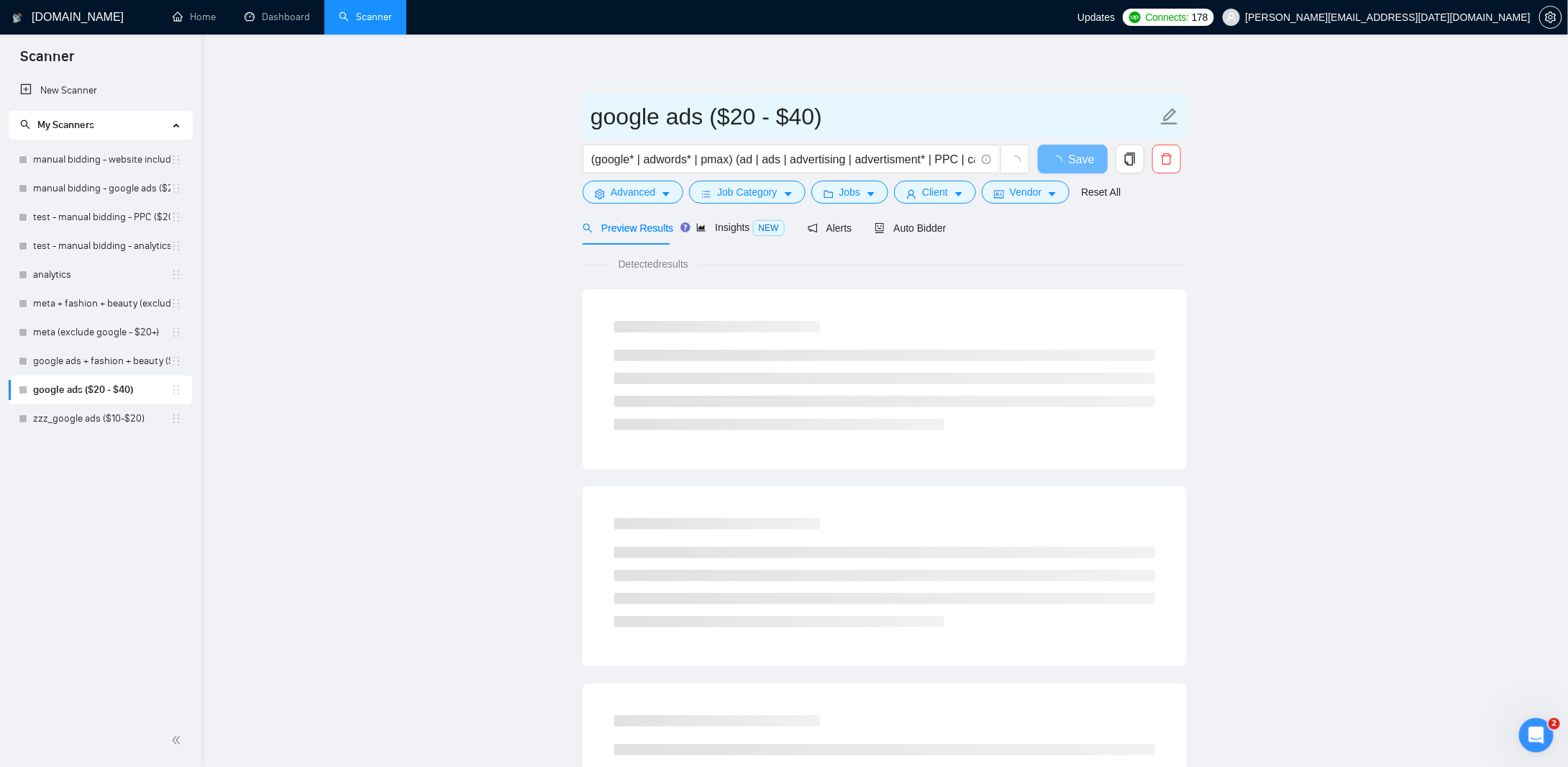
click at [660, 120] on input "google ads ($20 - $40)" at bounding box center [873, 116] width 566 height 36
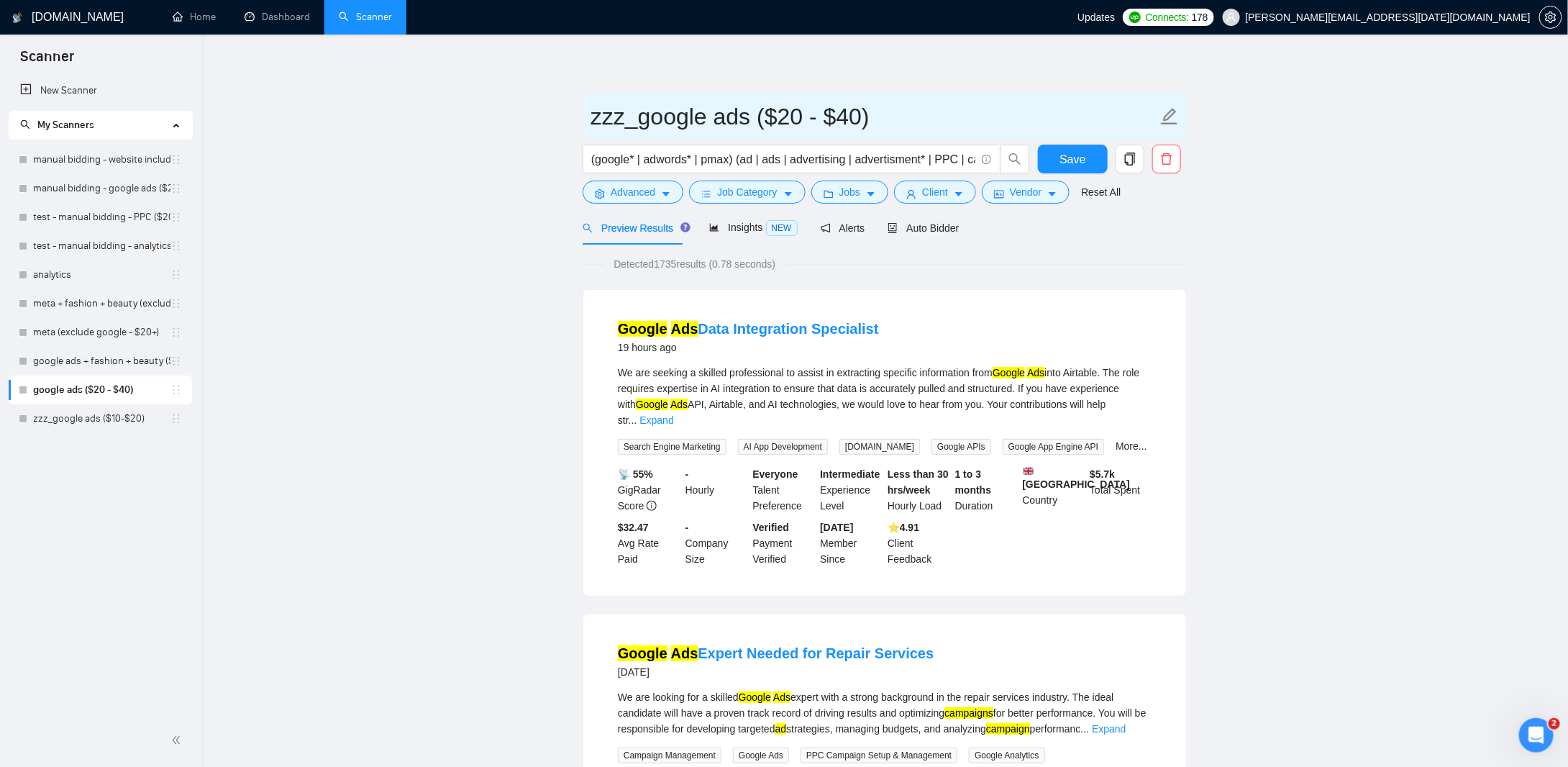
type input "google ads ($20 - $40)"
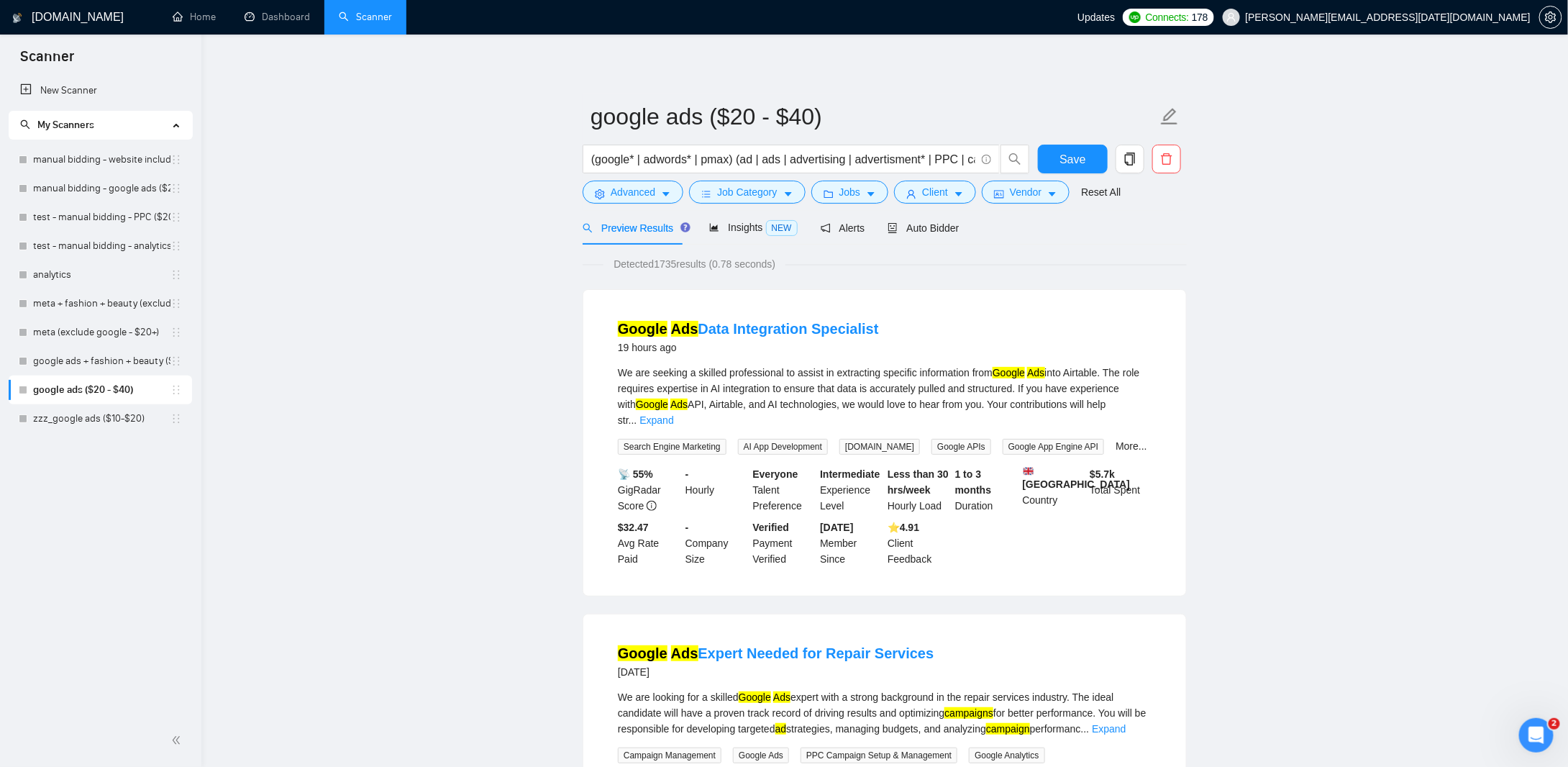
click at [52, 420] on link "zzz_google ads ($10-$20)" at bounding box center [101, 418] width 137 height 29
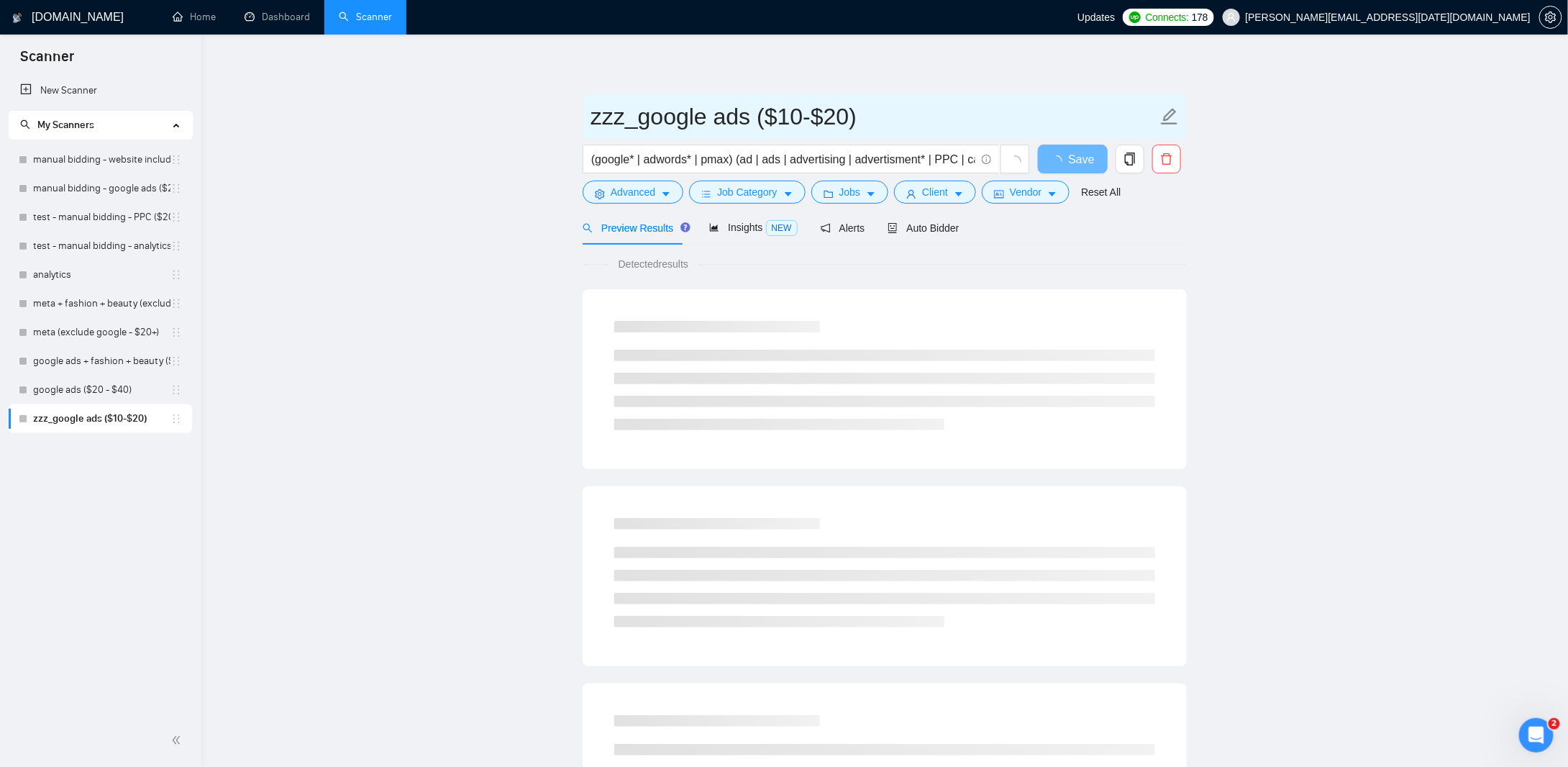
drag, startPoint x: 633, startPoint y: 120, endPoint x: 511, endPoint y: 119, distance: 122.0
click at [512, 119] on main "zzz_google ads ($10-$20) (google* | adwords* | pmax) (ad | ads | advertising | …" at bounding box center [885, 657] width 1321 height 1200
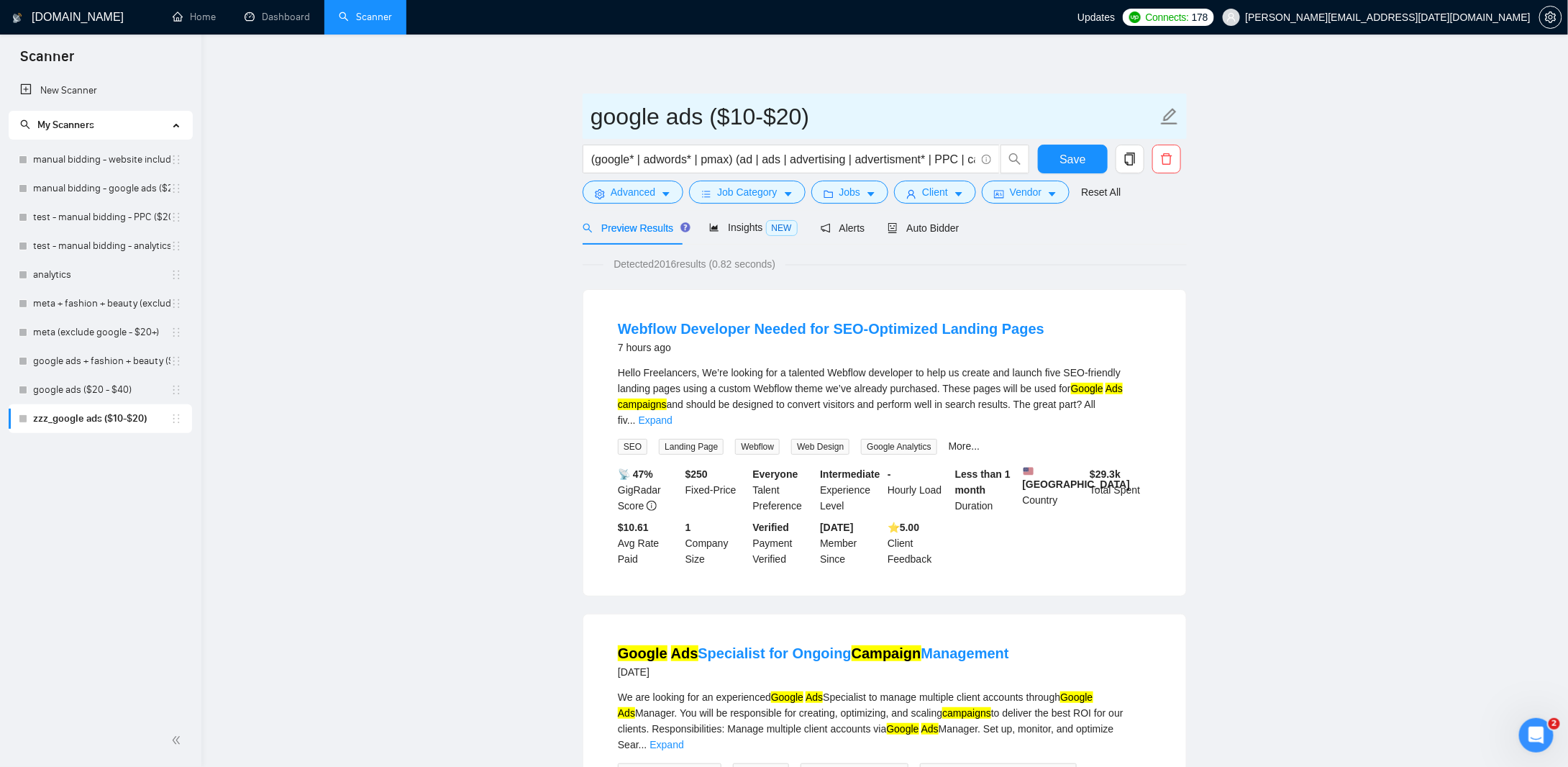
type input "google ads ($10-$20)"
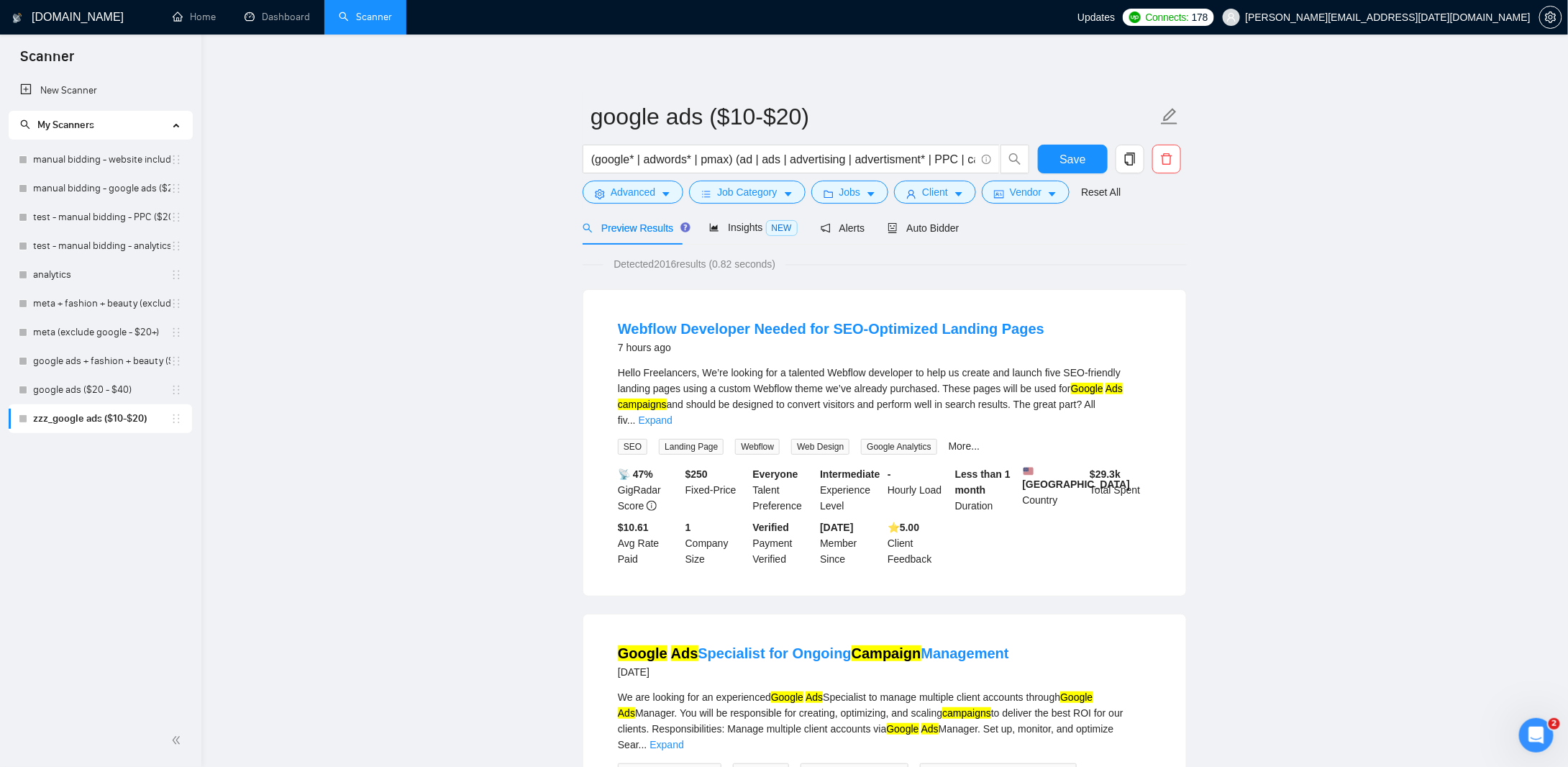
click at [1058, 156] on button "Save" at bounding box center [1072, 159] width 70 height 29
